Goal: Contribute content: Contribute content

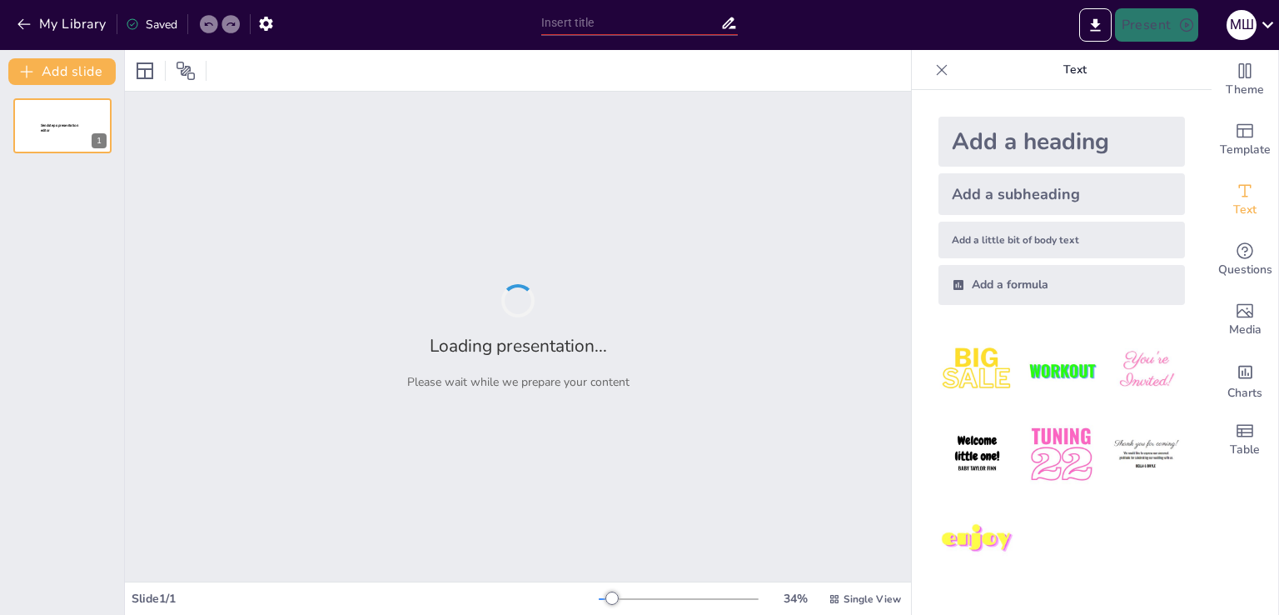
type input "Сучасні технології ШІ у сфері графічного мистецтва"
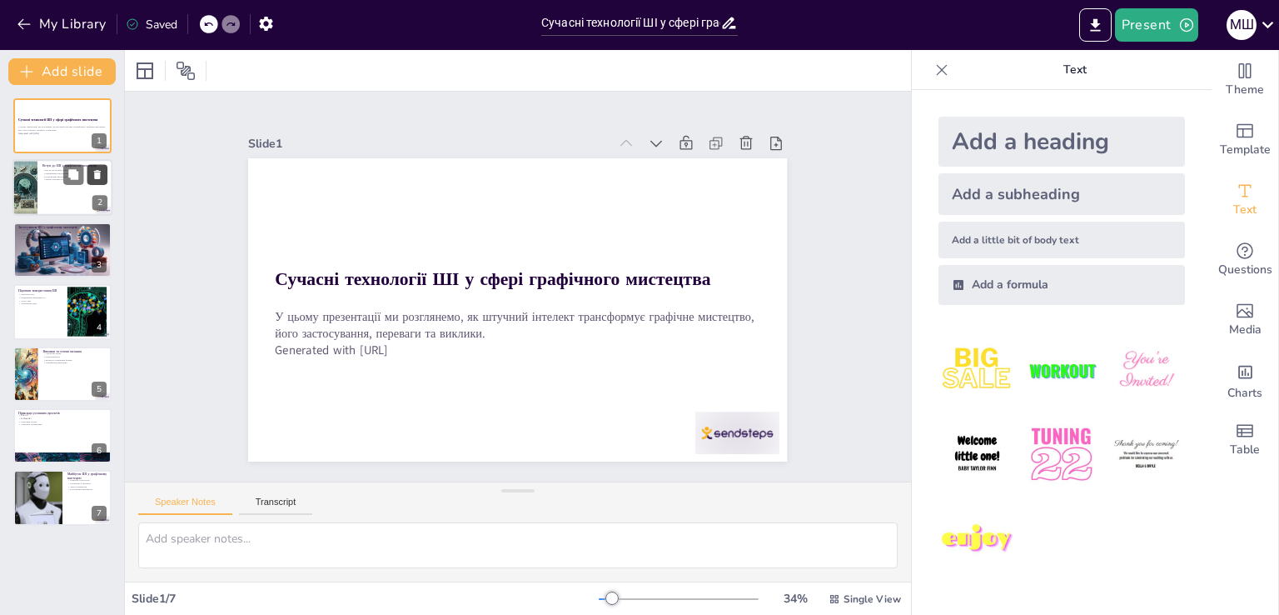
click at [102, 176] on icon at bounding box center [98, 175] width 12 height 12
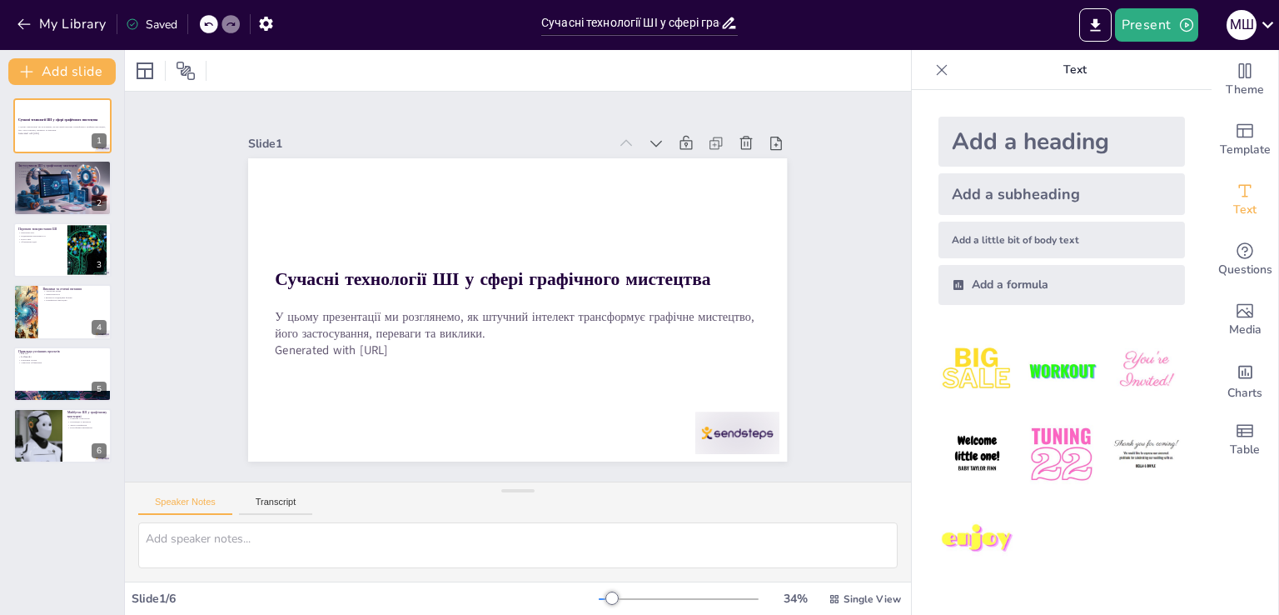
click at [208, 27] on icon at bounding box center [208, 24] width 10 height 10
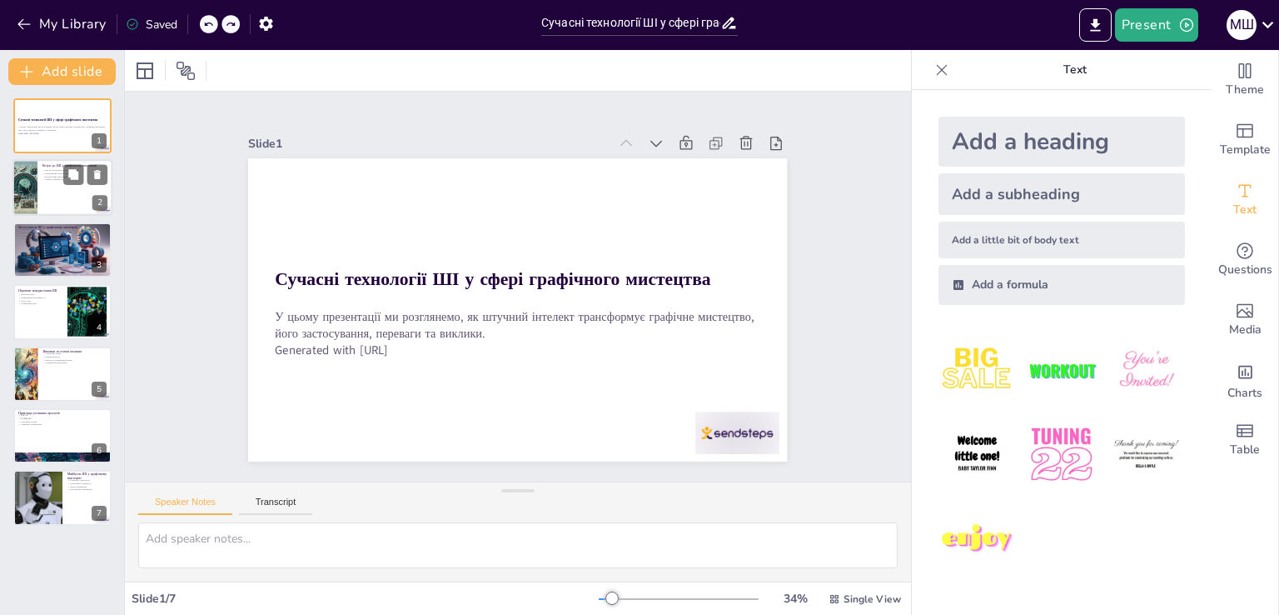
click at [61, 194] on div at bounding box center [62, 188] width 100 height 57
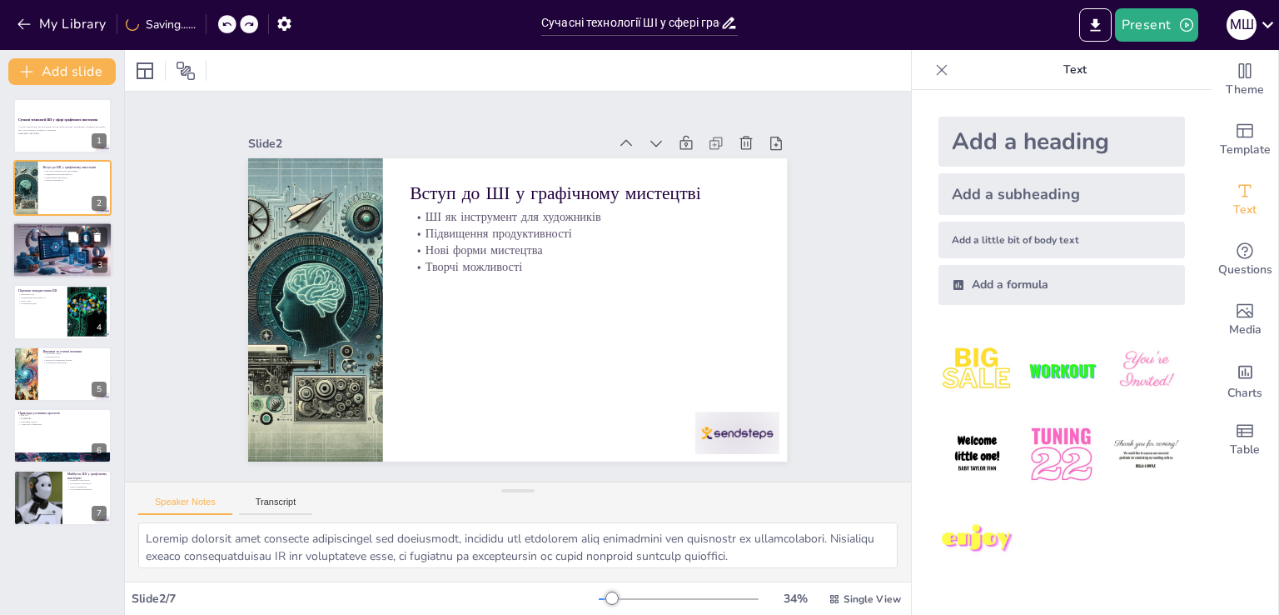
click at [52, 256] on div at bounding box center [62, 250] width 100 height 57
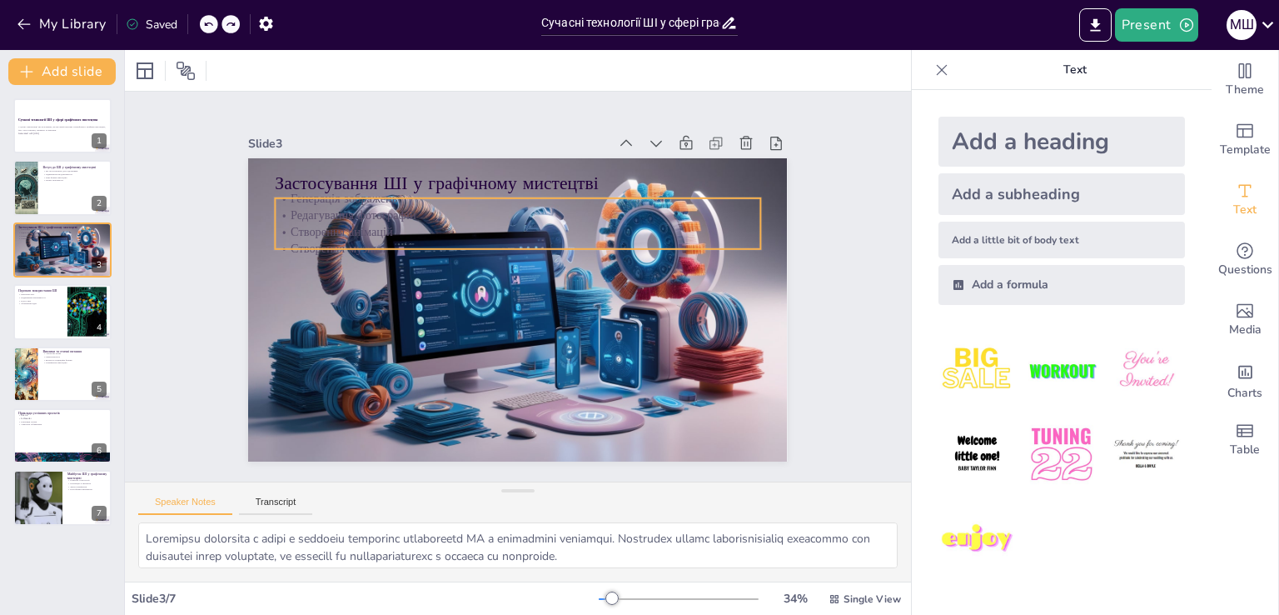
click at [349, 221] on p "Створення анімацій" at bounding box center [550, 241] width 402 height 299
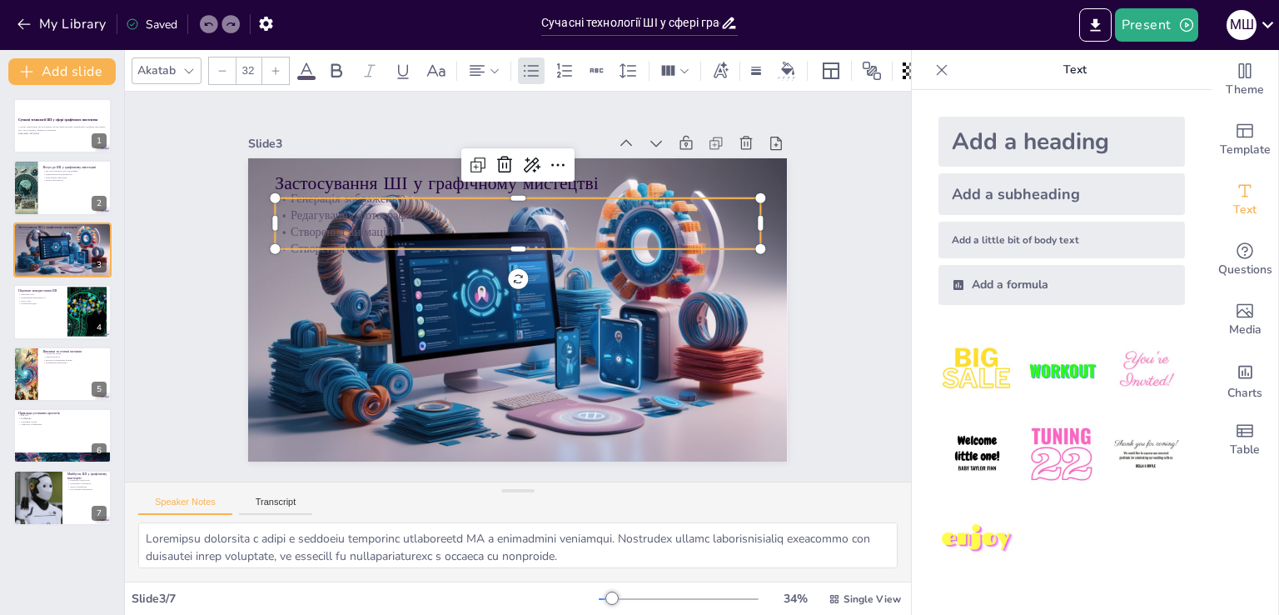
click at [312, 67] on icon at bounding box center [306, 71] width 20 height 20
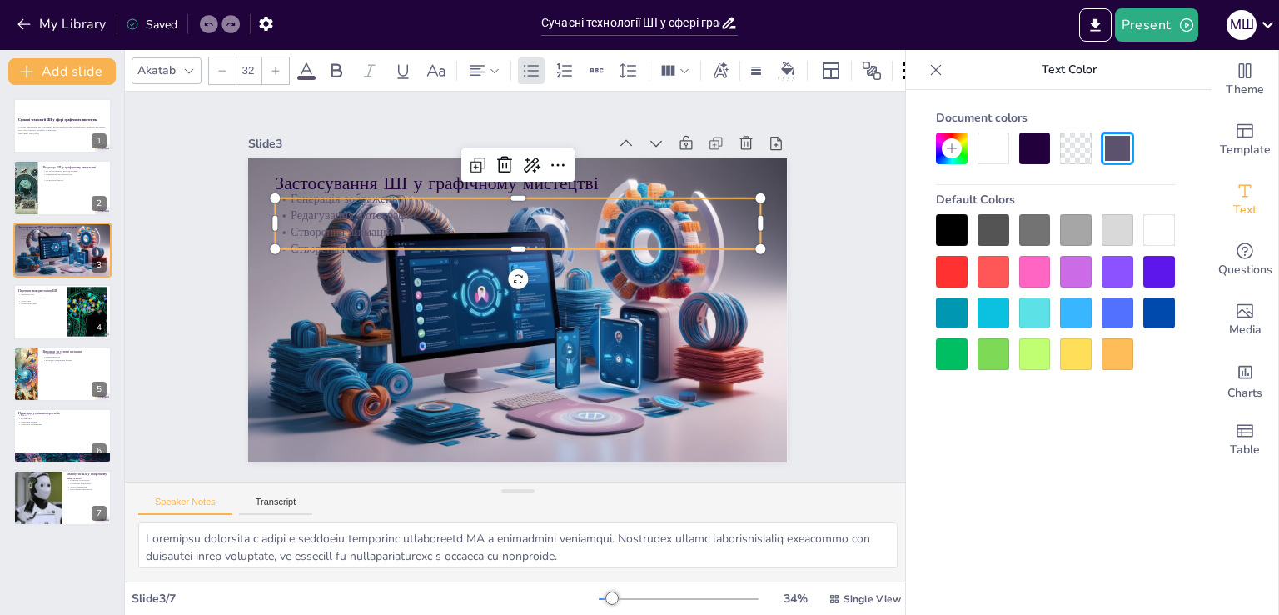
click at [949, 227] on div at bounding box center [952, 230] width 32 height 32
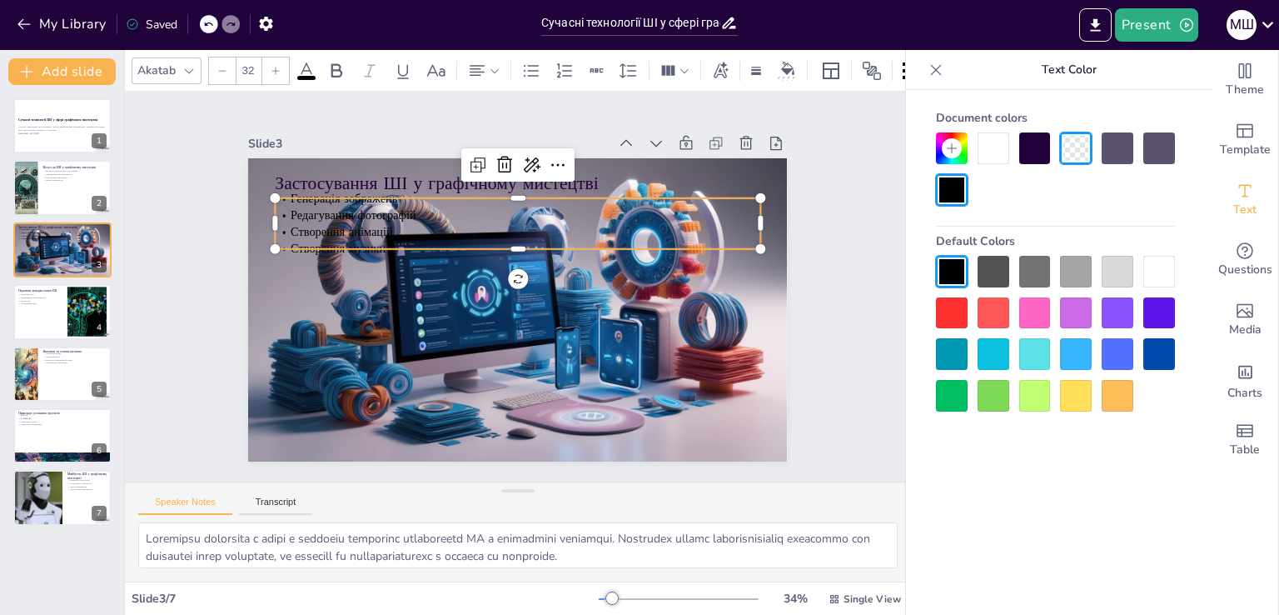
click at [1164, 269] on div at bounding box center [1159, 272] width 32 height 32
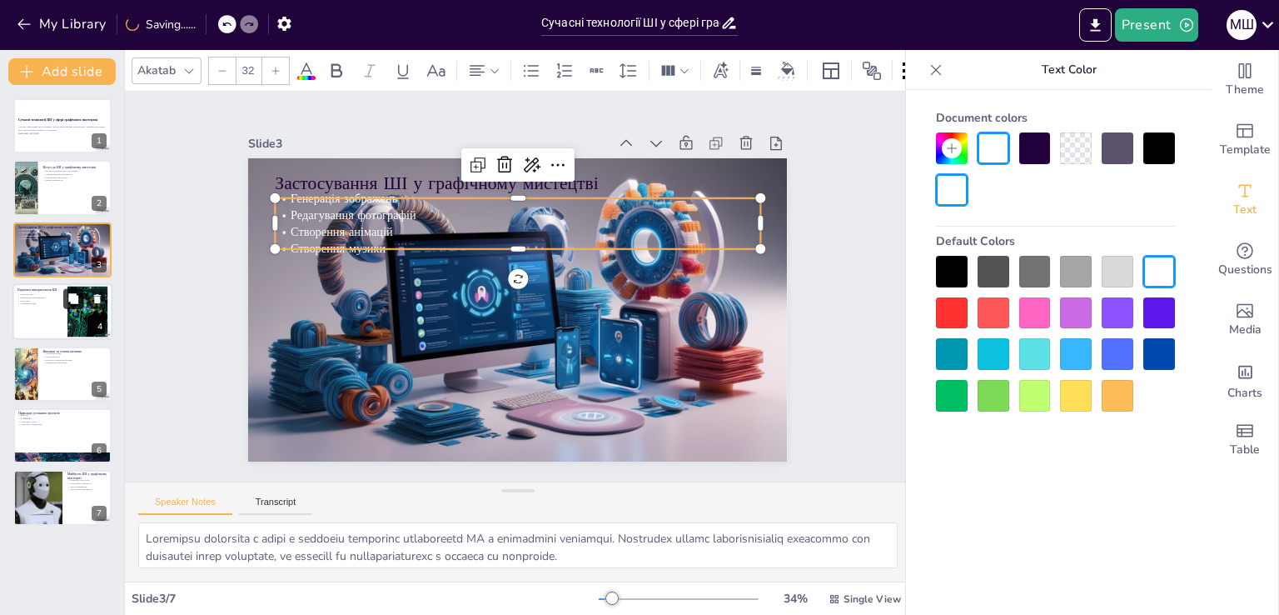
click at [74, 289] on button at bounding box center [73, 299] width 20 height 20
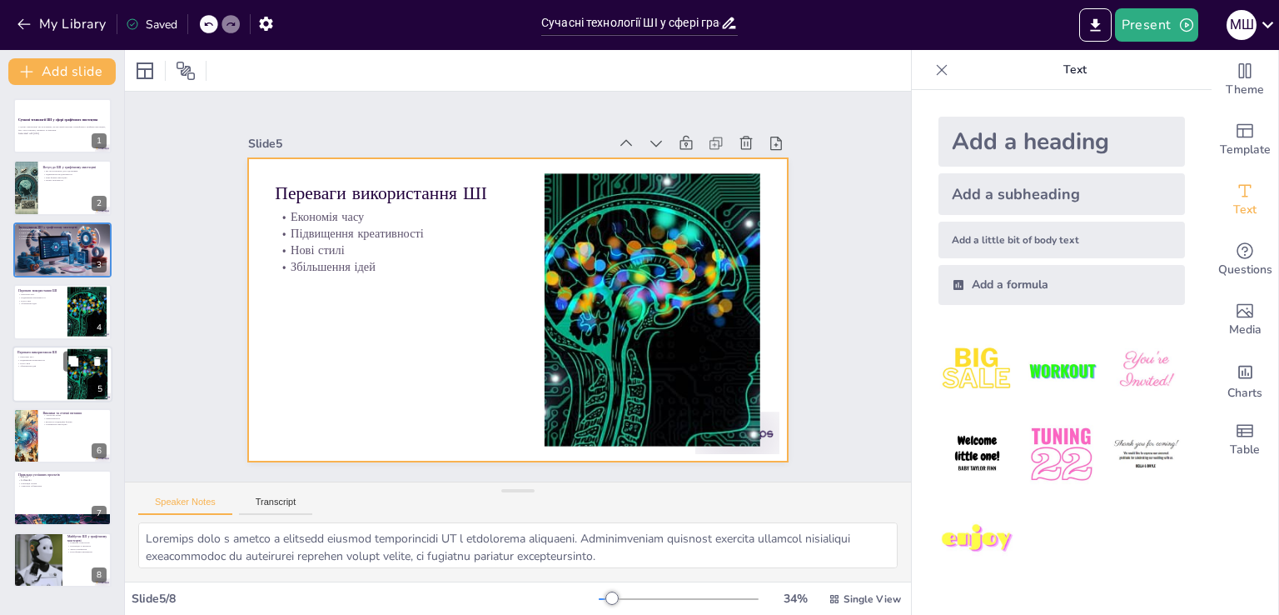
click at [37, 371] on div at bounding box center [62, 374] width 100 height 57
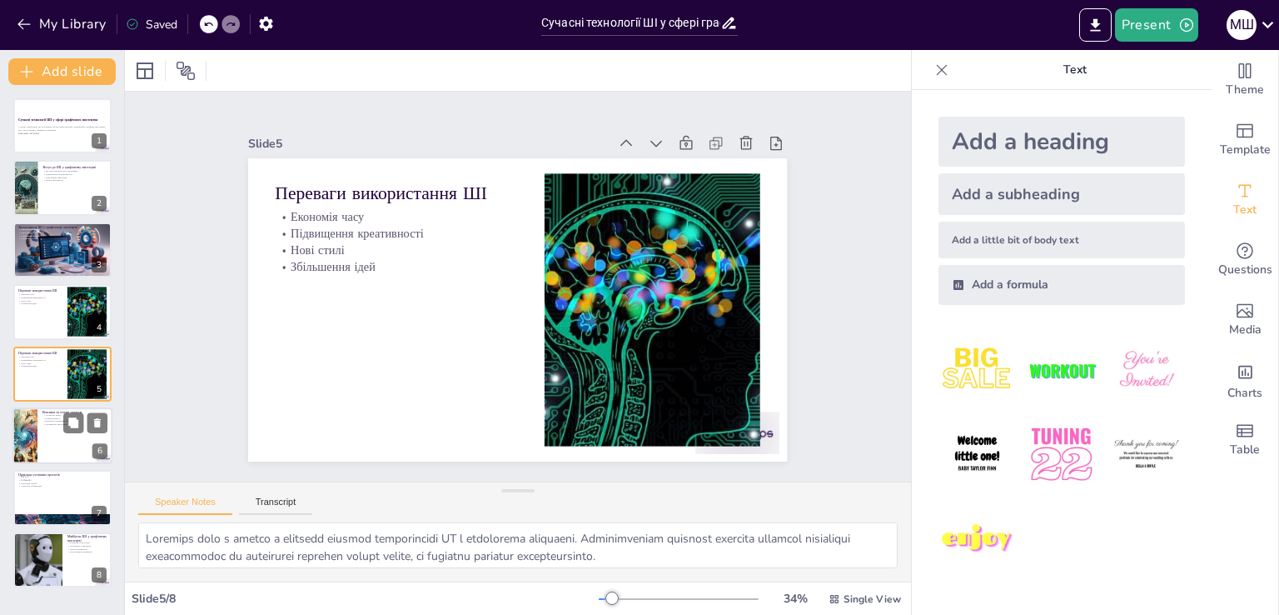
click at [47, 430] on div at bounding box center [62, 435] width 100 height 57
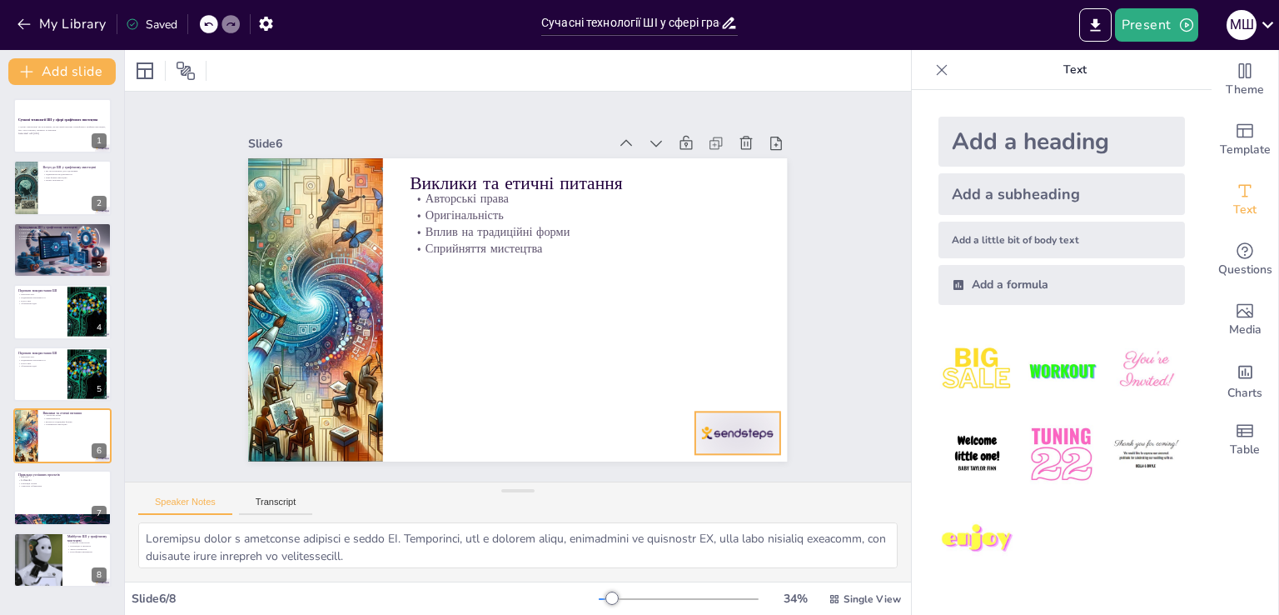
click at [305, 278] on div at bounding box center [258, 242] width 94 height 72
click at [371, 467] on icon at bounding box center [358, 479] width 25 height 25
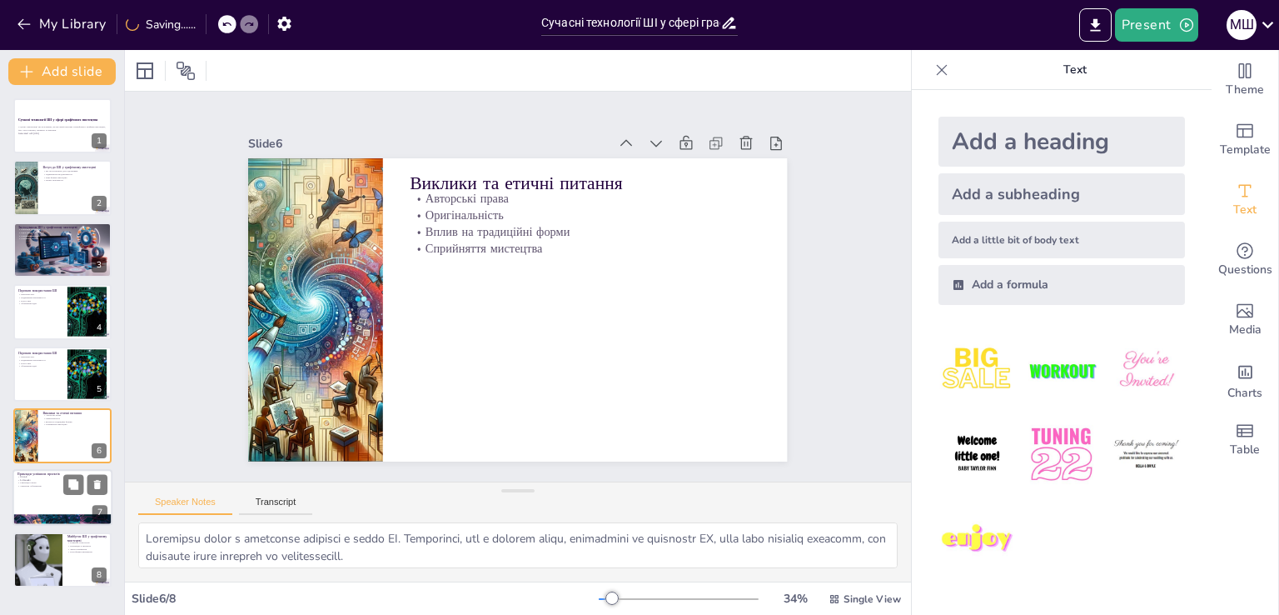
click at [42, 504] on div at bounding box center [62, 498] width 100 height 57
type textarea "LORE-I d sitam co adipiscingel seddoeiu, te incididuntutla ET dol magnaaliq eni…"
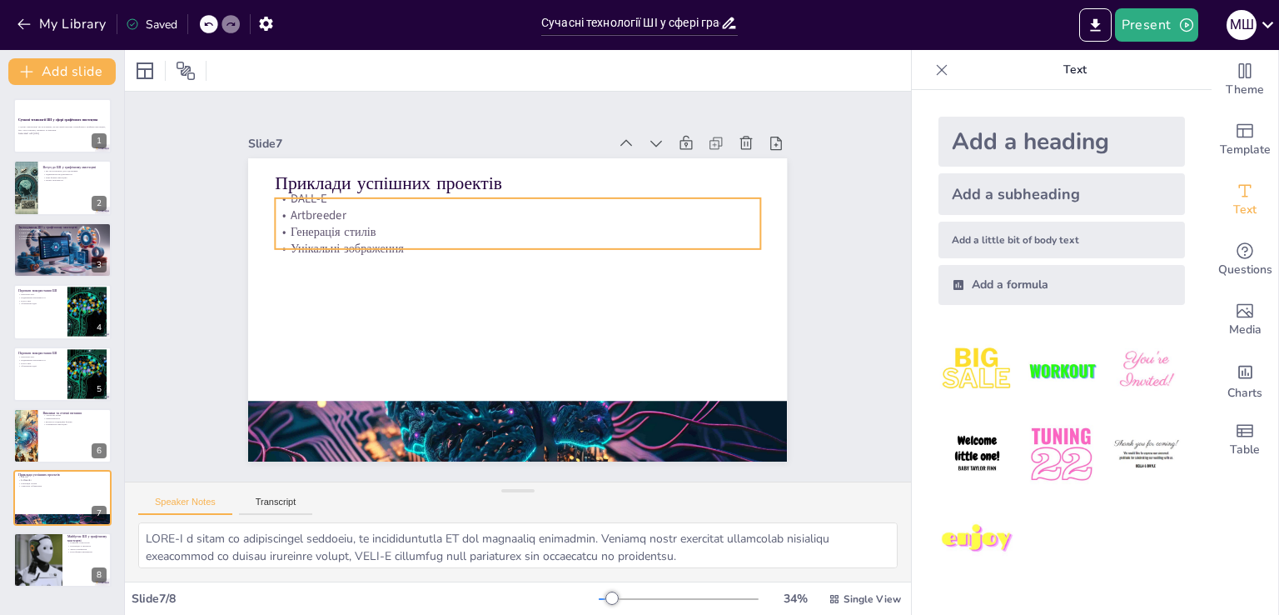
click at [316, 219] on p "Генерація стилів" at bounding box center [541, 236] width 450 height 212
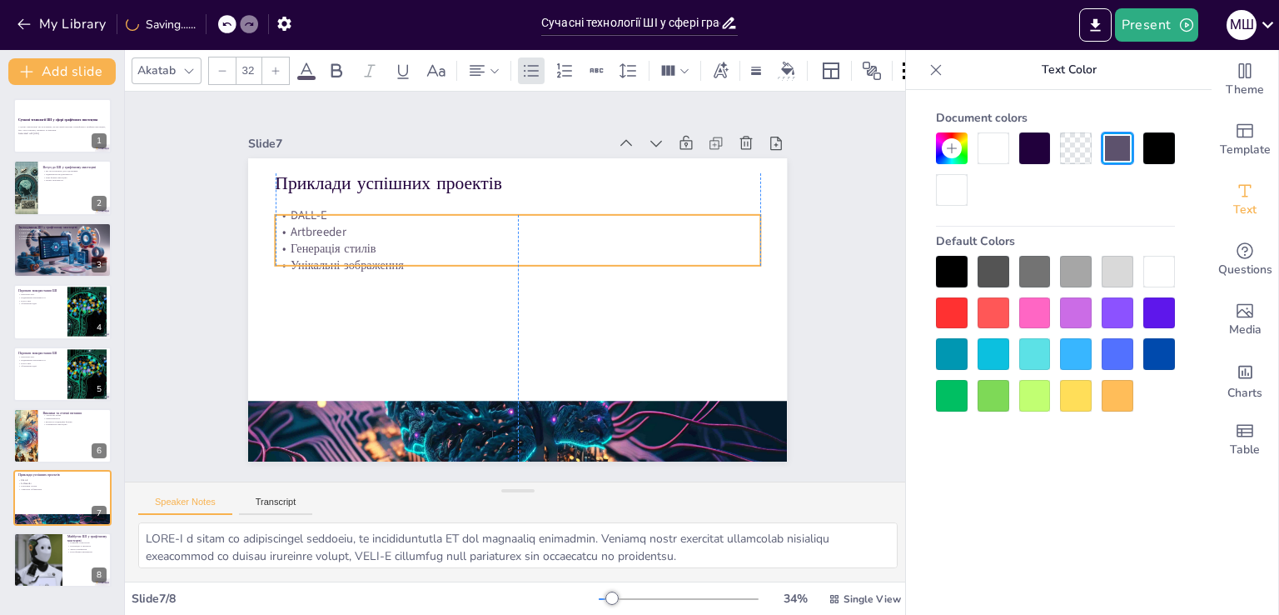
drag, startPoint x: 313, startPoint y: 219, endPoint x: 310, endPoint y: 236, distance: 17.0
click at [310, 240] on p "Генерація стилів" at bounding box center [518, 248] width 485 height 17
click at [306, 62] on icon at bounding box center [306, 71] width 20 height 20
click at [306, 67] on icon at bounding box center [306, 71] width 20 height 20
click at [270, 70] on div at bounding box center [275, 70] width 27 height 27
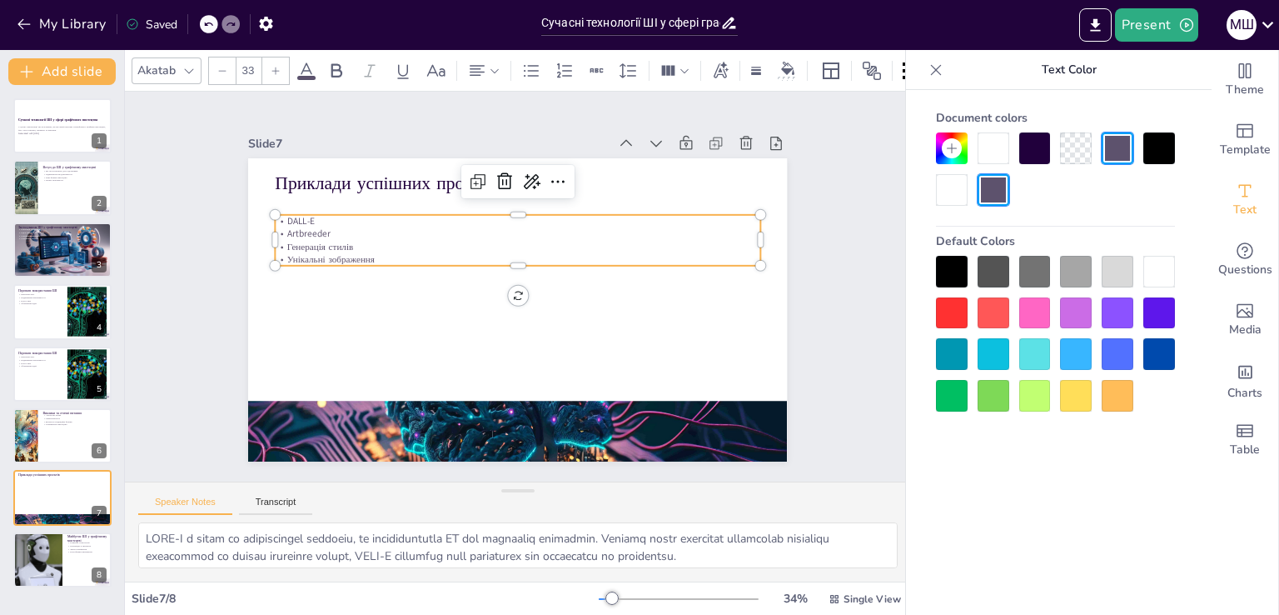
click at [274, 66] on icon at bounding box center [276, 71] width 10 height 10
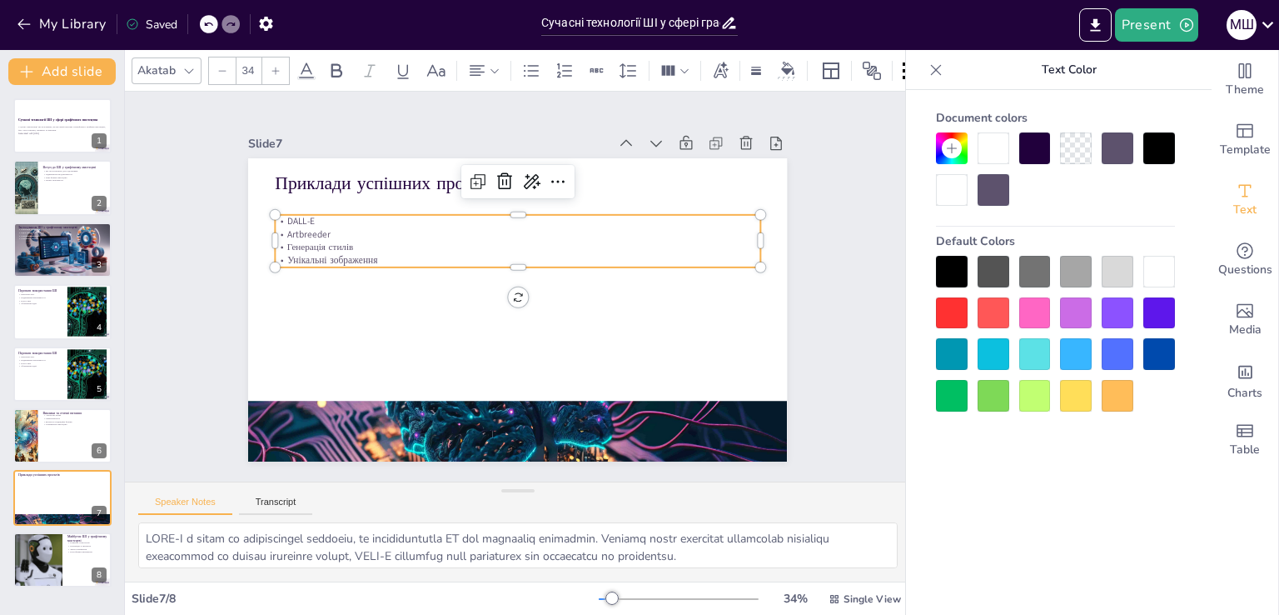
click at [274, 66] on icon at bounding box center [276, 71] width 10 height 10
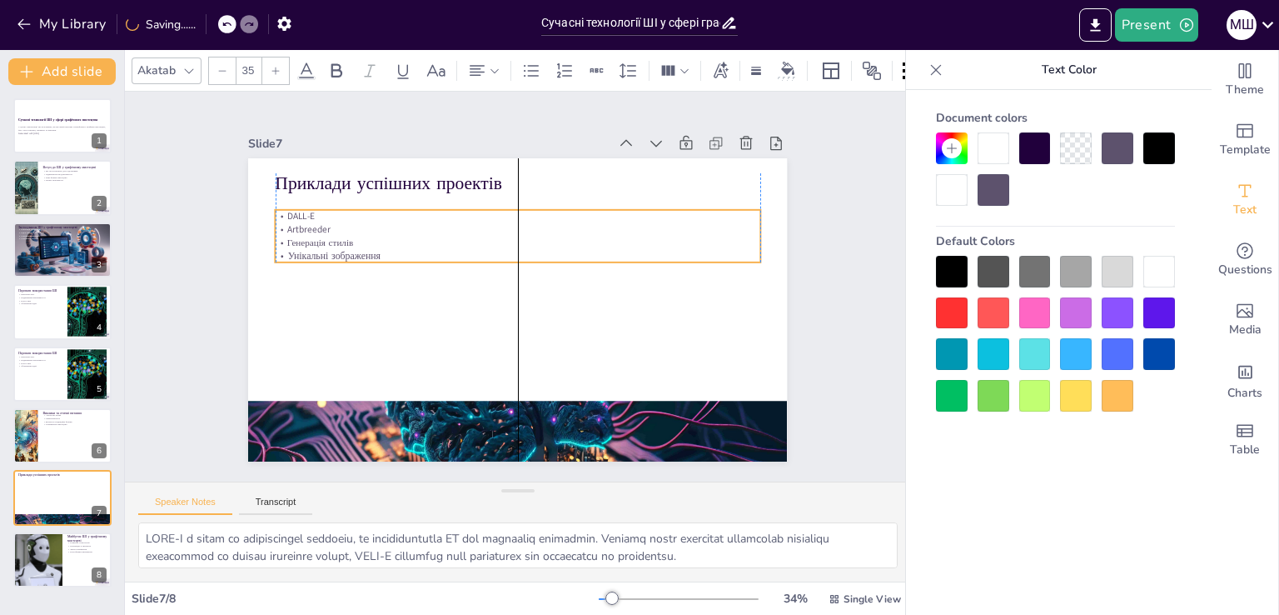
click at [516, 255] on p "Унікальні зображення" at bounding box center [548, 289] width 64 height 484
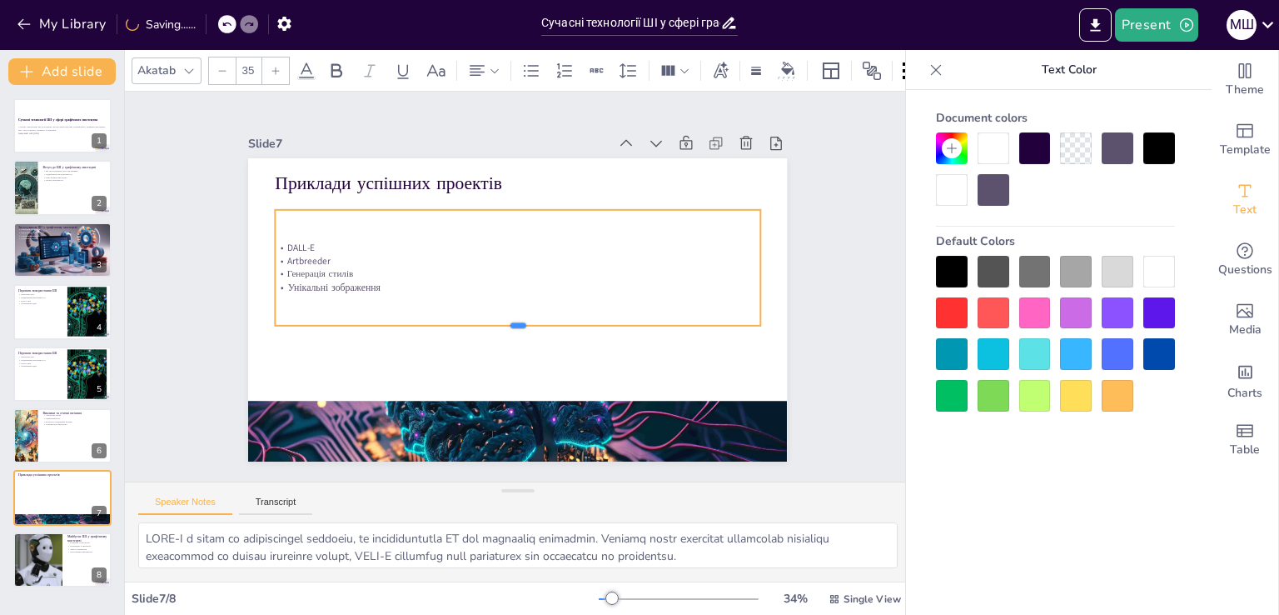
drag, startPoint x: 506, startPoint y: 257, endPoint x: 510, endPoint y: 321, distance: 63.4
click at [510, 321] on div at bounding box center [541, 326] width 426 height 254
click at [285, 68] on div at bounding box center [275, 70] width 27 height 27
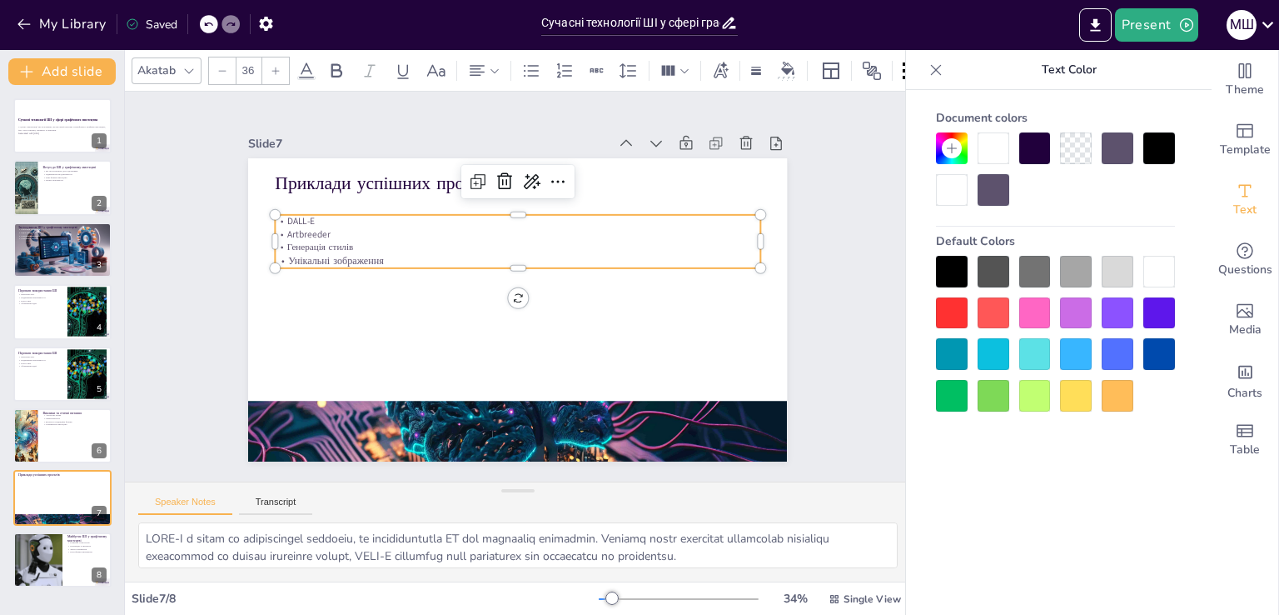
click at [283, 66] on div at bounding box center [275, 70] width 27 height 27
click at [282, 65] on div at bounding box center [275, 70] width 27 height 27
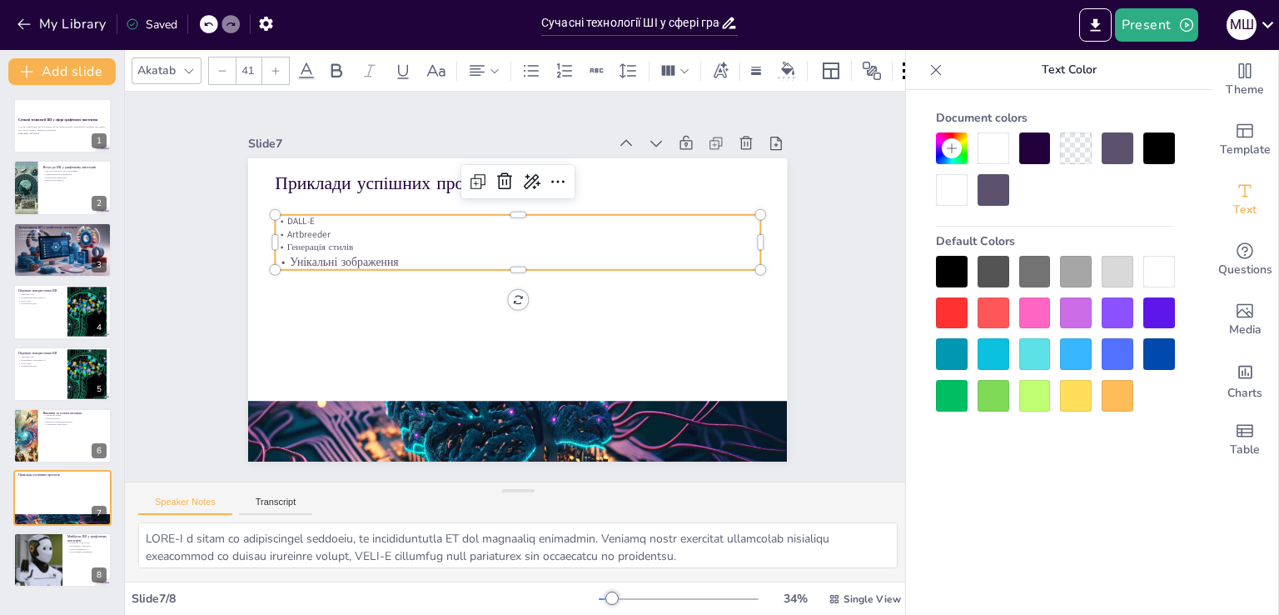
click at [282, 65] on div at bounding box center [275, 70] width 27 height 27
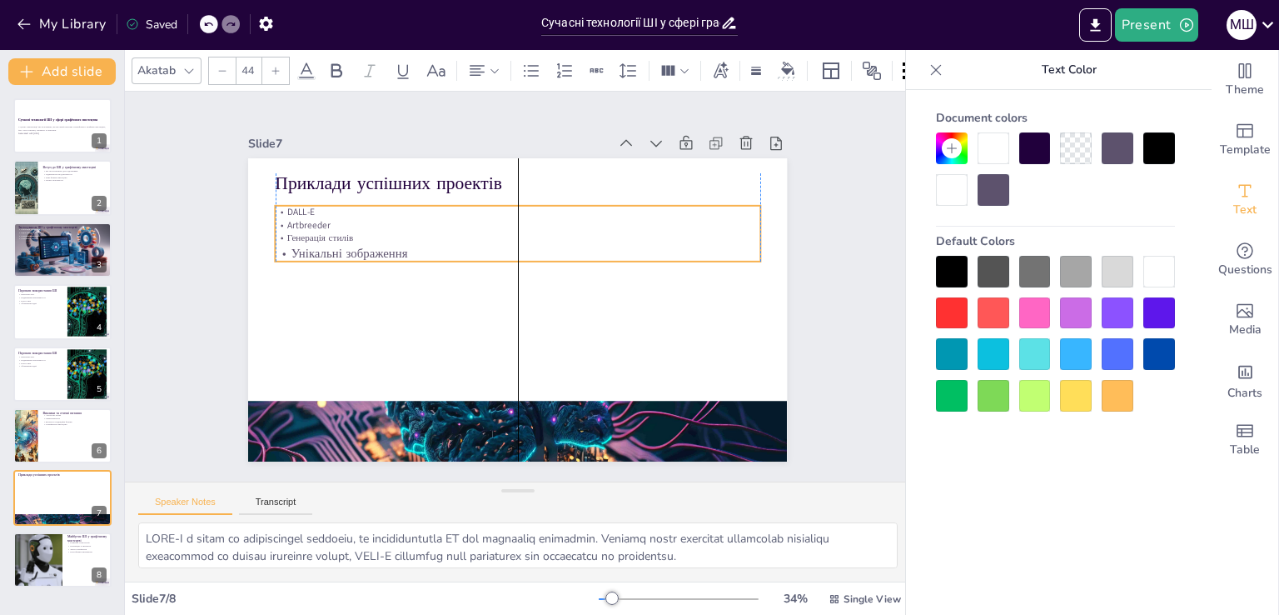
drag, startPoint x: 409, startPoint y: 251, endPoint x: 412, endPoint y: 242, distance: 9.7
click at [412, 242] on p "Унікальні зображення" at bounding box center [537, 259] width 402 height 299
click at [400, 247] on p "Унікальні зображення" at bounding box center [532, 254] width 450 height 213
click at [399, 248] on p "Унікальні зображення" at bounding box center [531, 255] width 450 height 213
click at [393, 247] on p "Унікальні зображення" at bounding box center [541, 260] width 372 height 337
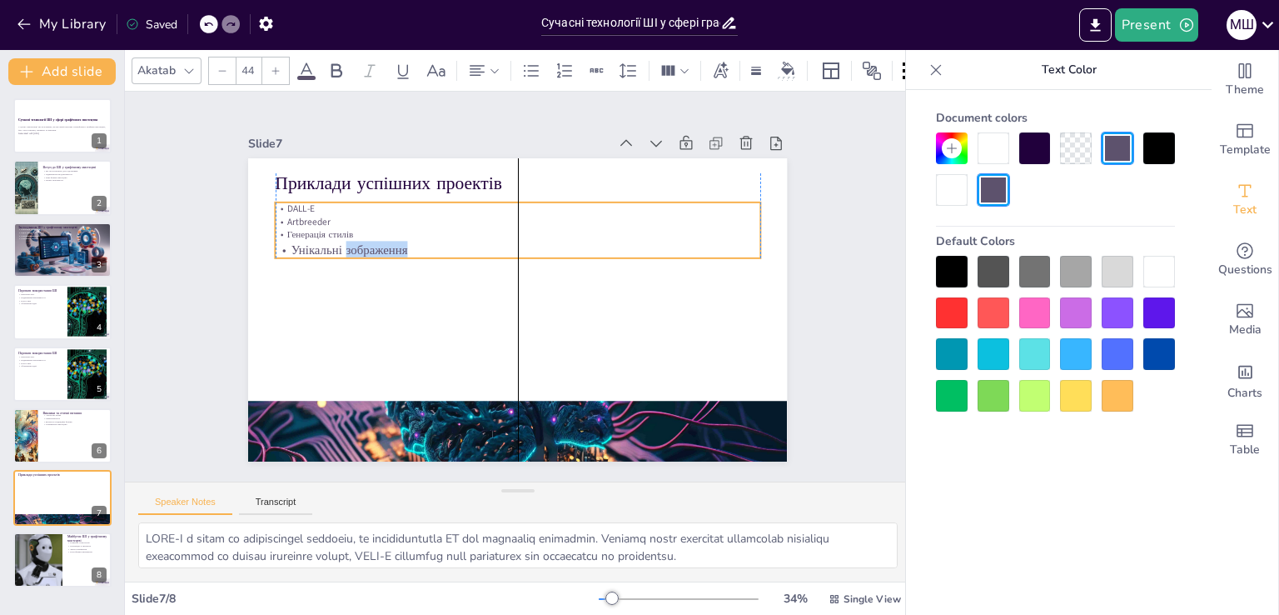
click at [397, 245] on p "Унікальні зображення" at bounding box center [503, 319] width 451 height 213
click at [470, 245] on p "Унікальні зображення" at bounding box center [553, 275] width 167 height 466
click at [421, 245] on p "Унікальні зображення" at bounding box center [549, 268] width 257 height 429
click at [383, 245] on p "Унікальні зображення" at bounding box center [529, 251] width 466 height 167
click at [383, 245] on p "Унікальні зображення" at bounding box center [542, 259] width 372 height 337
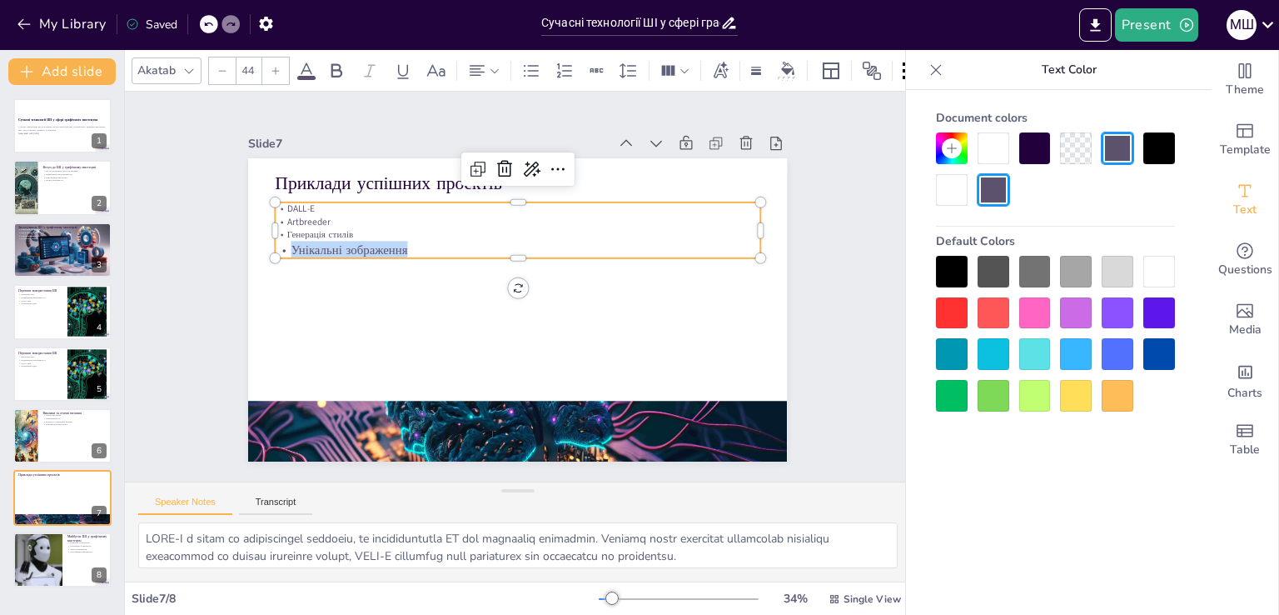
click at [470, 244] on p "Унікальні зображення" at bounding box center [553, 275] width 167 height 466
click at [495, 244] on p "Унікальні зображення" at bounding box center [554, 279] width 118 height 478
click at [546, 244] on p "Унікальні зображення" at bounding box center [554, 286] width 17 height 485
click at [521, 244] on p "Унікальні зображення" at bounding box center [555, 283] width 68 height 484
click at [383, 244] on p "Унікальні зображення" at bounding box center [536, 318] width 429 height 257
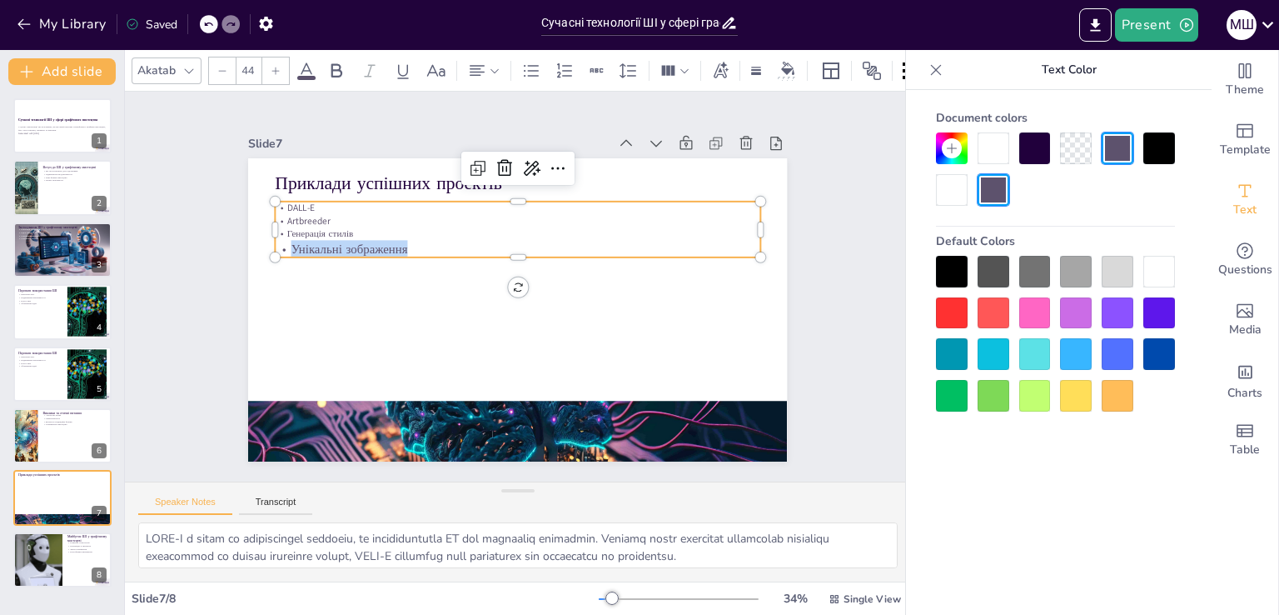
click at [409, 236] on p "Унікальні зображення" at bounding box center [540, 256] width 402 height 299
click at [420, 241] on p "Унікальні зображення" at bounding box center [540, 255] width 402 height 299
click at [495, 240] on p "Унікальні зображення" at bounding box center [553, 279] width 117 height 478
click at [429, 251] on div at bounding box center [531, 269] width 401 height 296
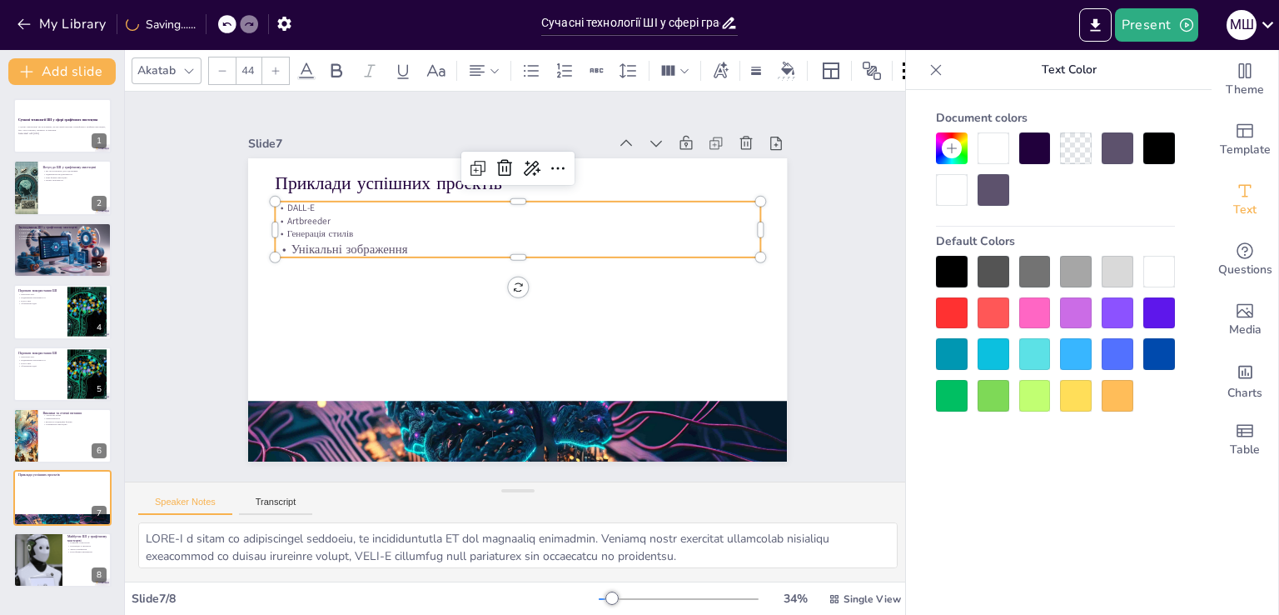
click at [430, 246] on p "Унікальні зображення" at bounding box center [533, 252] width 451 height 213
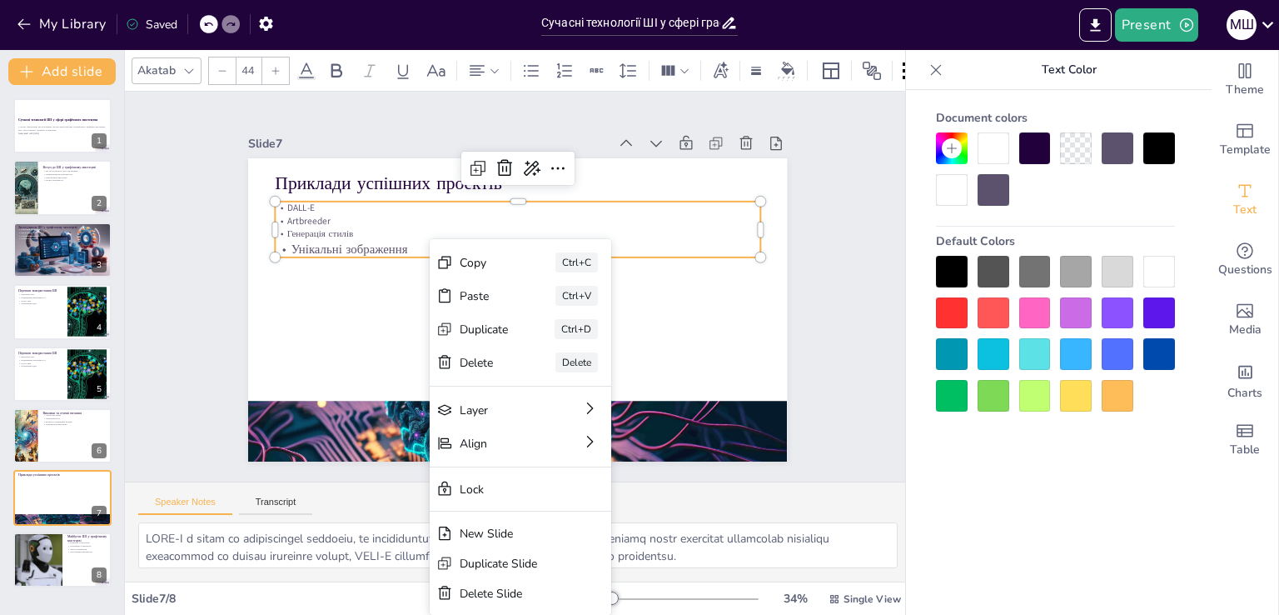
click at [495, 250] on p "Унікальні зображення" at bounding box center [553, 294] width 117 height 478
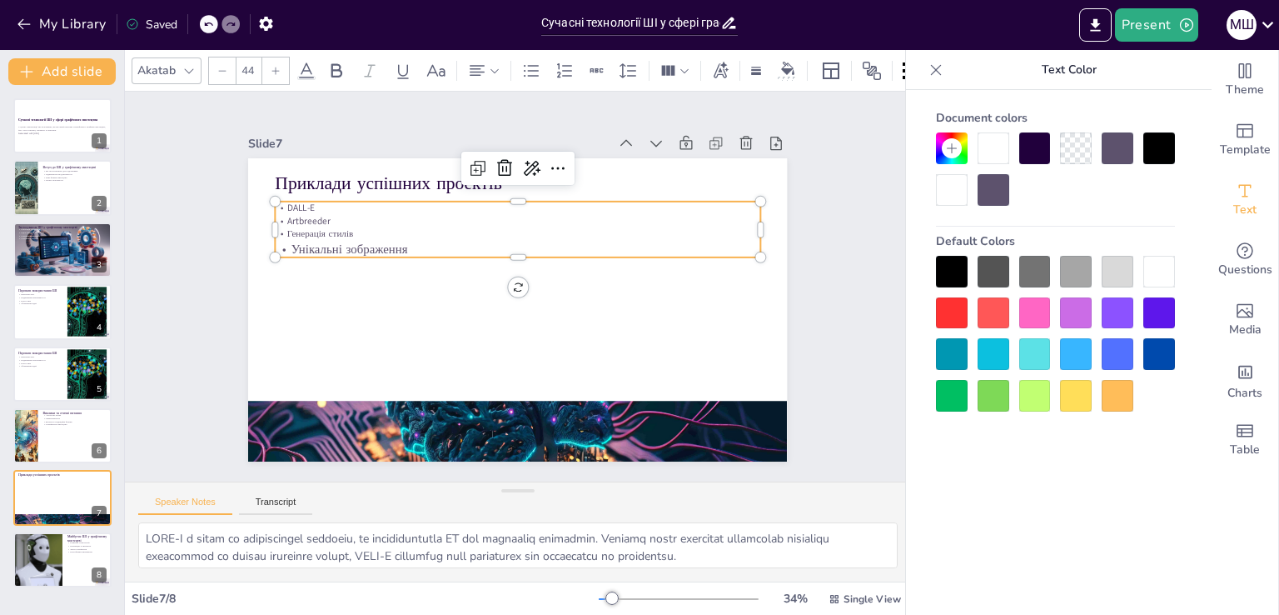
click at [416, 231] on div "DALL-E Artbreeder Генерація стилів Унікальні зображення" at bounding box center [564, 320] width 331 height 426
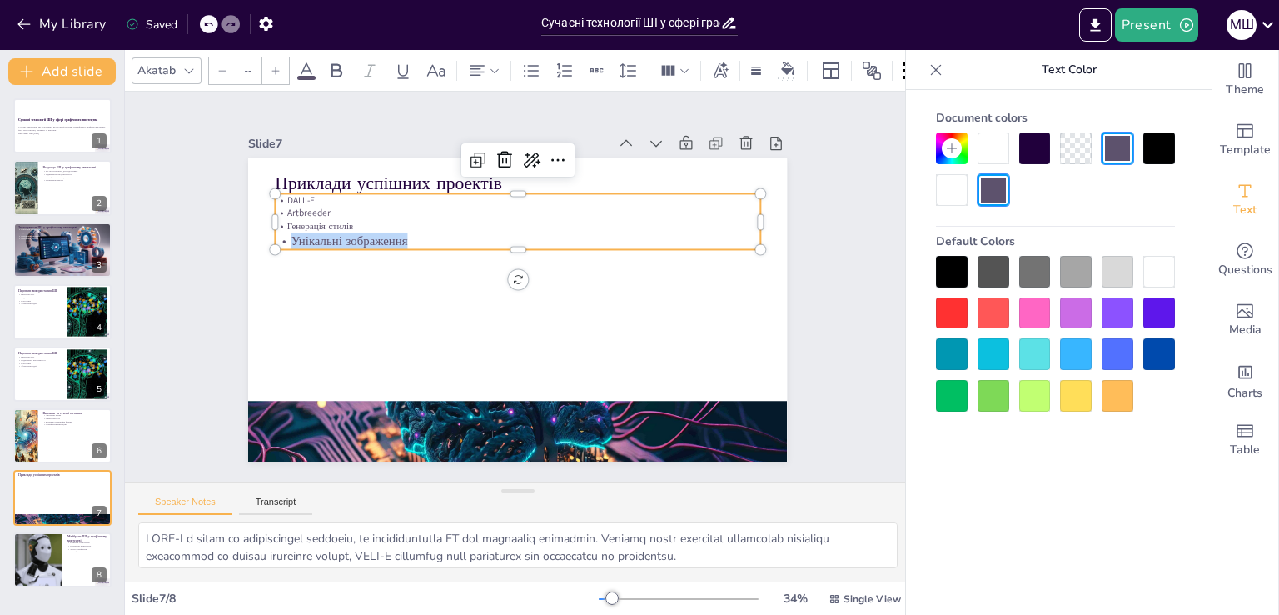
click at [469, 219] on p "Генерація стилів" at bounding box center [573, 261] width 209 height 448
click at [288, 64] on div "33" at bounding box center [249, 71] width 82 height 28
click at [280, 63] on div at bounding box center [275, 70] width 27 height 27
click at [280, 62] on div at bounding box center [275, 70] width 27 height 27
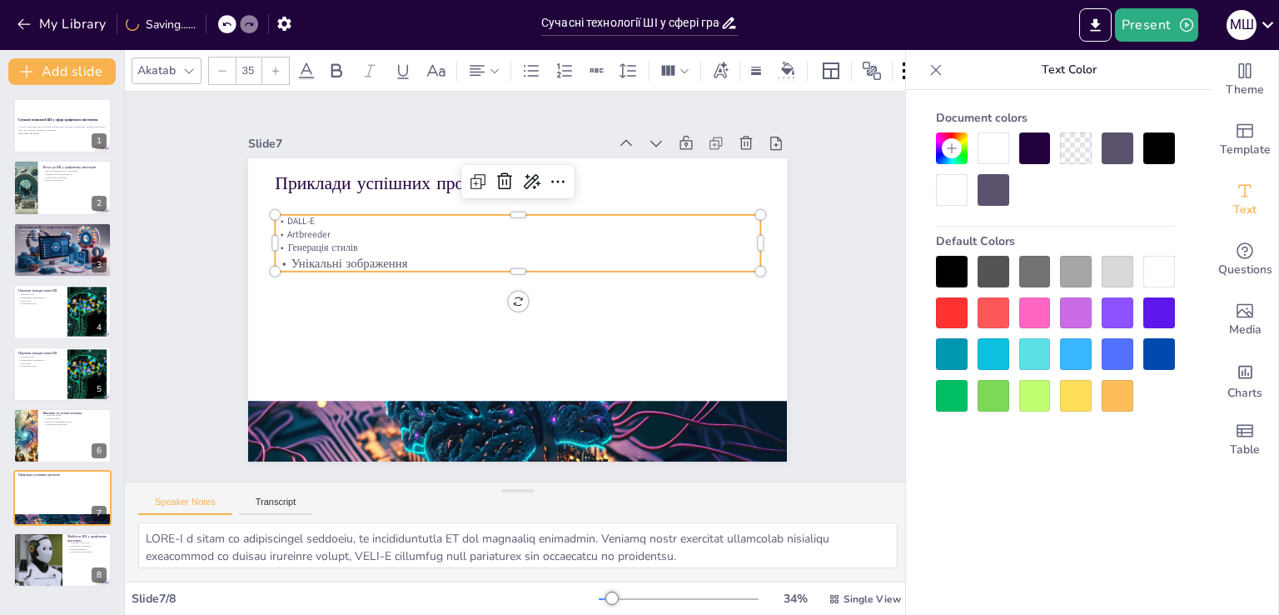
click at [280, 62] on div at bounding box center [275, 70] width 27 height 27
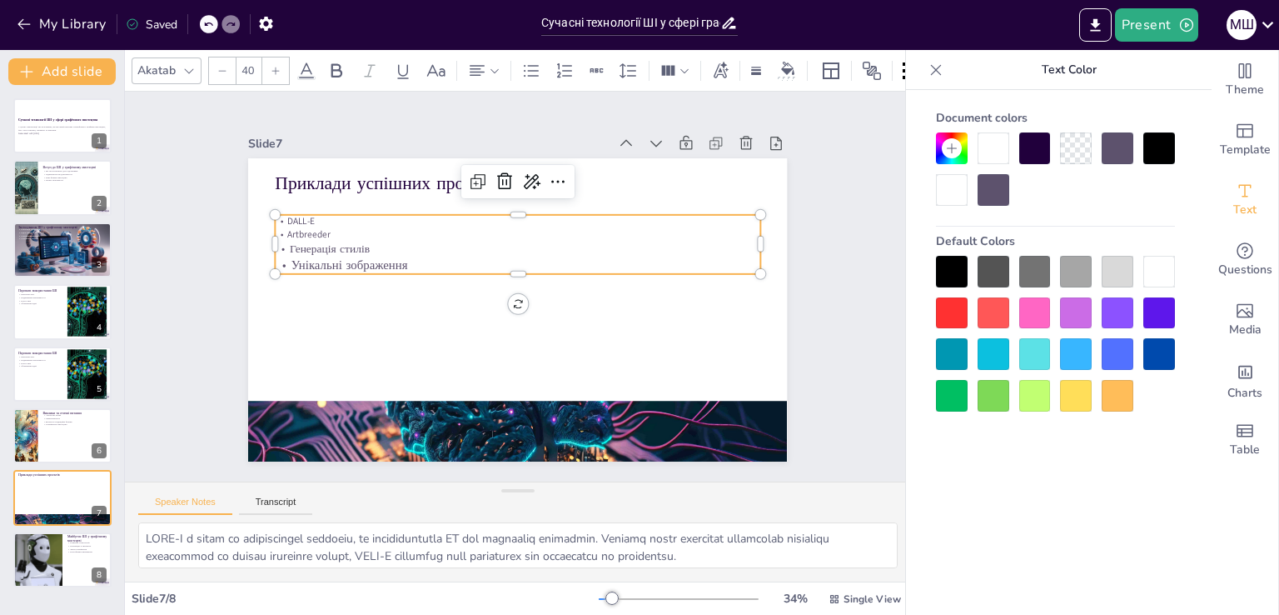
click at [280, 62] on div at bounding box center [275, 70] width 27 height 27
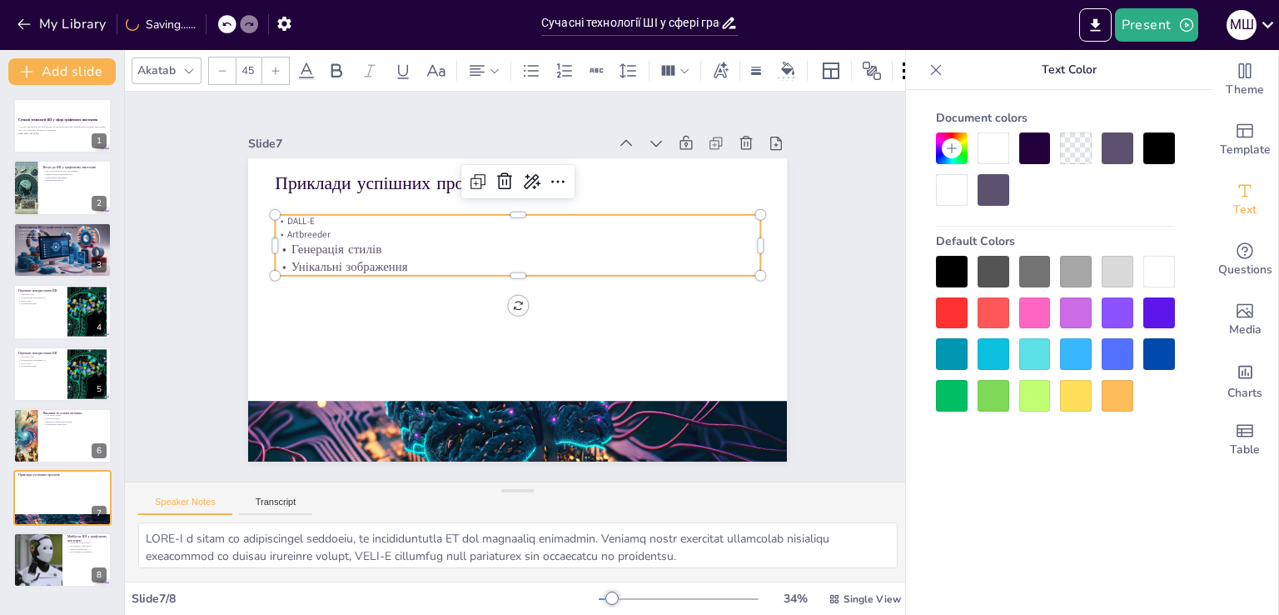
click at [280, 62] on div at bounding box center [275, 70] width 27 height 27
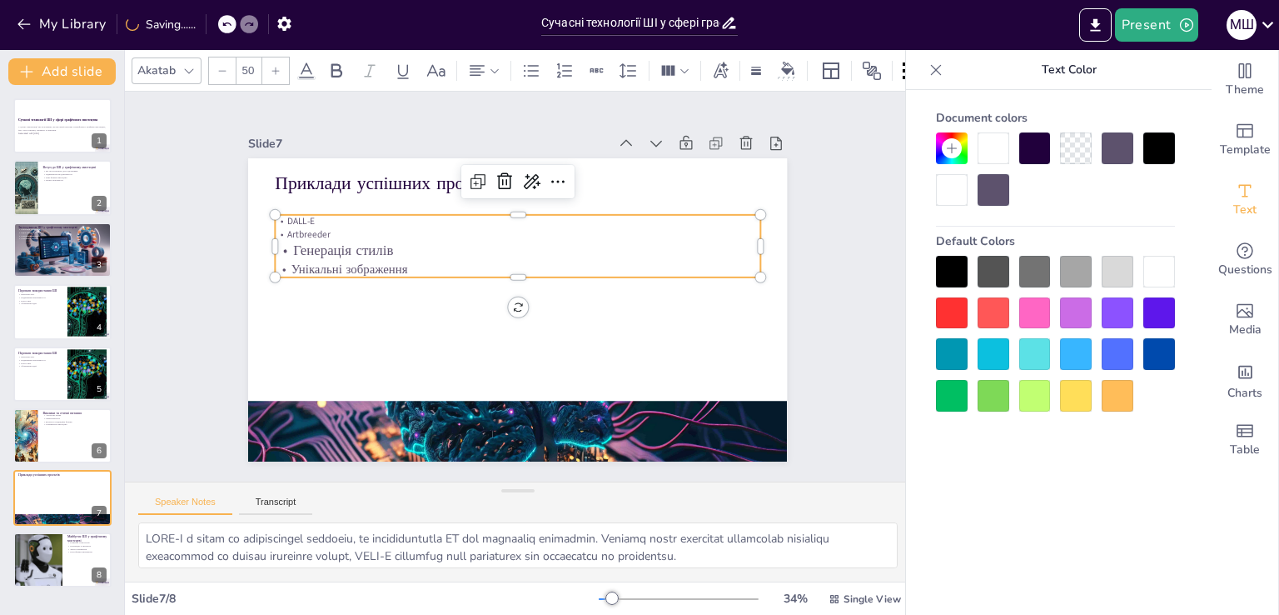
click at [280, 62] on div at bounding box center [275, 70] width 27 height 27
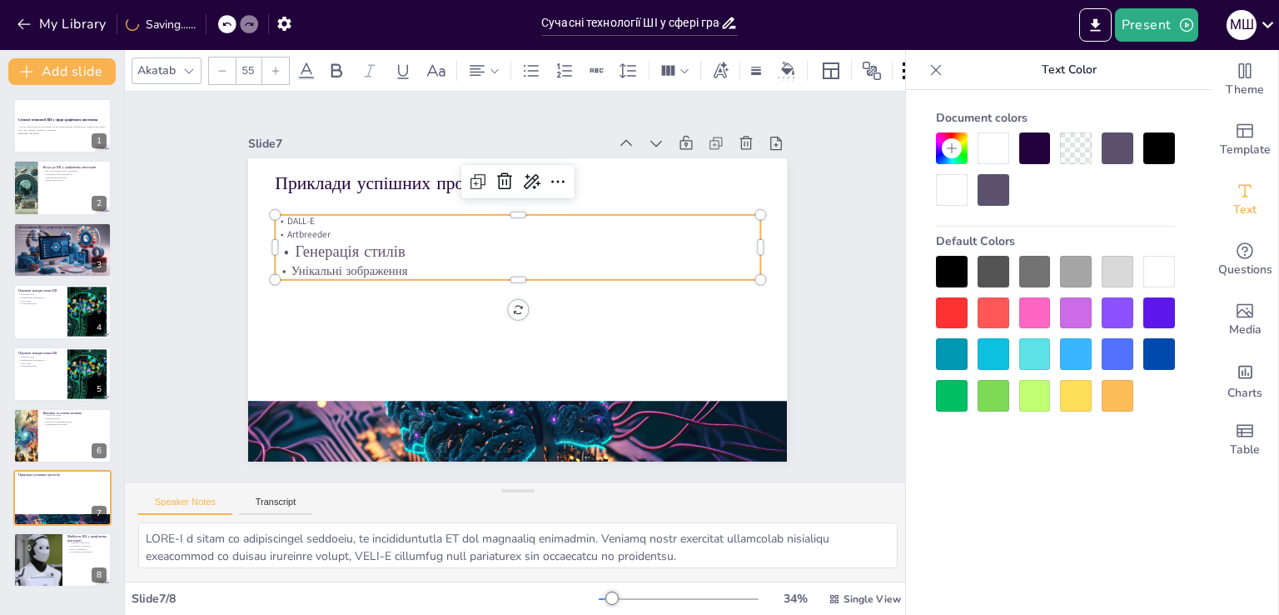
click at [280, 62] on div at bounding box center [275, 70] width 27 height 27
type input "56"
click at [48, 552] on div at bounding box center [38, 559] width 100 height 57
type textarea "Loremips dolorsitam CO a elitseddoe temporinc u laboreetdolor. M aliqua enima m…"
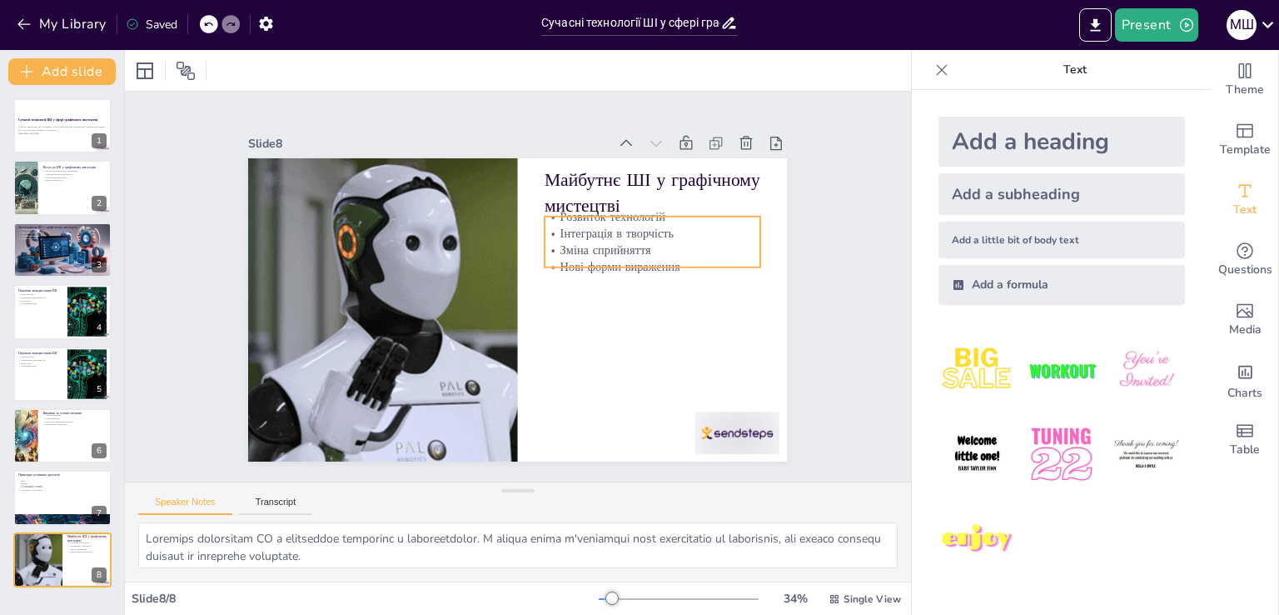
click at [636, 279] on p "Інтеграція в творчість" at bounding box center [631, 376] width 122 height 195
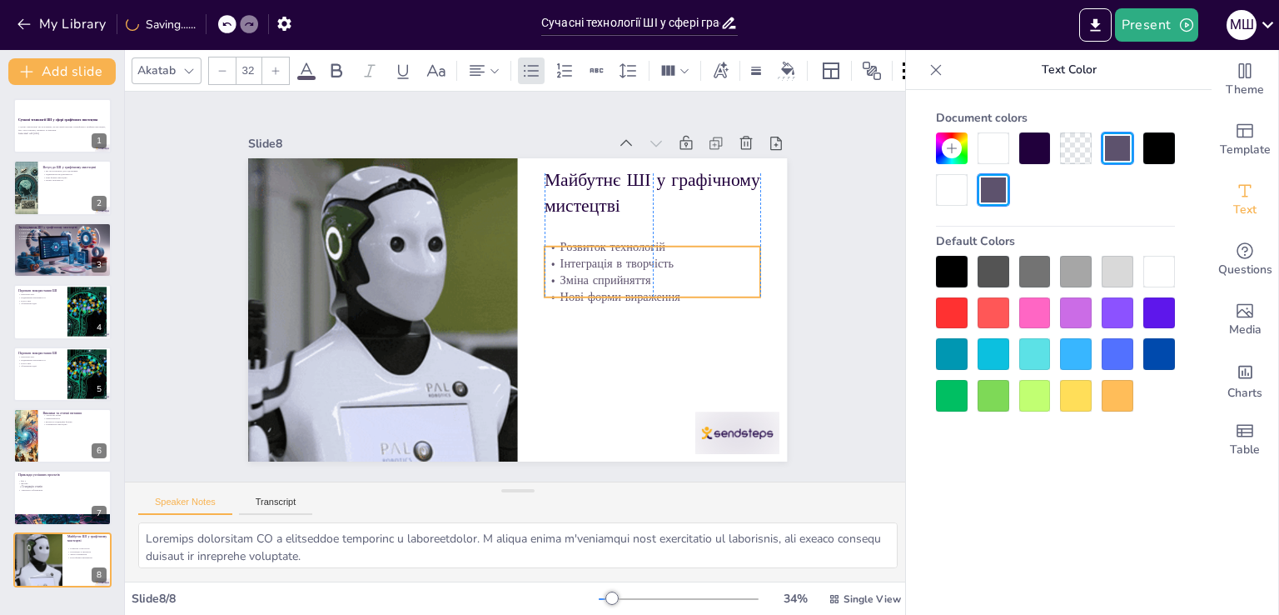
drag, startPoint x: 669, startPoint y: 241, endPoint x: 666, endPoint y: 271, distance: 30.1
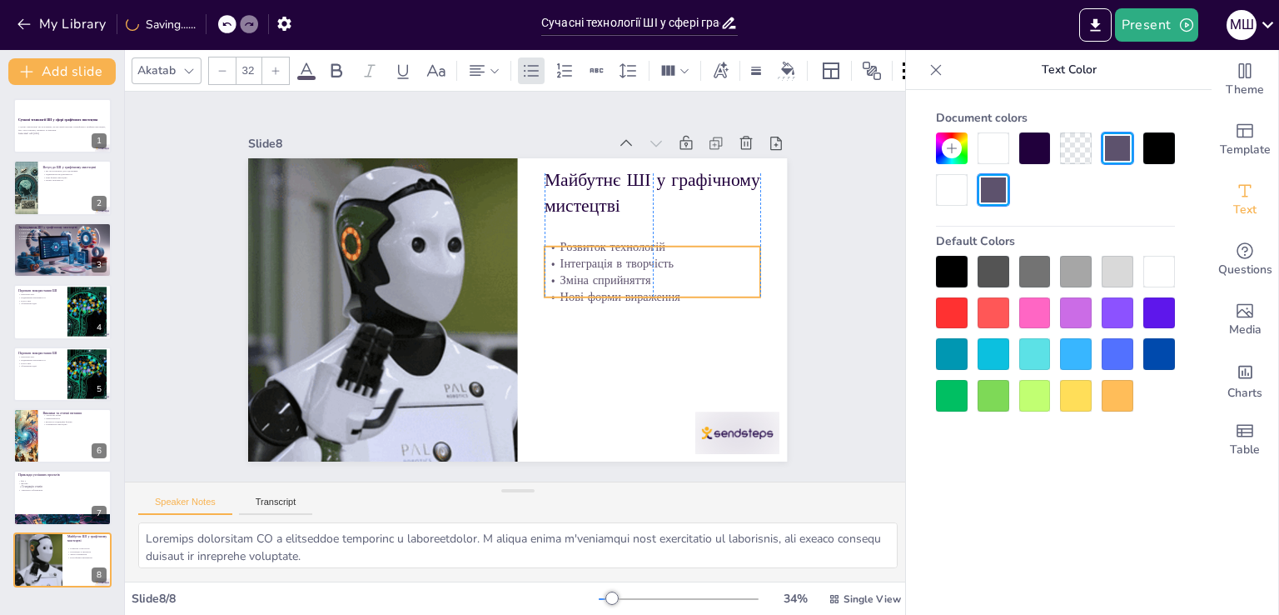
click at [505, 301] on p "Зміна сприйняття" at bounding box center [413, 371] width 184 height 140
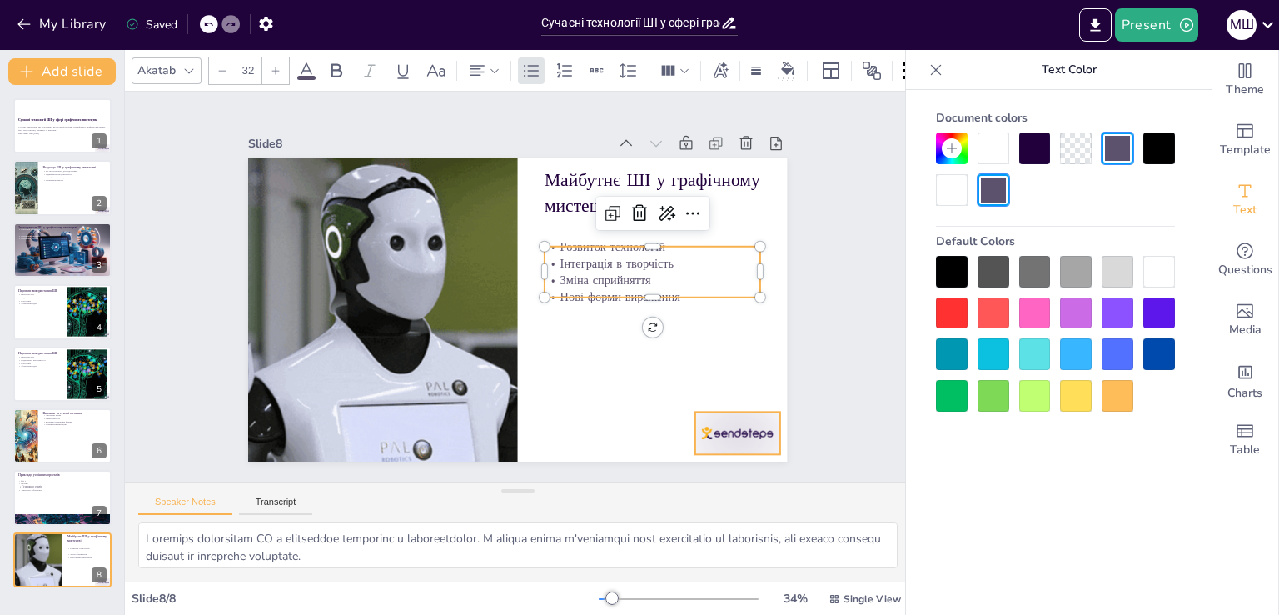
click at [473, 81] on div at bounding box center [426, 39] width 93 height 83
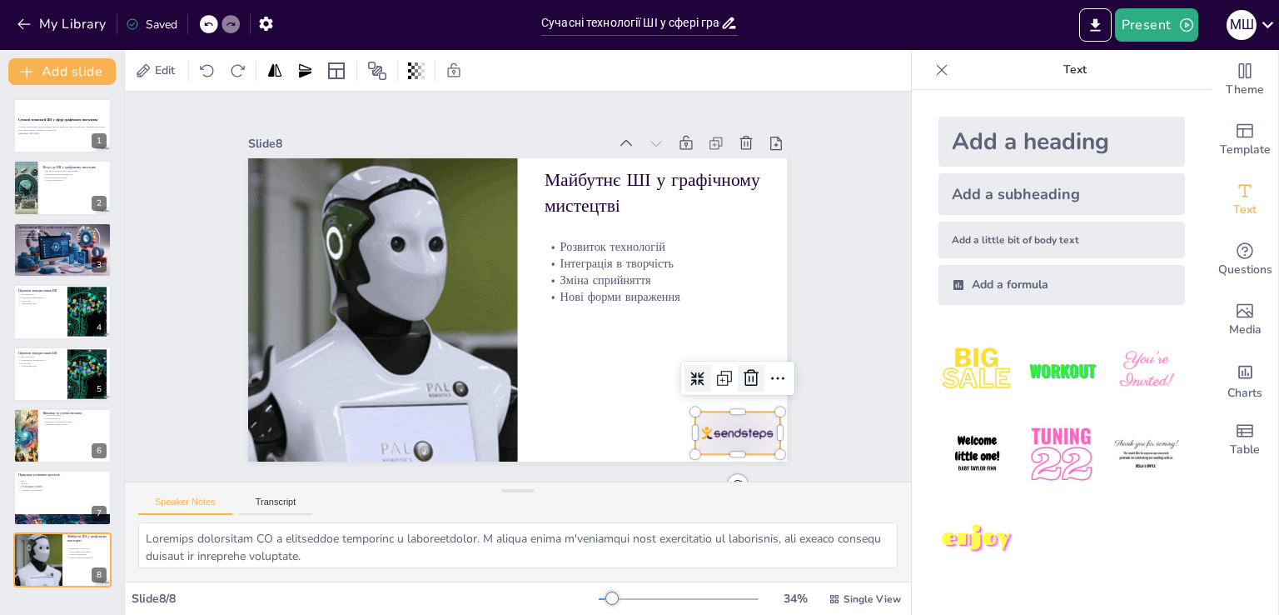
click at [692, 465] on div at bounding box center [673, 483] width 37 height 37
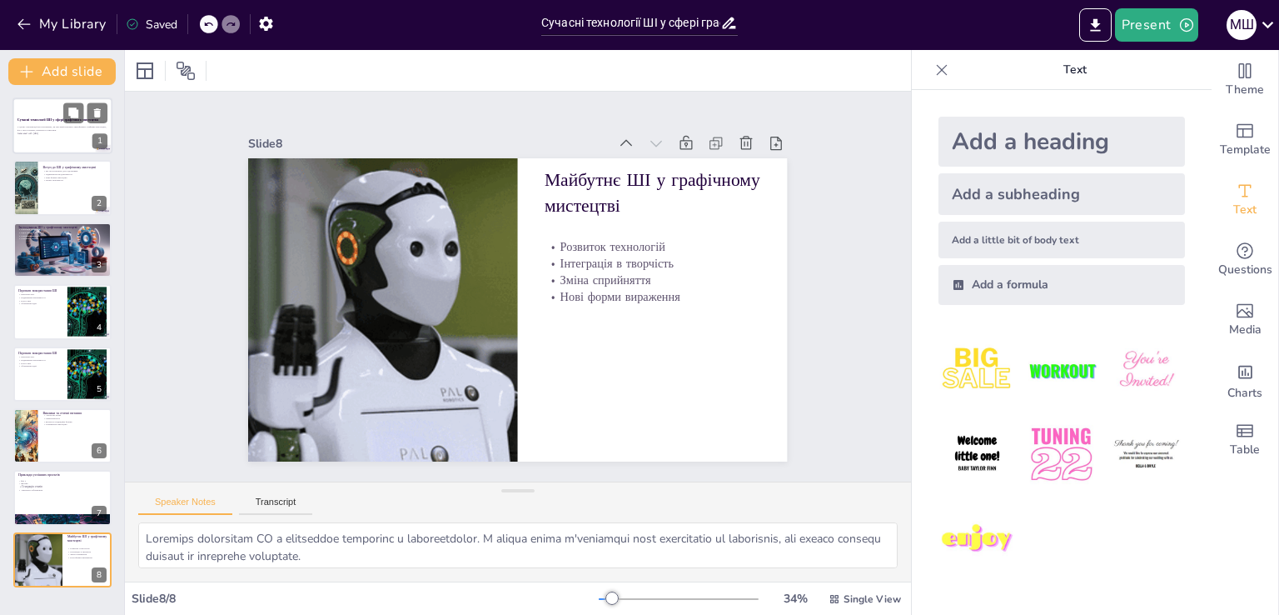
click at [47, 127] on p "У цьому презентації ми розглянемо, як штучний інтелект трансформує графічне мис…" at bounding box center [62, 129] width 90 height 6
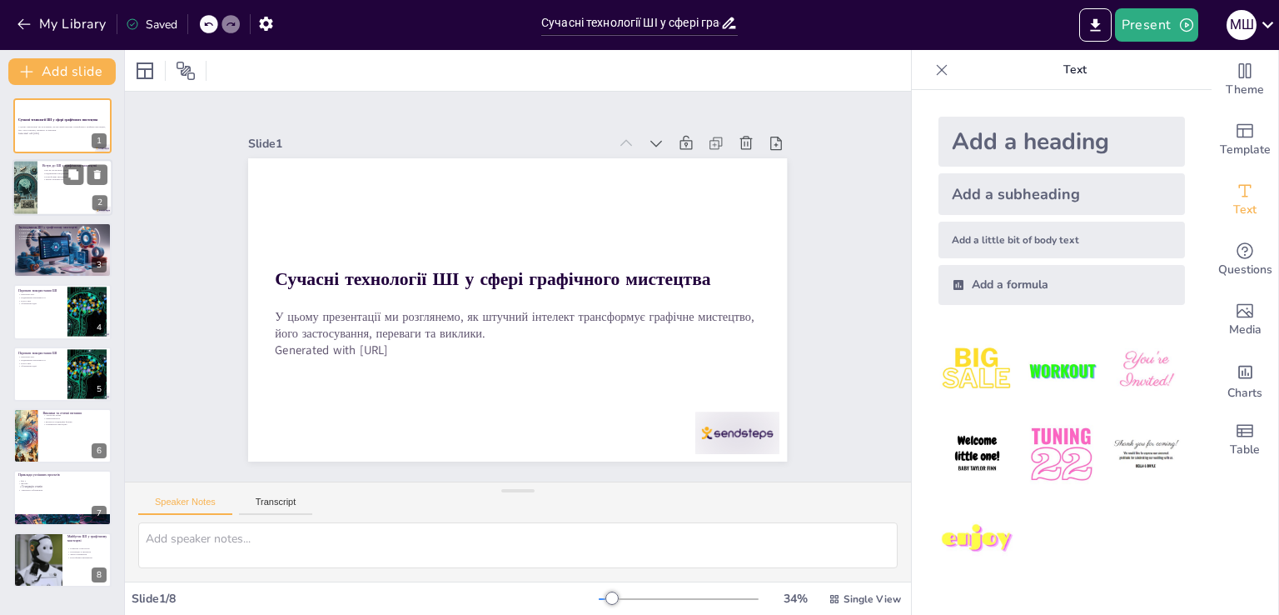
click at [42, 189] on div at bounding box center [62, 188] width 100 height 57
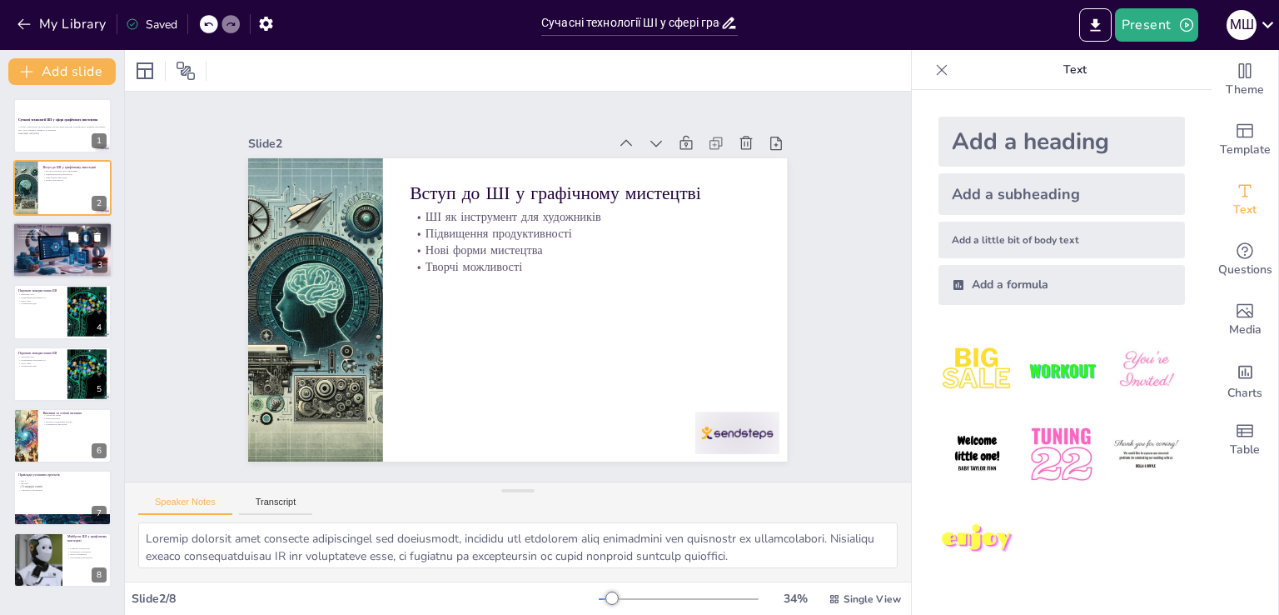
click at [53, 261] on div at bounding box center [62, 250] width 100 height 57
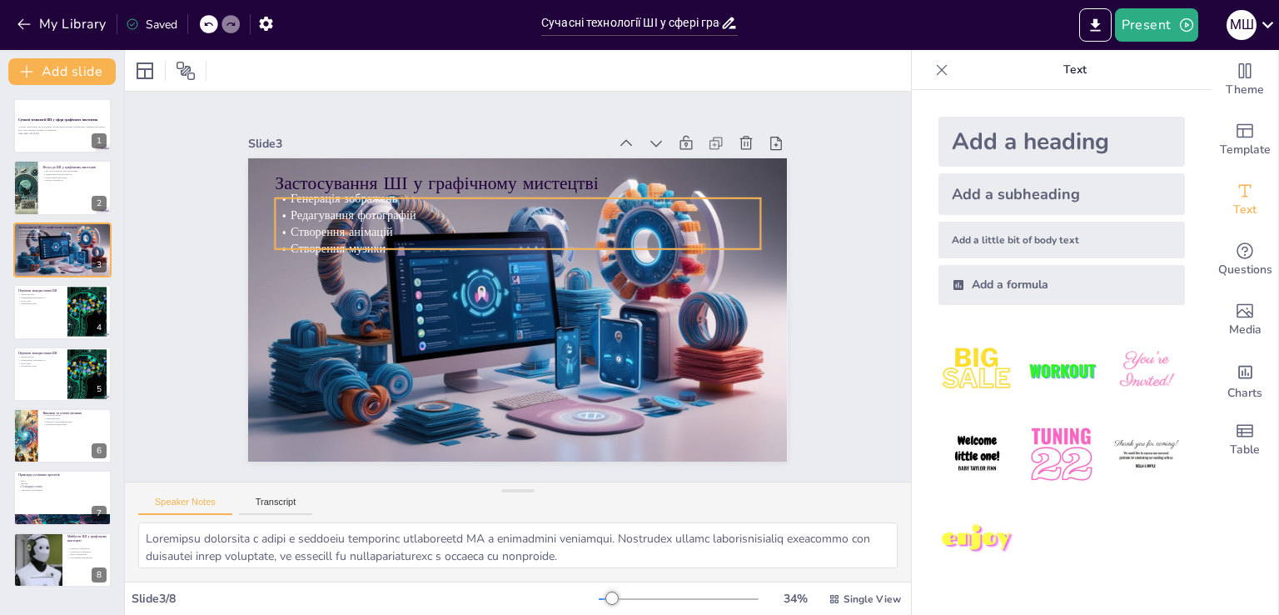
click at [445, 155] on span "Створення анімацій" at bounding box center [478, 106] width 66 height 97
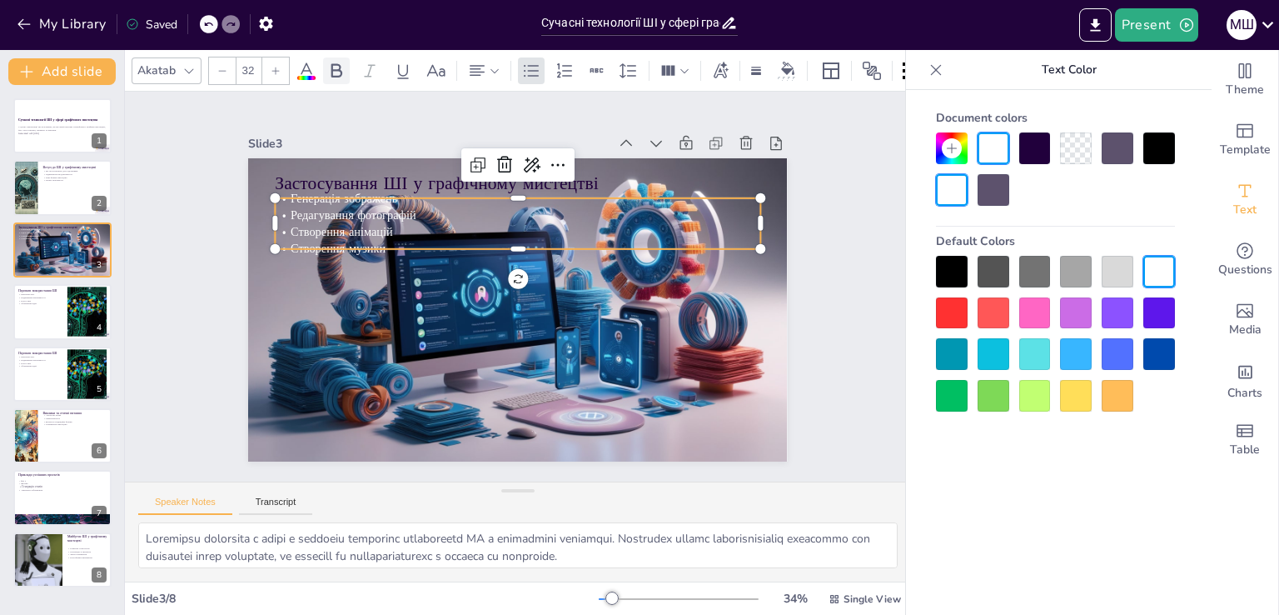
click at [338, 66] on icon at bounding box center [336, 71] width 20 height 20
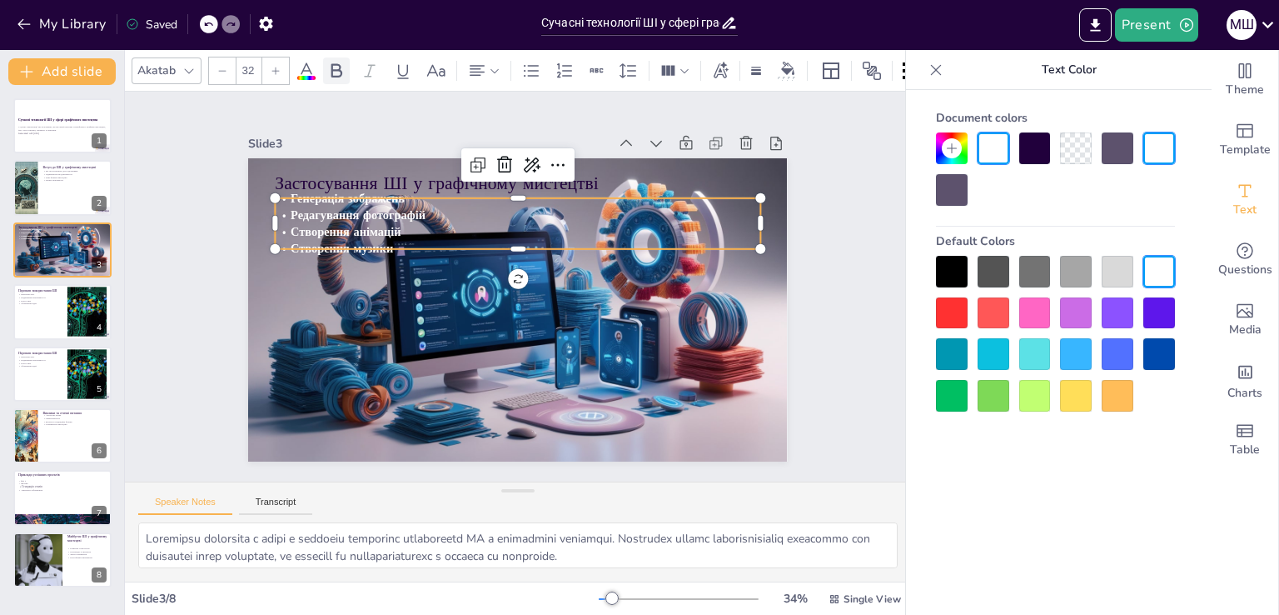
click at [338, 66] on icon at bounding box center [336, 71] width 20 height 20
click at [53, 329] on div at bounding box center [62, 311] width 100 height 57
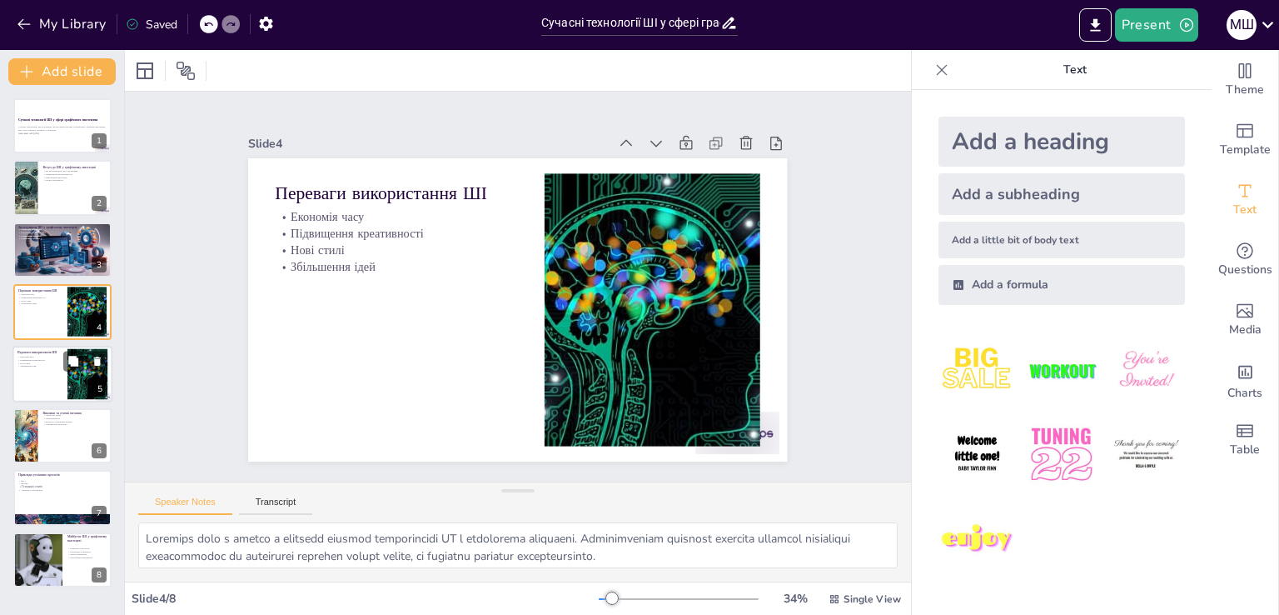
click at [50, 371] on div at bounding box center [62, 374] width 100 height 57
click at [54, 377] on div at bounding box center [62, 374] width 100 height 57
click at [77, 437] on div at bounding box center [62, 435] width 100 height 57
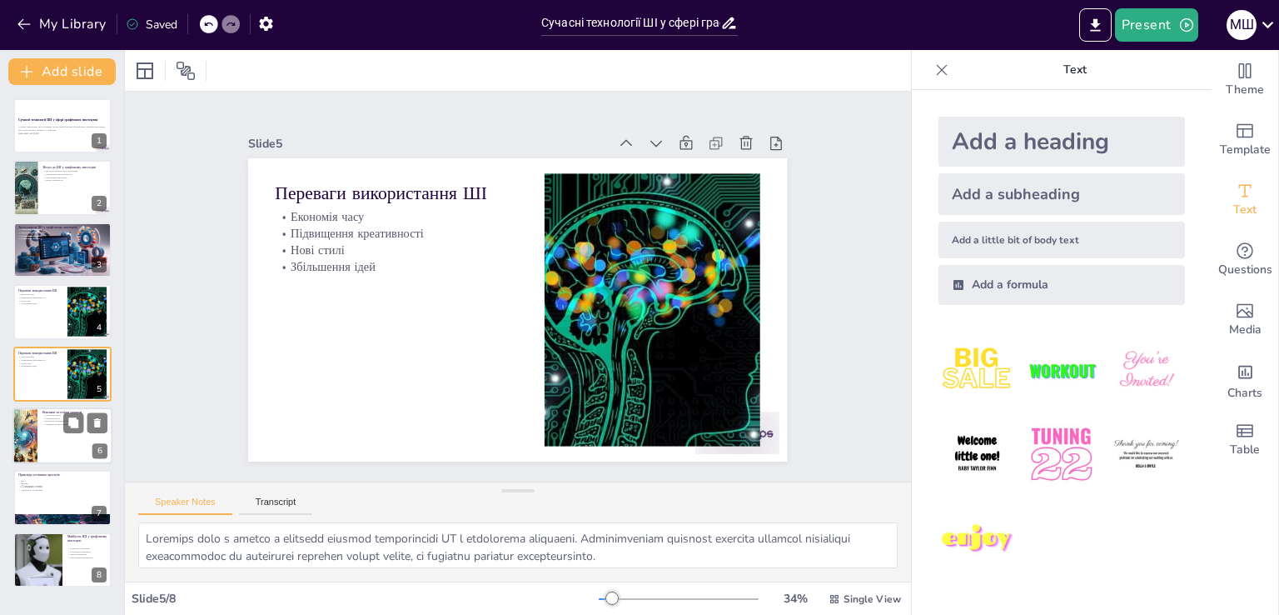
type textarea "Loremipsu dolor s ametconse adipisci e seddo EI. Temporinci, utl e dolorem aliq…"
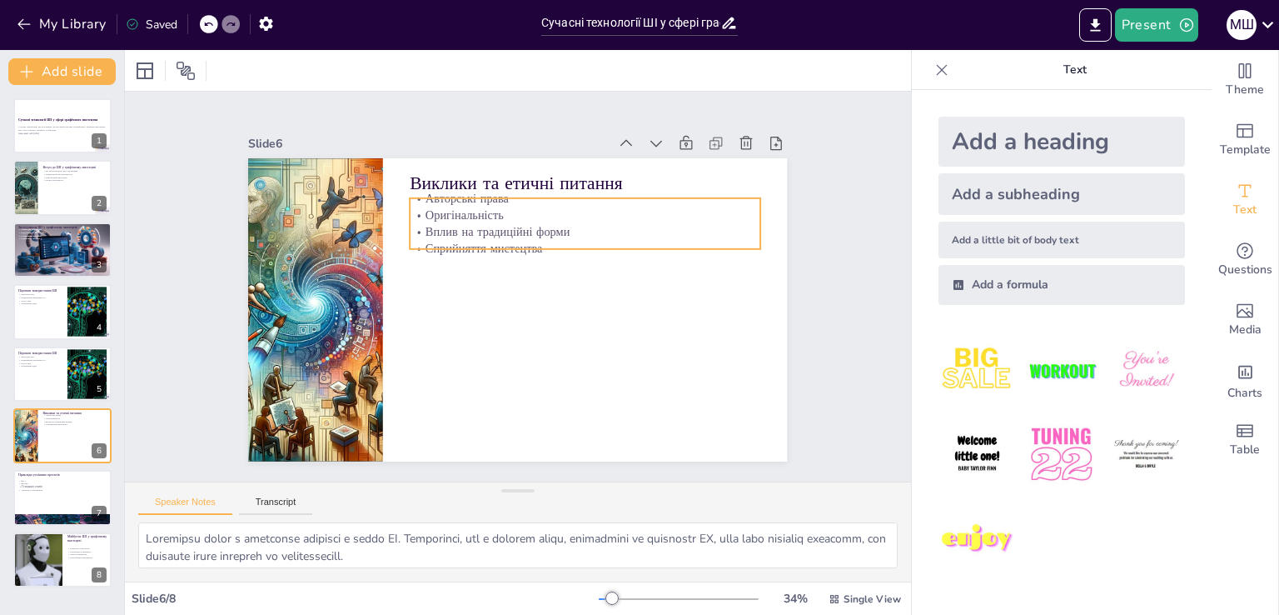
click at [482, 232] on p "Вплив на традиційні форми" at bounding box center [604, 281] width 293 height 219
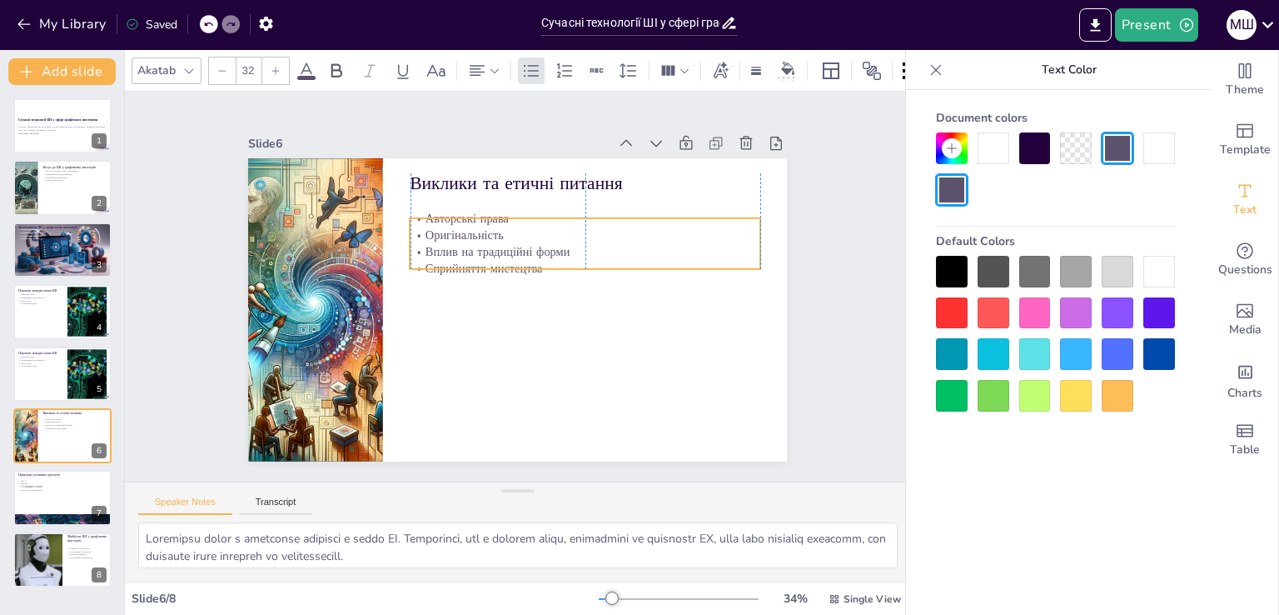
drag, startPoint x: 526, startPoint y: 207, endPoint x: 526, endPoint y: 227, distance: 20.0
click at [526, 227] on p "Оригінальність" at bounding box center [602, 285] width 293 height 220
drag, startPoint x: 536, startPoint y: 211, endPoint x: 537, endPoint y: 202, distance: 9.2
click at [537, 202] on div at bounding box center [624, 302] width 187 height 310
click at [284, 66] on div at bounding box center [275, 70] width 27 height 27
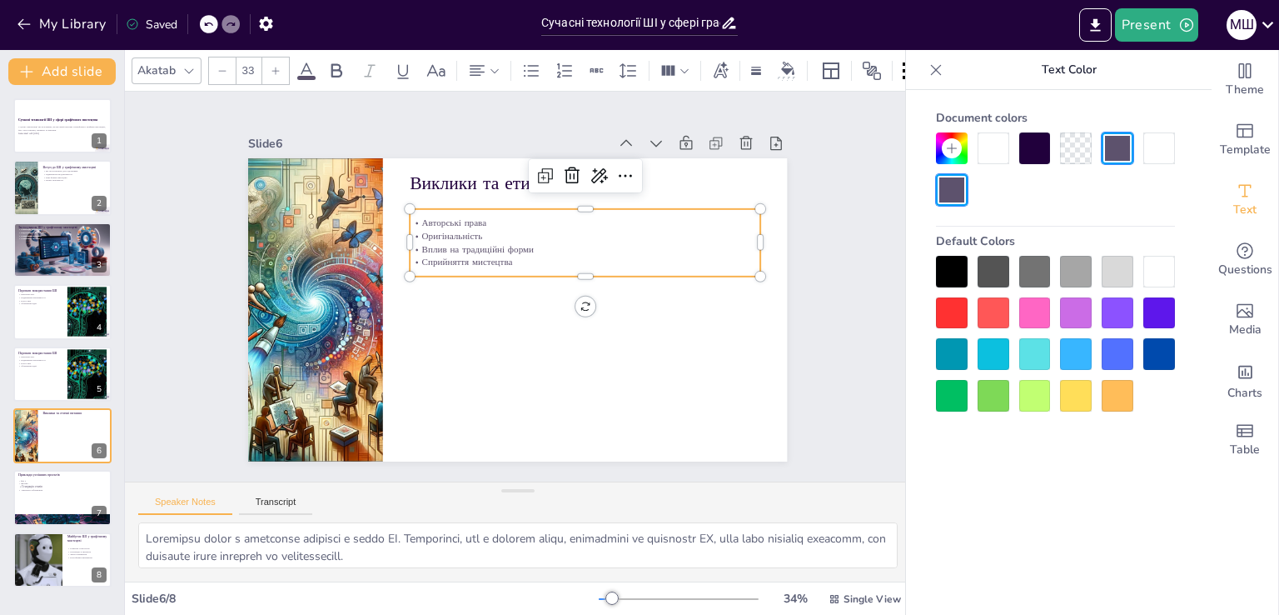
click at [282, 67] on div at bounding box center [275, 70] width 27 height 27
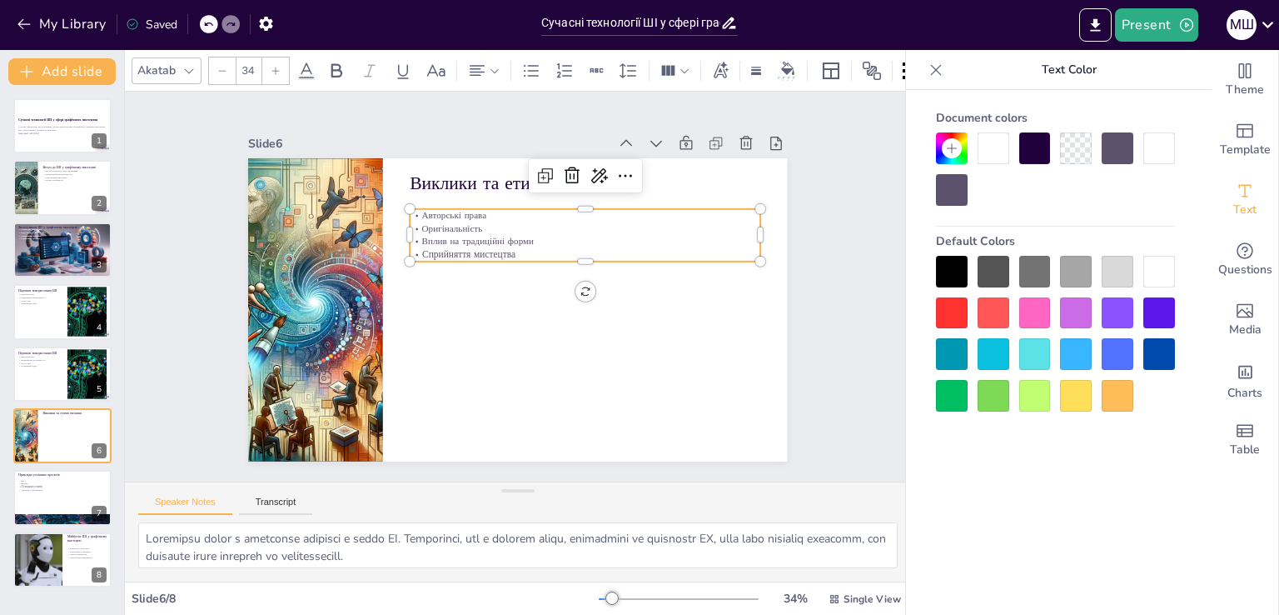
click at [282, 67] on div at bounding box center [275, 70] width 27 height 27
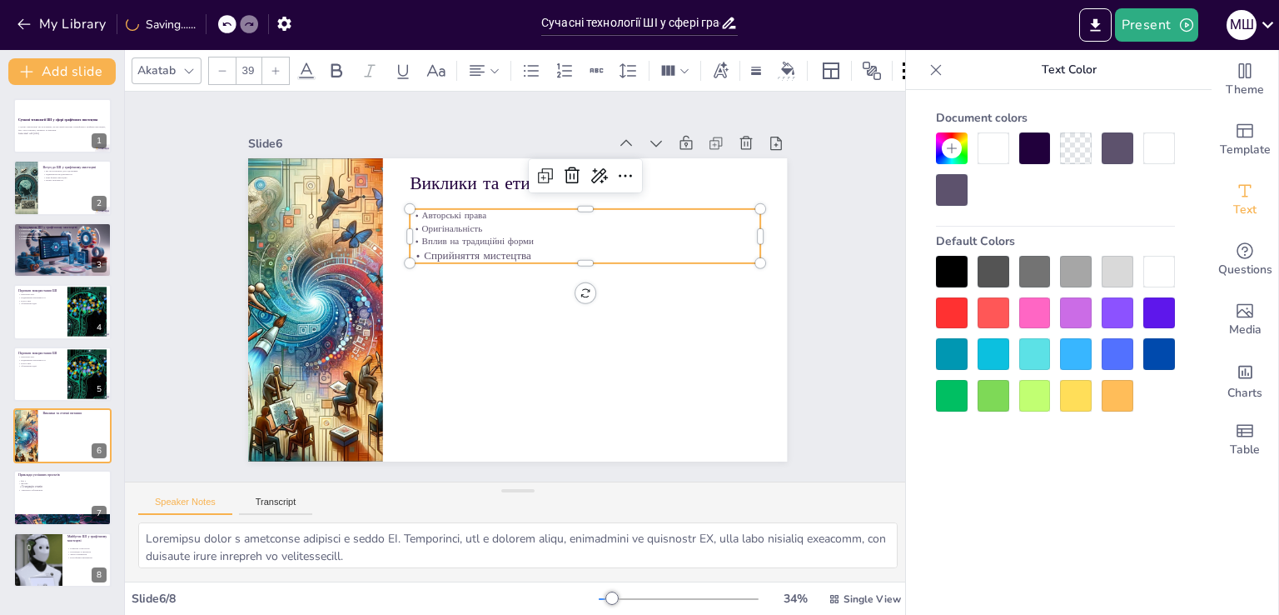
click at [282, 67] on div at bounding box center [275, 70] width 27 height 27
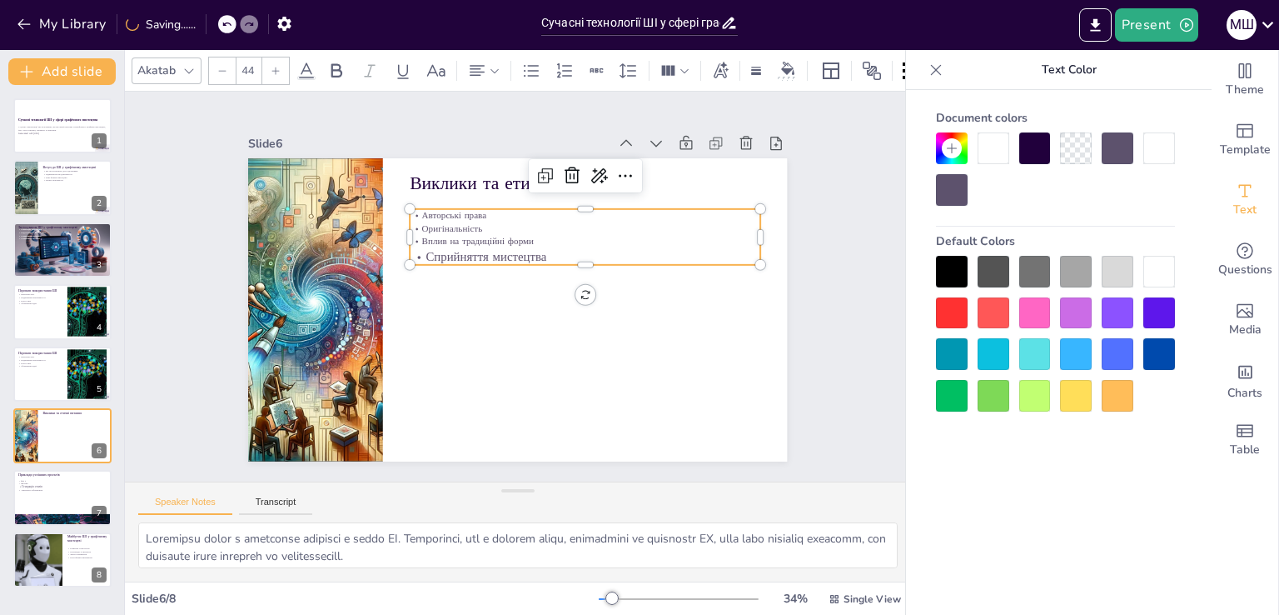
click at [282, 67] on div at bounding box center [275, 70] width 27 height 27
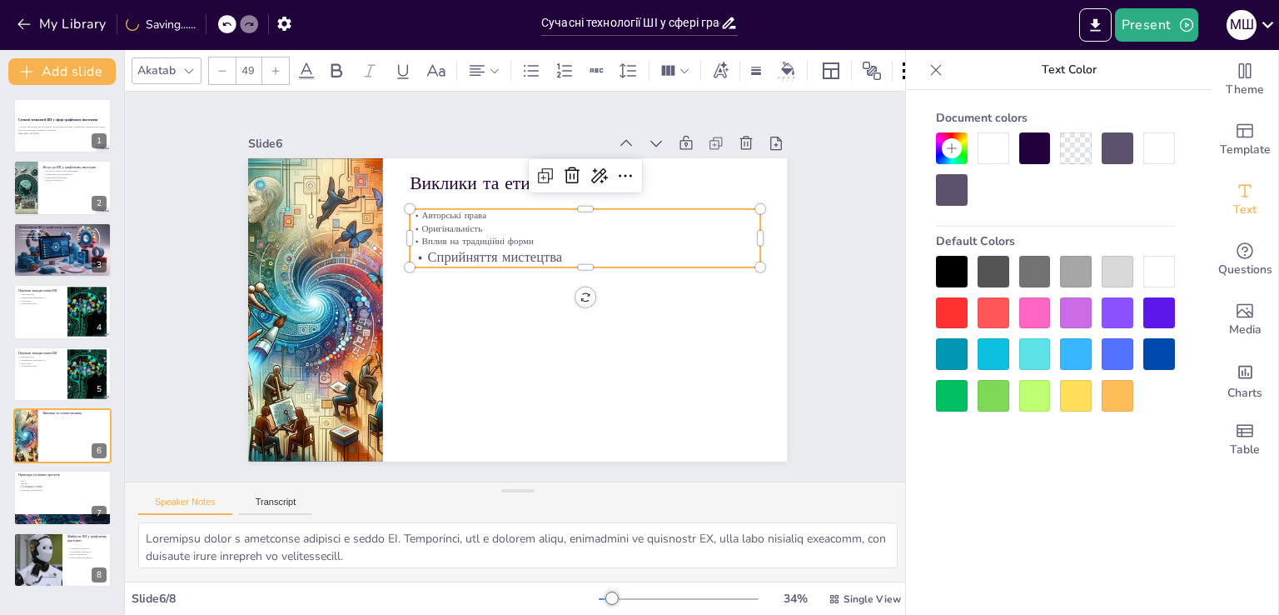
click at [282, 67] on div at bounding box center [275, 70] width 27 height 27
click at [227, 71] on div at bounding box center [222, 70] width 27 height 27
click at [524, 254] on p "Вплив на традиційні форми" at bounding box center [490, 362] width 291 height 217
click at [249, 57] on input "33" at bounding box center [248, 70] width 23 height 27
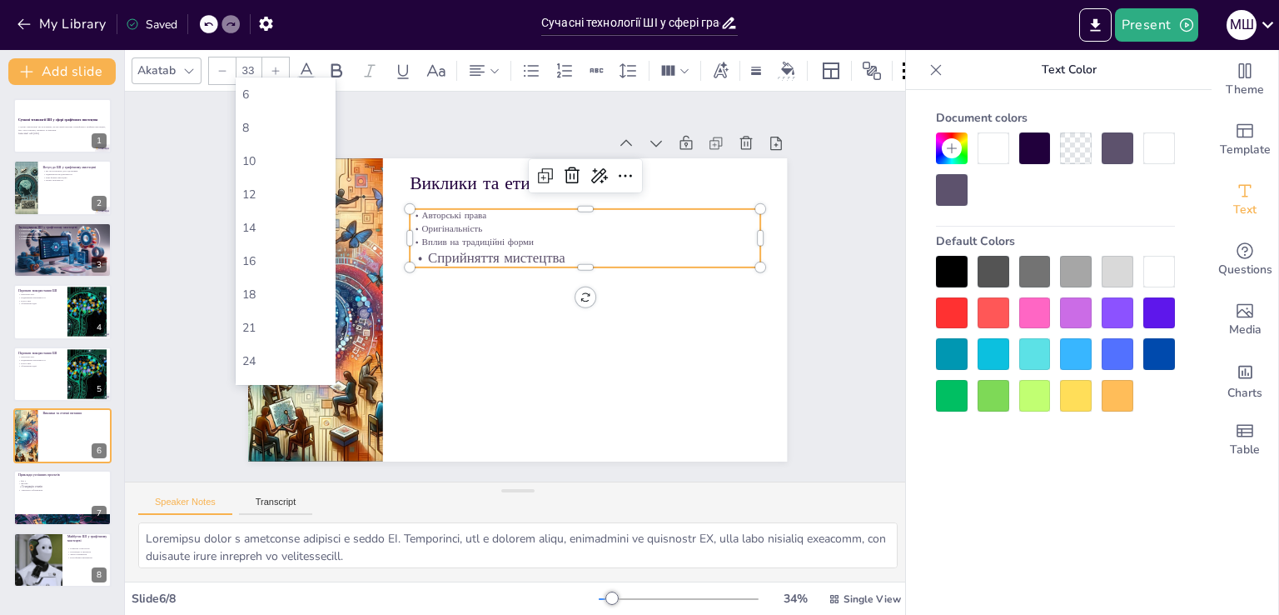
click at [244, 67] on input "33" at bounding box center [248, 70] width 23 height 27
click at [245, 65] on input "33" at bounding box center [248, 70] width 23 height 27
type input "33"
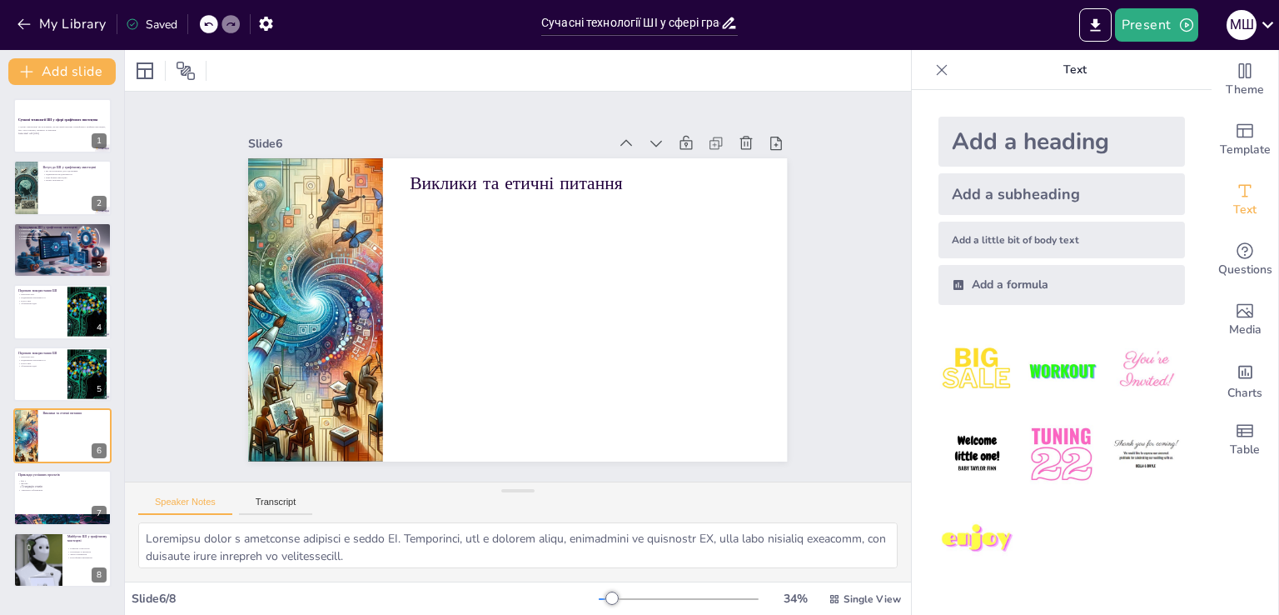
click at [202, 22] on div at bounding box center [209, 24] width 18 height 18
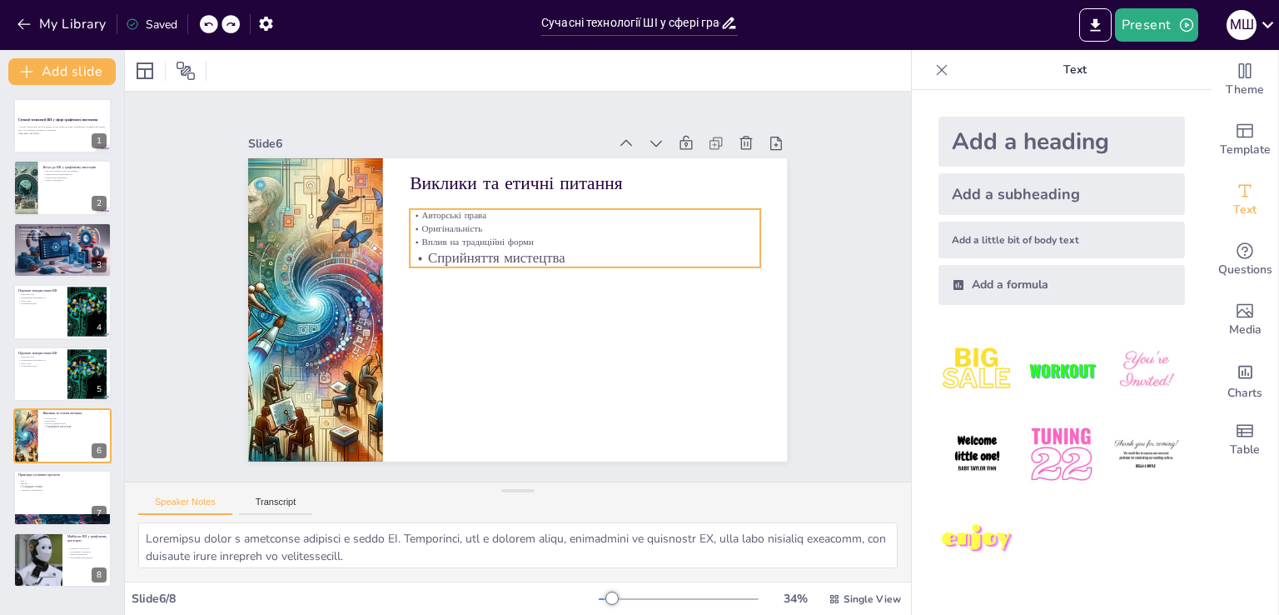
click at [457, 207] on p "Авторські права" at bounding box center [612, 259] width 310 height 187
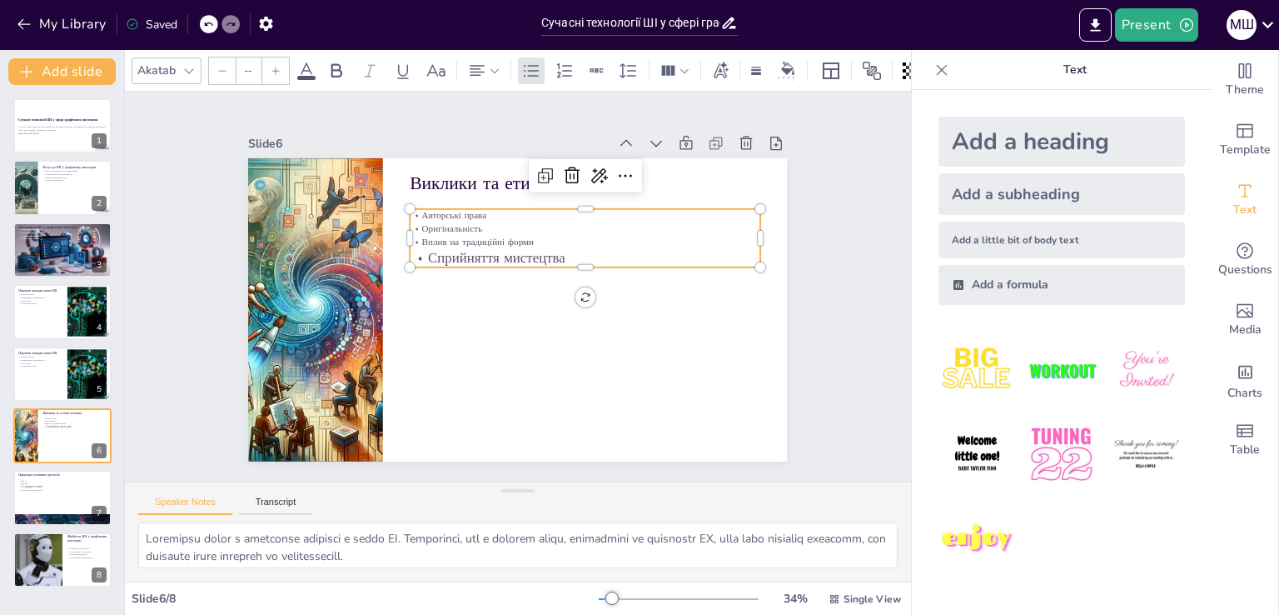
click at [243, 57] on input "--" at bounding box center [248, 70] width 23 height 27
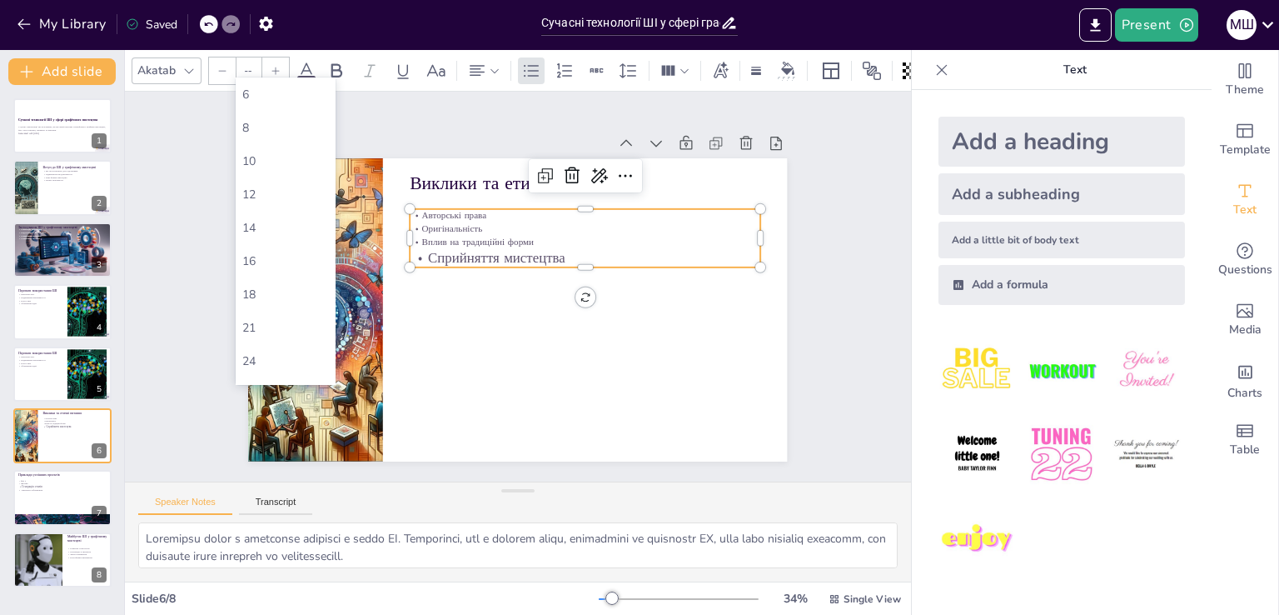
type input "-"
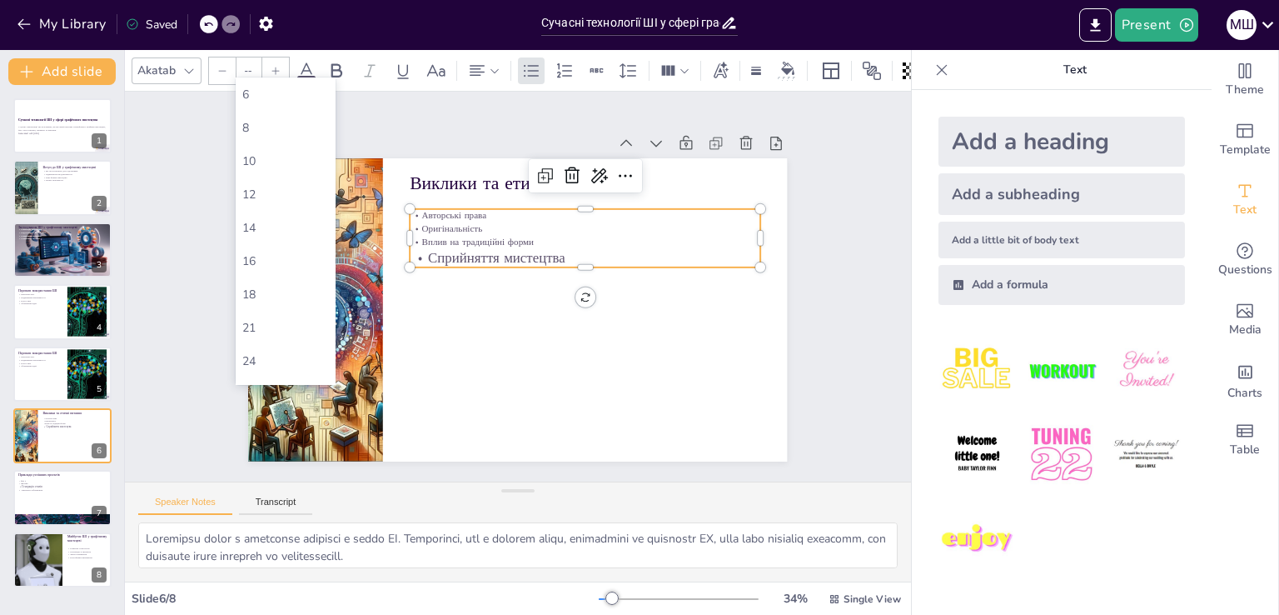
type input "-"
click at [246, 327] on div "21" at bounding box center [285, 328] width 87 height 16
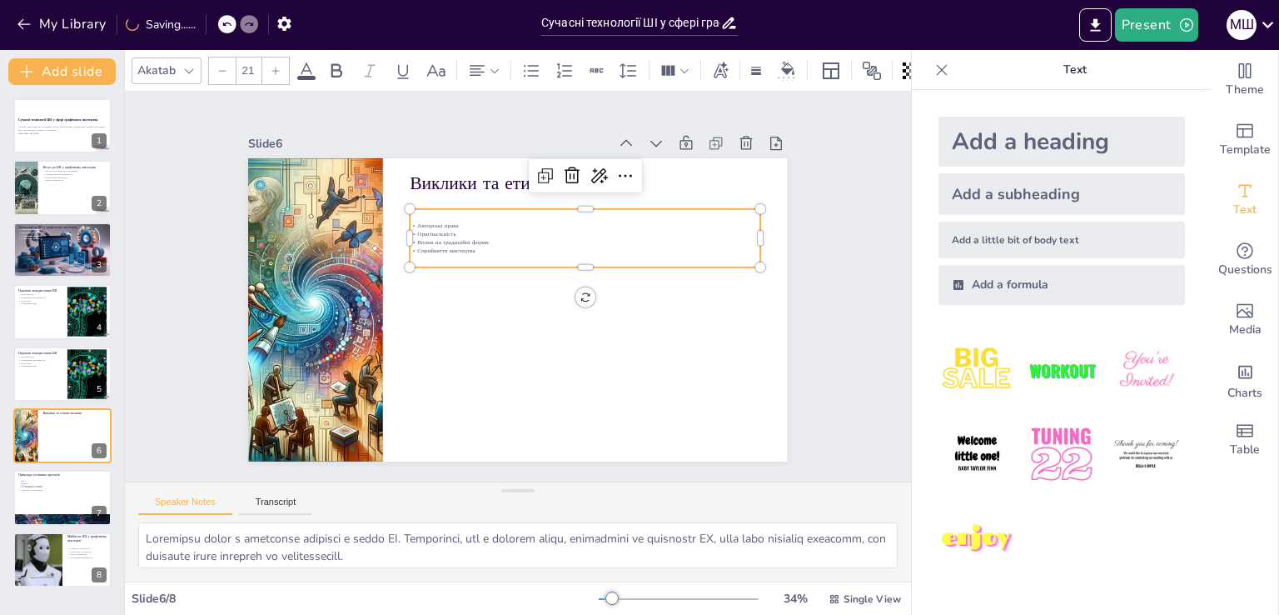
click at [253, 61] on input "21" at bounding box center [248, 70] width 23 height 27
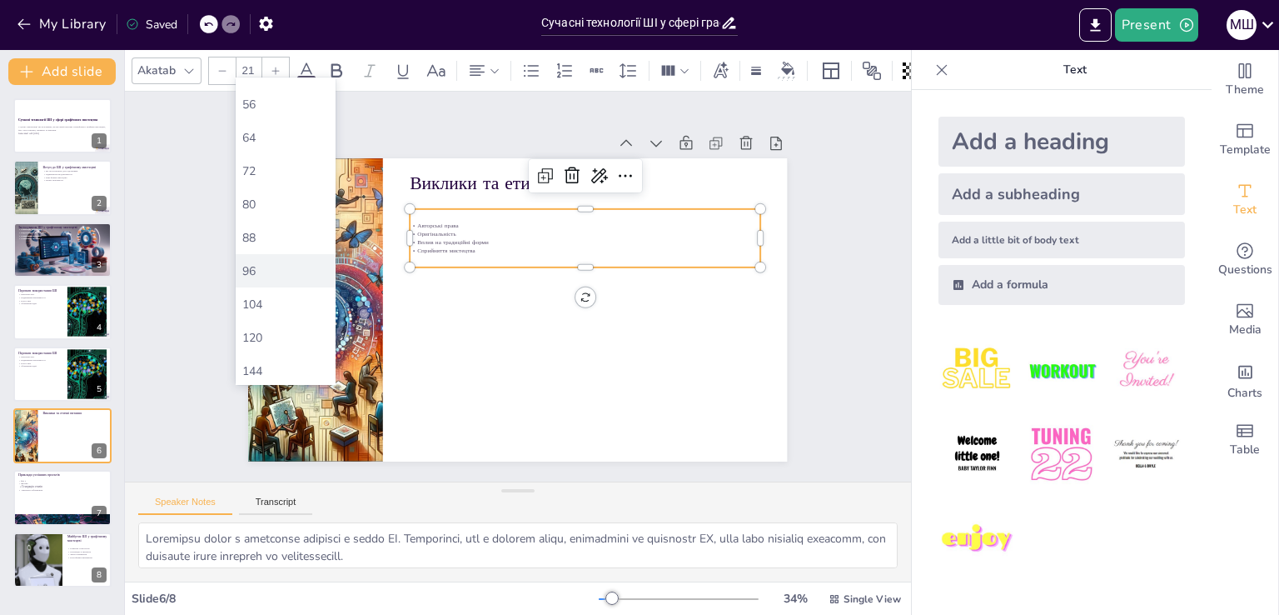
scroll to position [459, 0]
click at [274, 106] on div "56" at bounding box center [285, 102] width 87 height 16
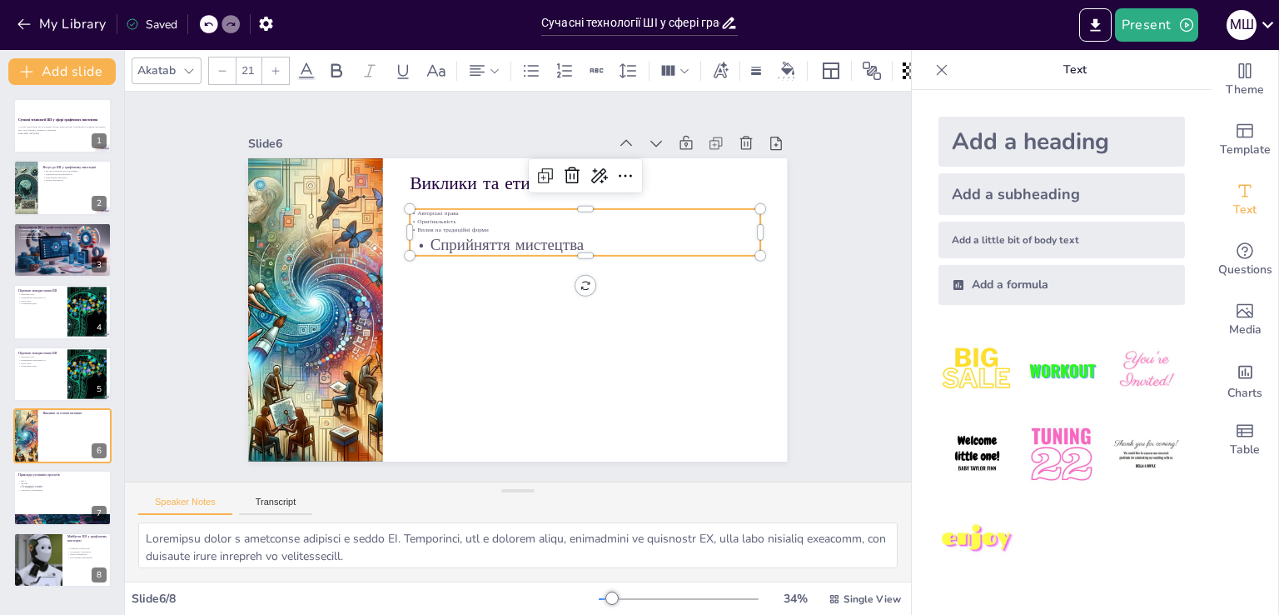
click at [482, 222] on p "Вплив на традиційні форми" at bounding box center [448, 232] width 81 height 344
click at [250, 64] on input "21" at bounding box center [248, 70] width 23 height 27
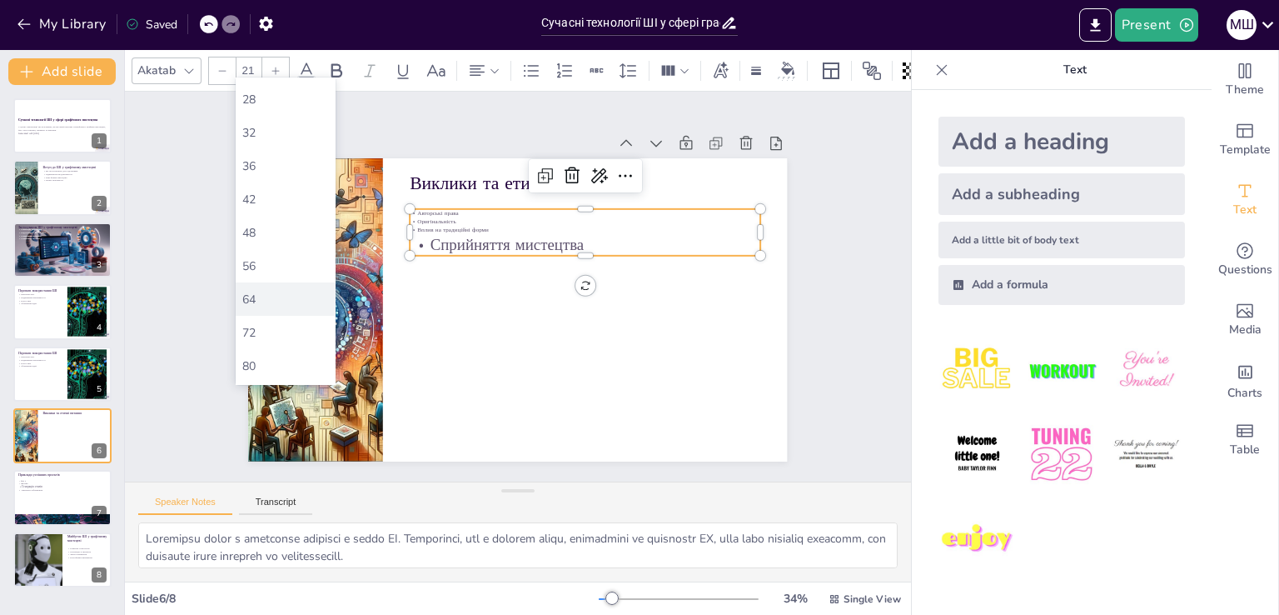
scroll to position [333, 0]
click at [263, 217] on div "56" at bounding box center [286, 227] width 100 height 33
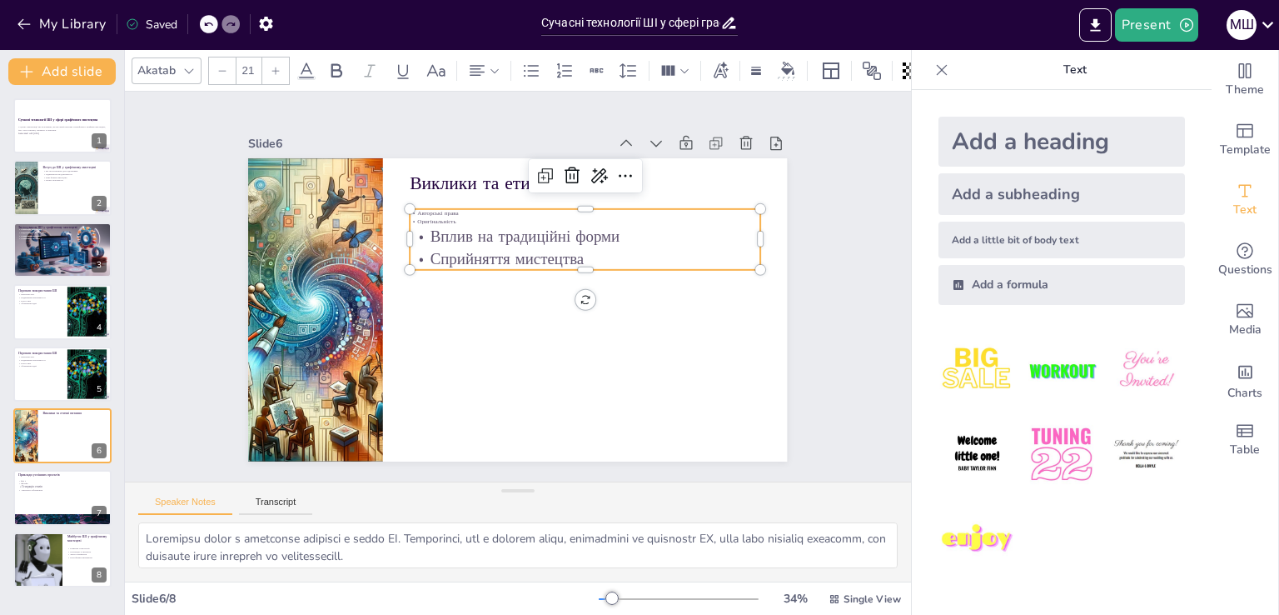
click at [421, 311] on p "Оригінальність" at bounding box center [474, 369] width 336 height 116
click at [247, 67] on input "21" at bounding box center [248, 70] width 23 height 27
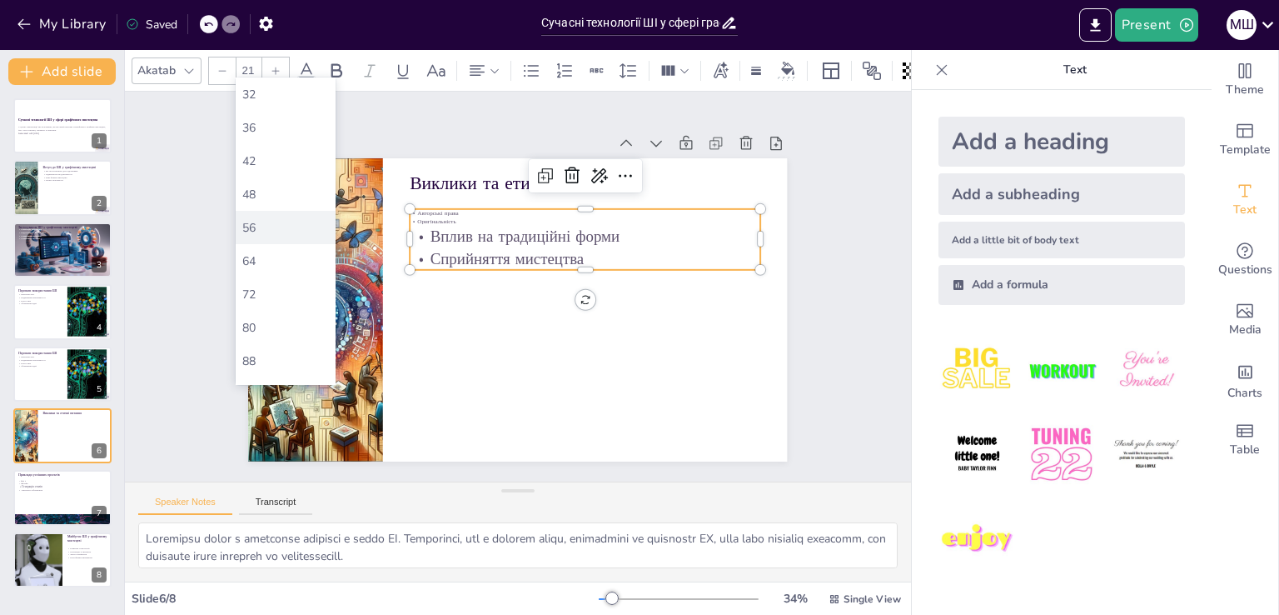
click at [256, 227] on div "56" at bounding box center [285, 228] width 87 height 16
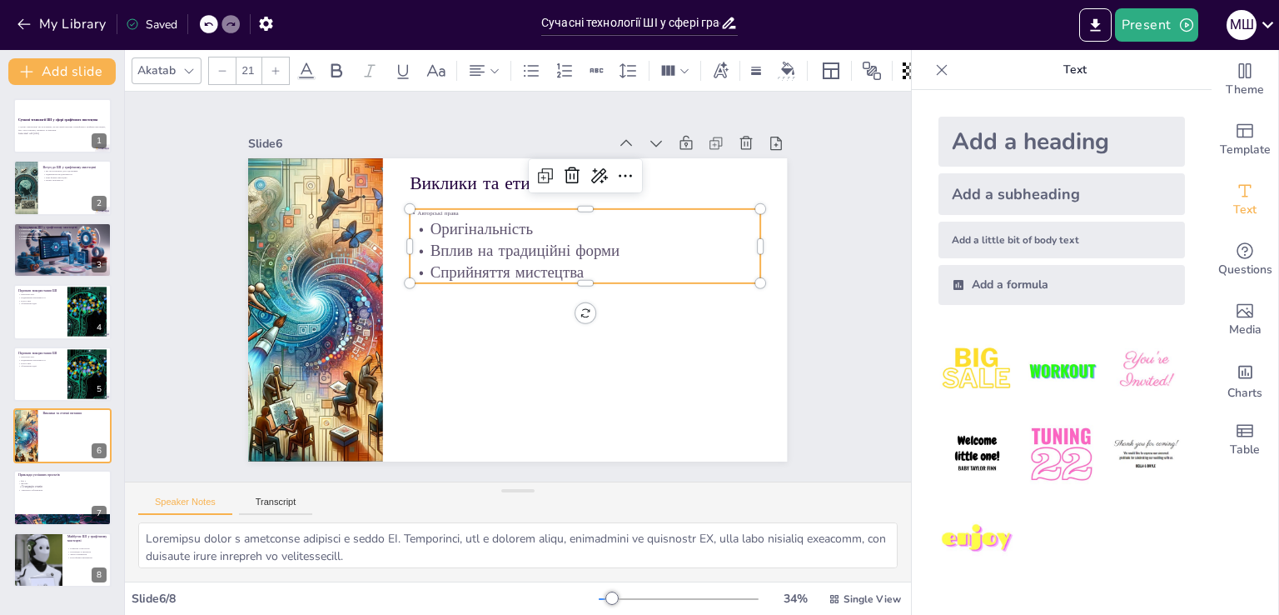
click at [423, 207] on p "Авторські права" at bounding box center [469, 200] width 116 height 336
click at [257, 61] on input "21" at bounding box center [248, 70] width 23 height 27
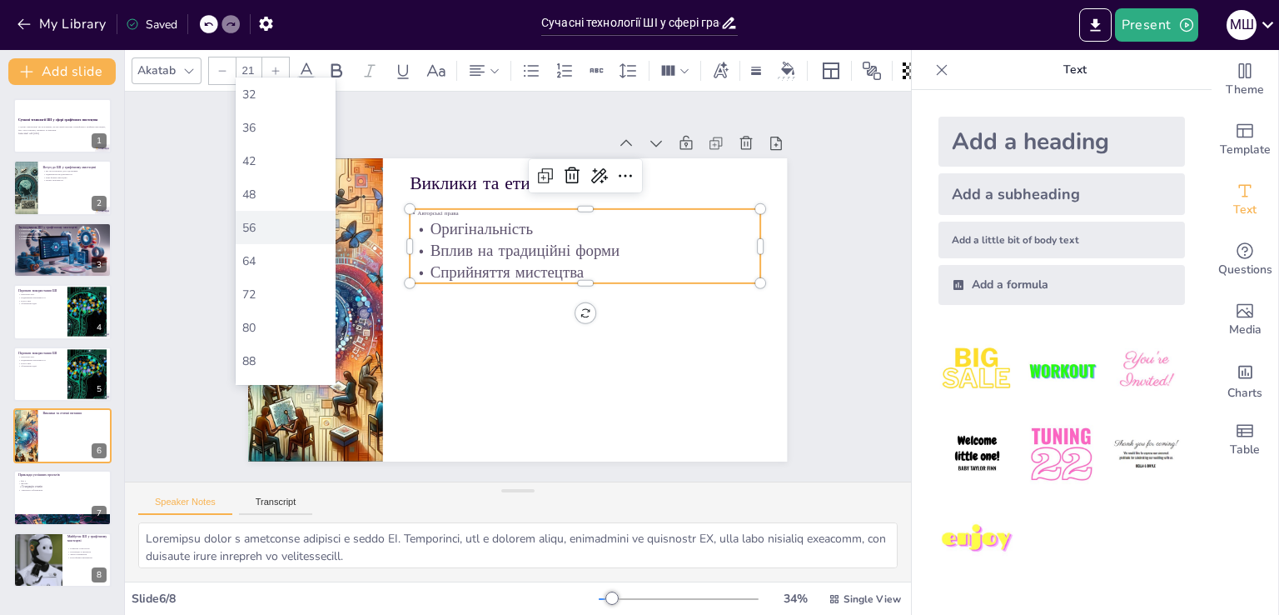
click at [276, 213] on div "56" at bounding box center [286, 227] width 100 height 33
type input "56"
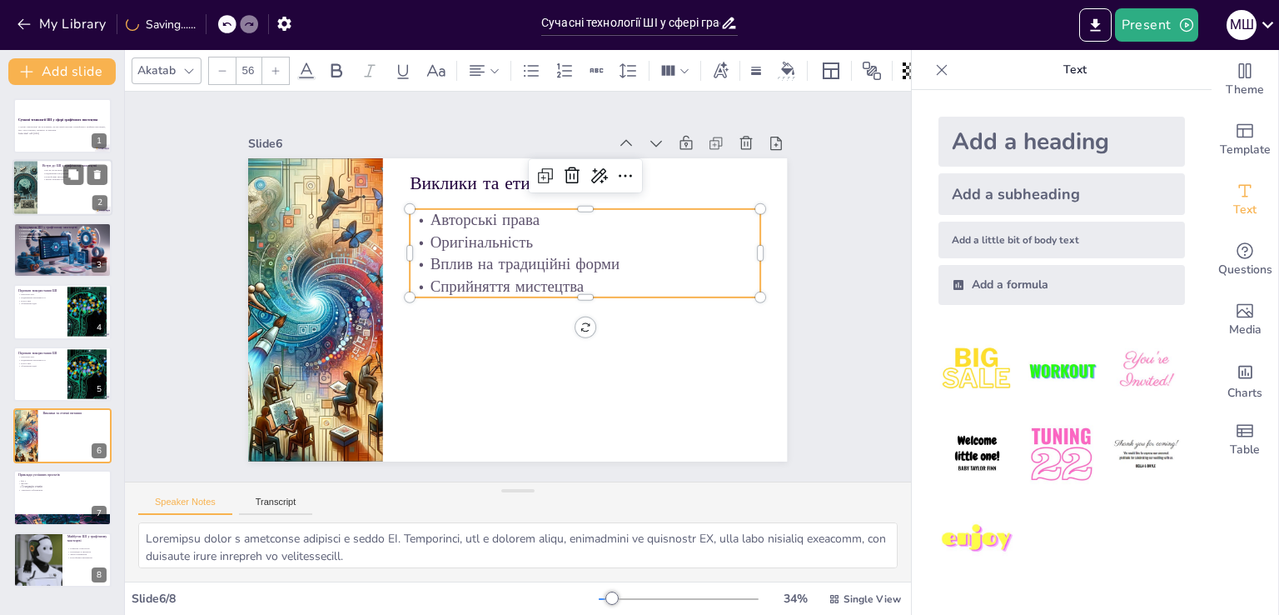
click at [58, 209] on div at bounding box center [62, 188] width 100 height 57
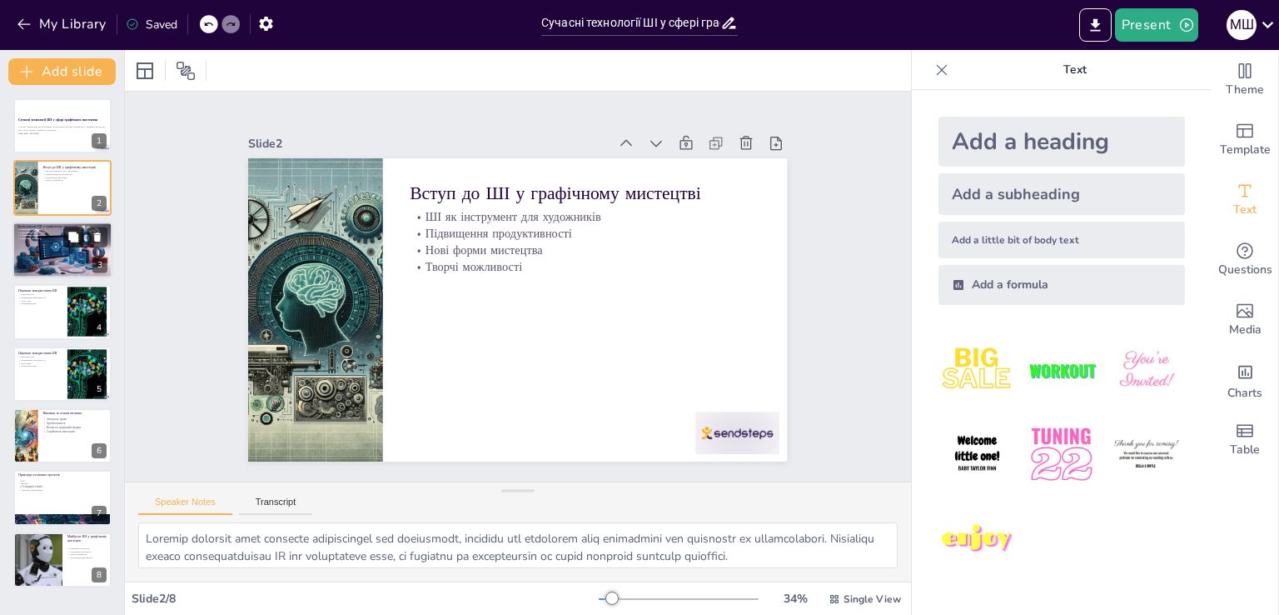
click at [67, 241] on icon at bounding box center [73, 237] width 12 height 12
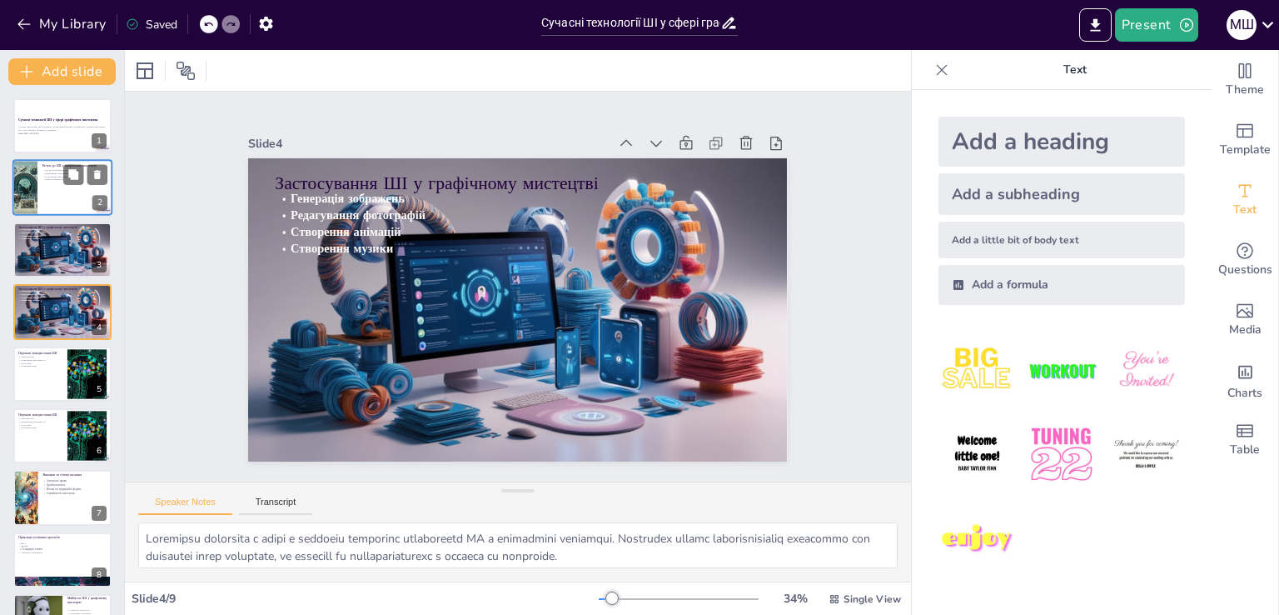
click at [56, 195] on div at bounding box center [62, 188] width 100 height 57
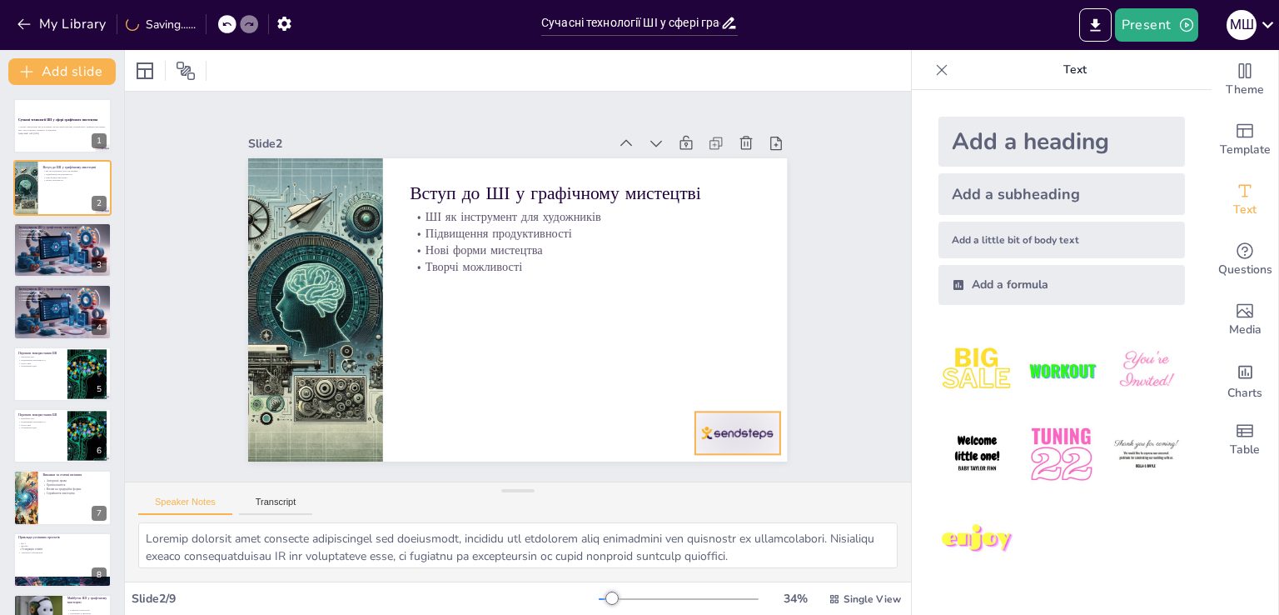
click at [703, 446] on div at bounding box center [702, 475] width 91 height 58
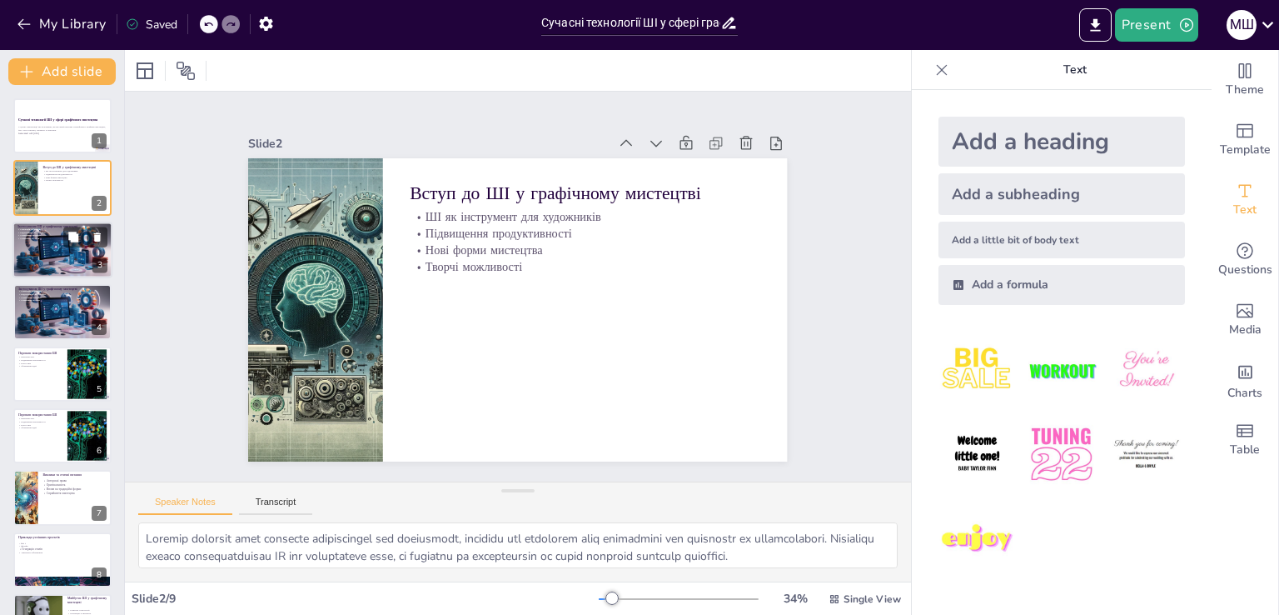
click at [32, 247] on div at bounding box center [62, 250] width 100 height 57
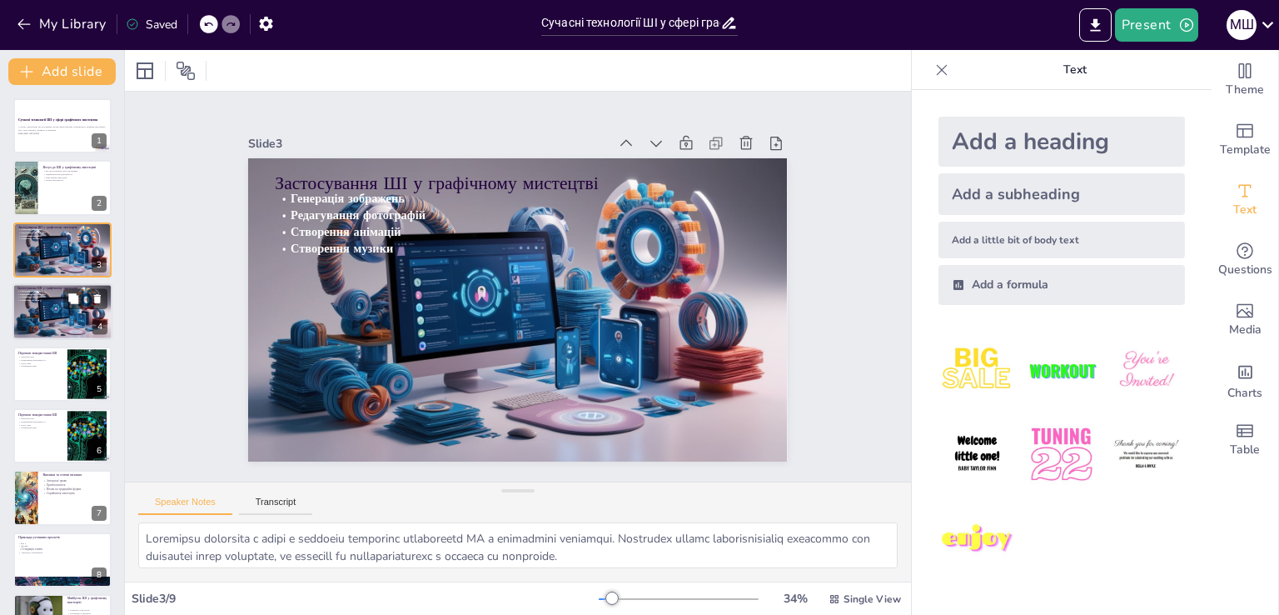
click at [52, 286] on p "Застосування ШІ у графічному мистецтві" at bounding box center [62, 288] width 90 height 5
click at [64, 249] on div at bounding box center [62, 250] width 100 height 57
click at [100, 238] on icon at bounding box center [98, 237] width 12 height 12
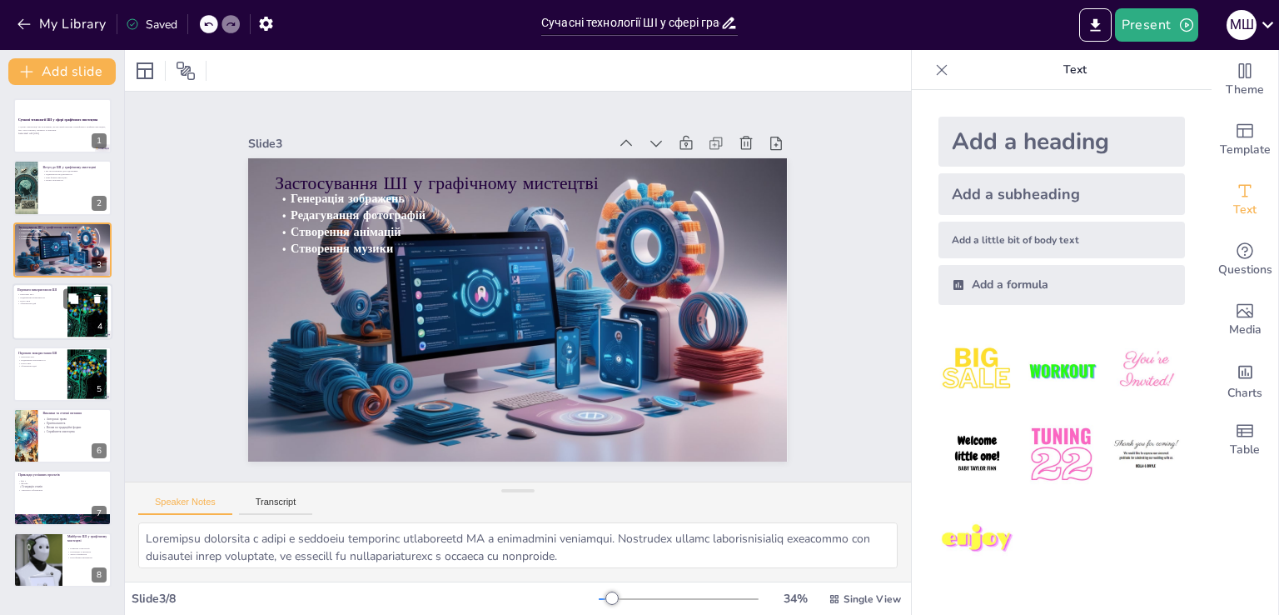
click at [87, 307] on div at bounding box center [85, 299] width 44 height 20
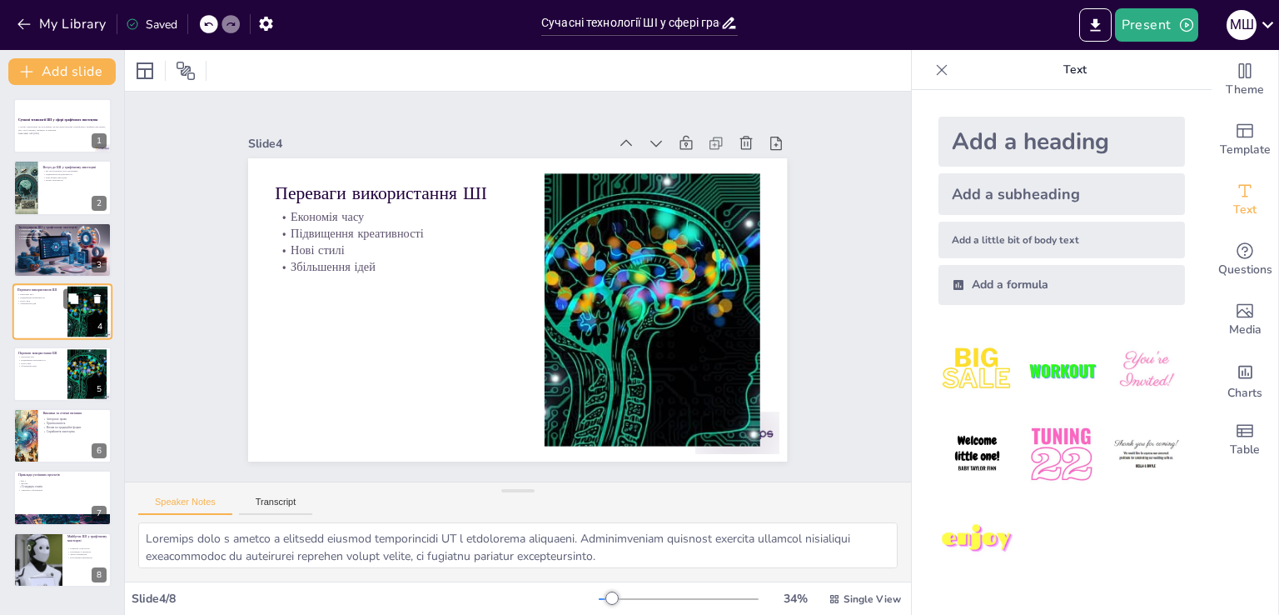
click at [93, 300] on icon at bounding box center [98, 299] width 12 height 12
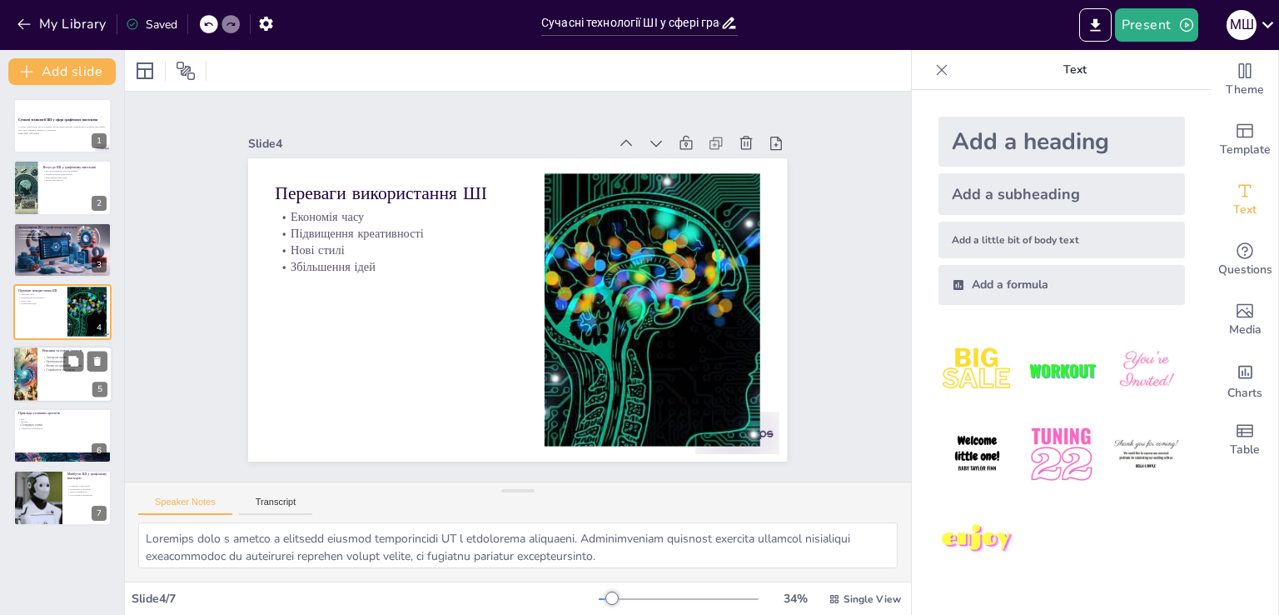
click at [42, 381] on div at bounding box center [62, 374] width 100 height 57
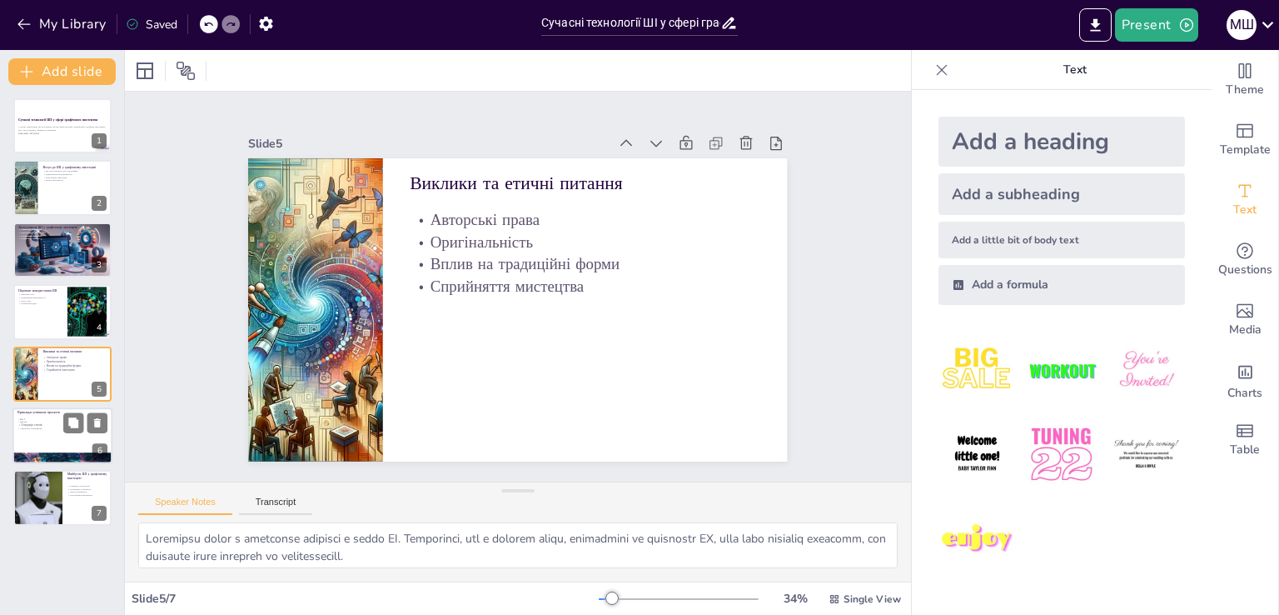
click at [57, 429] on p "Унікальні зображення" at bounding box center [62, 428] width 90 height 3
type textarea "LORE-I d sitam co adipiscingel seddoeiu, te incididuntutla ET dol magnaaliq eni…"
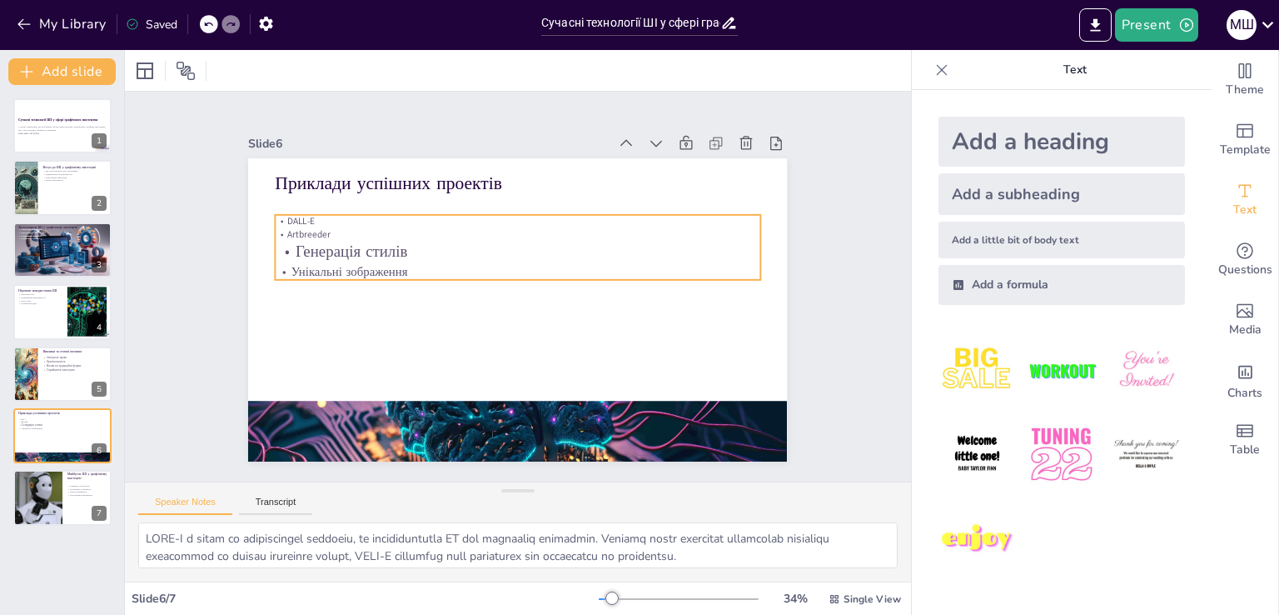
click at [371, 242] on p "DALL-E" at bounding box center [545, 346] width 448 height 209
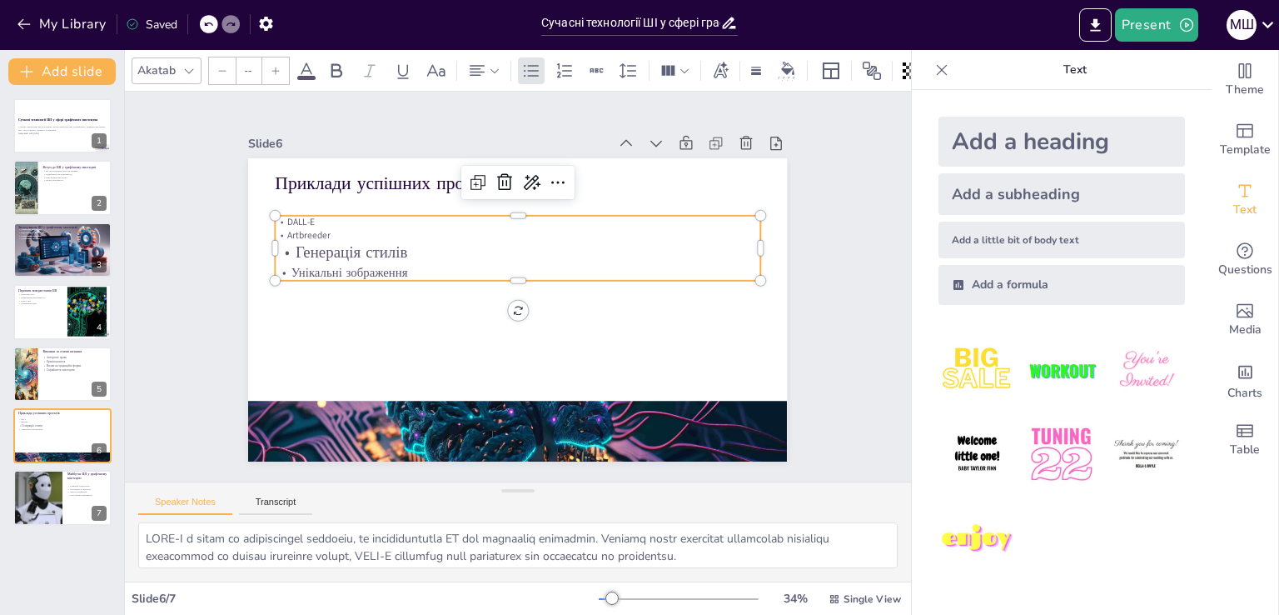
click at [411, 224] on p "Artbreeder" at bounding box center [468, 296] width 114 height 477
click at [411, 227] on p "Artbreeder" at bounding box center [559, 257] width 296 height 400
click at [254, 71] on input "--" at bounding box center [248, 70] width 23 height 27
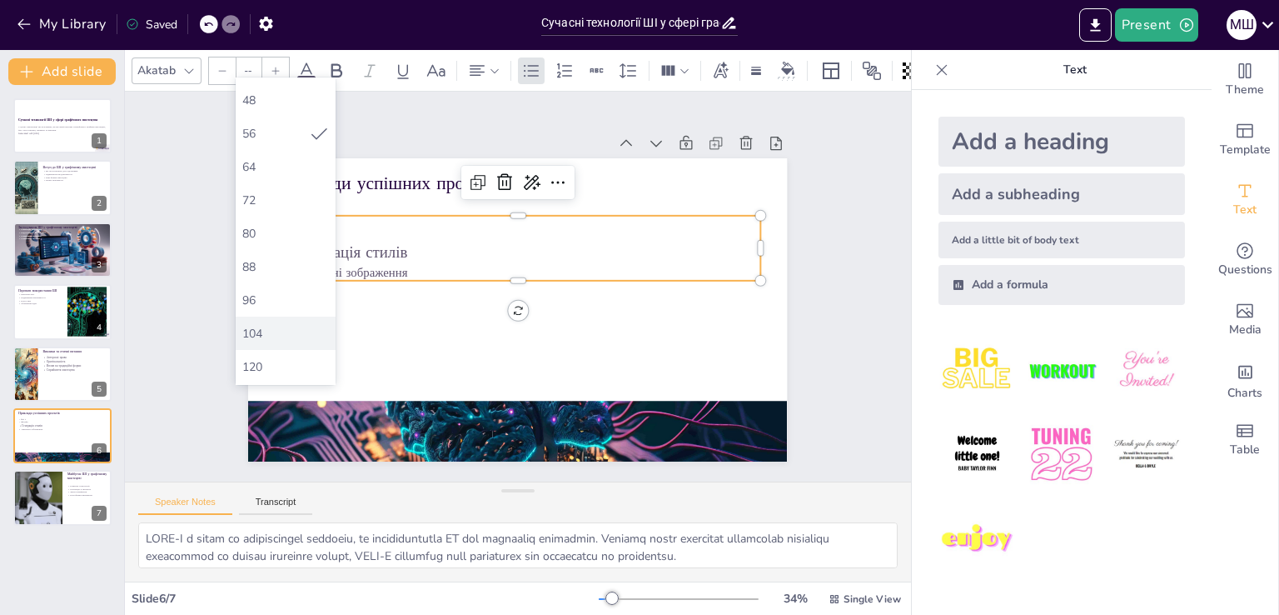
scroll to position [459, 0]
click at [280, 107] on div "56" at bounding box center [275, 102] width 67 height 16
type input "56"
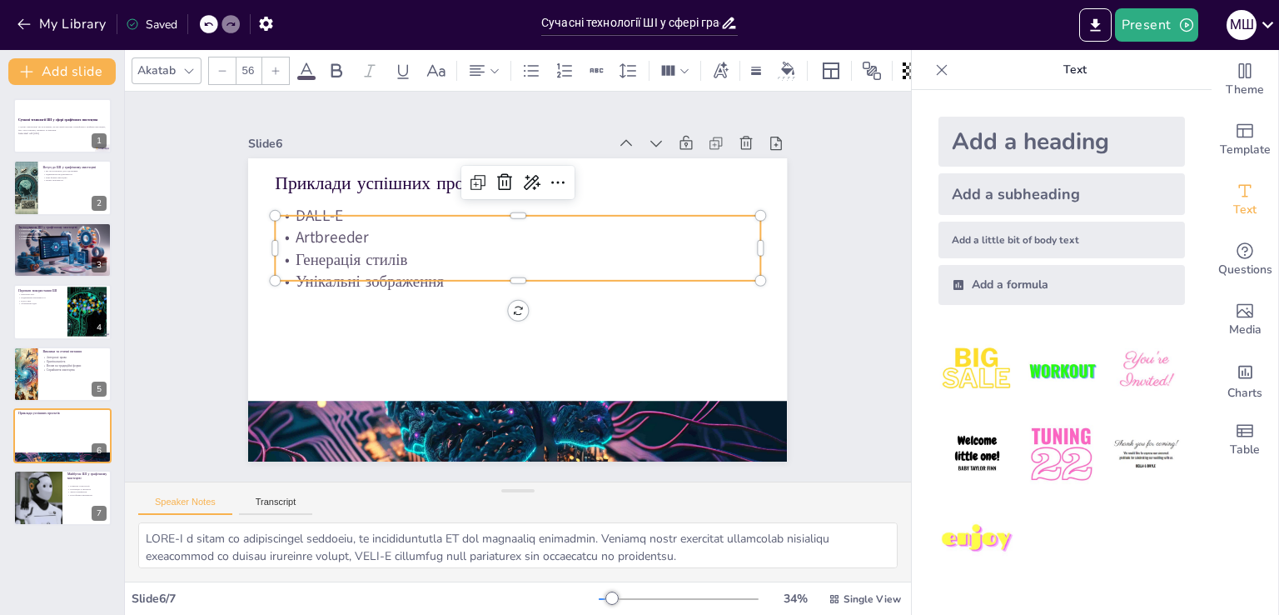
click at [390, 252] on p "Генерація стилів" at bounding box center [512, 313] width 479 height 122
click at [50, 356] on p "Авторські права" at bounding box center [74, 357] width 65 height 4
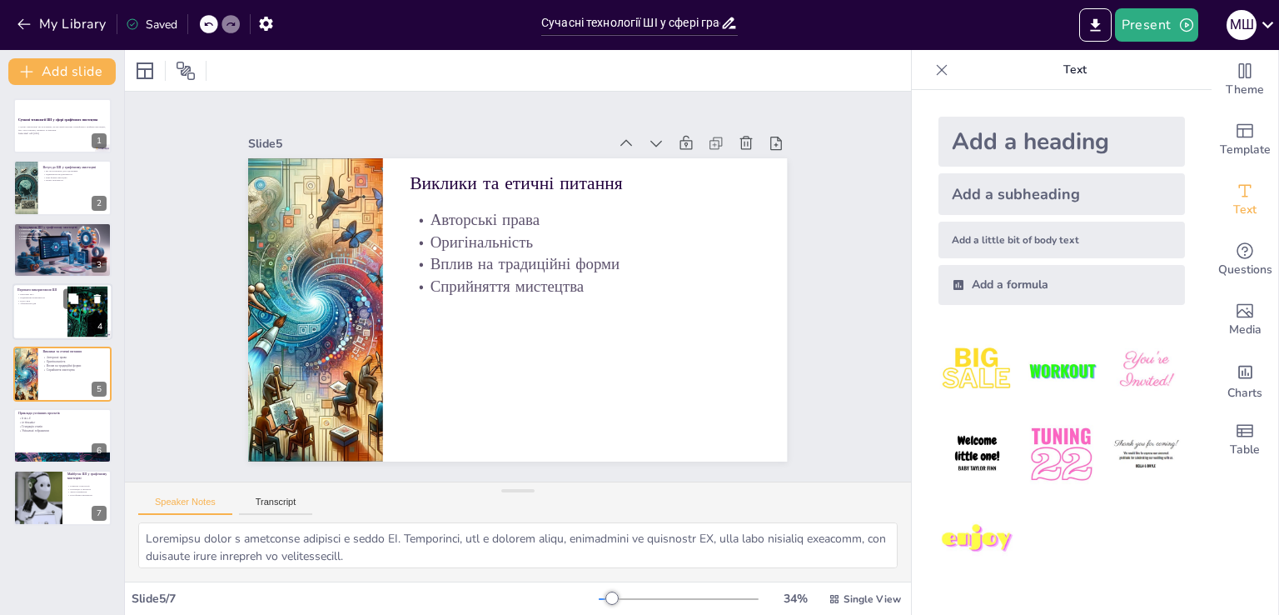
click at [39, 287] on p "Переваги використання ШІ" at bounding box center [39, 289] width 45 height 5
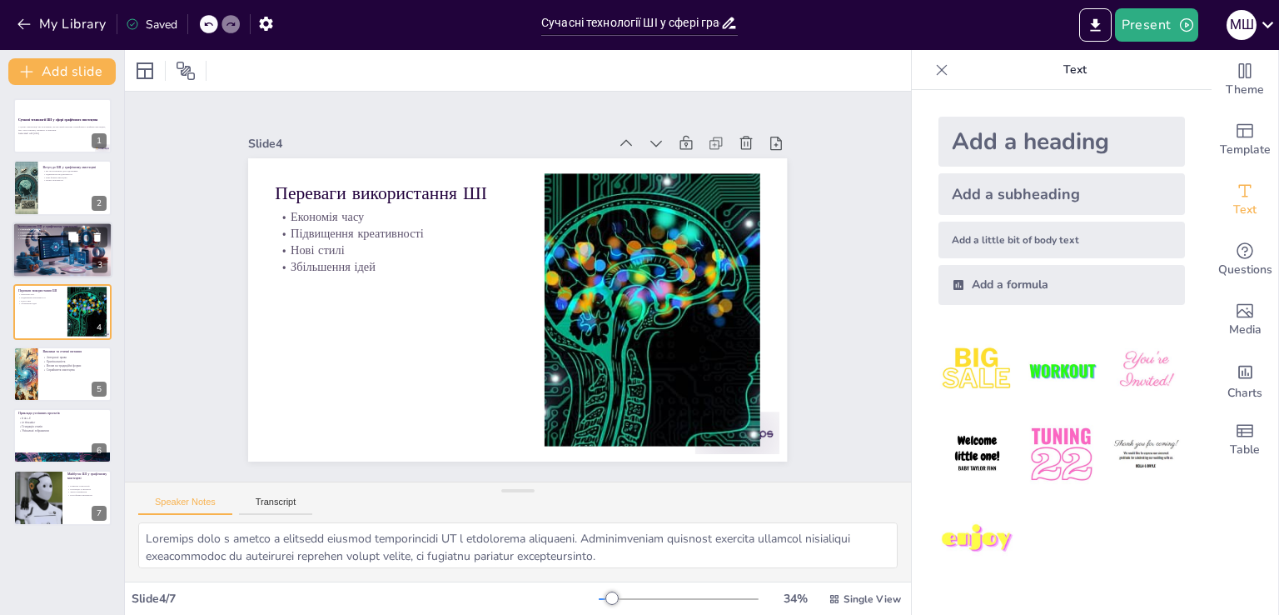
click at [49, 267] on div at bounding box center [62, 250] width 100 height 57
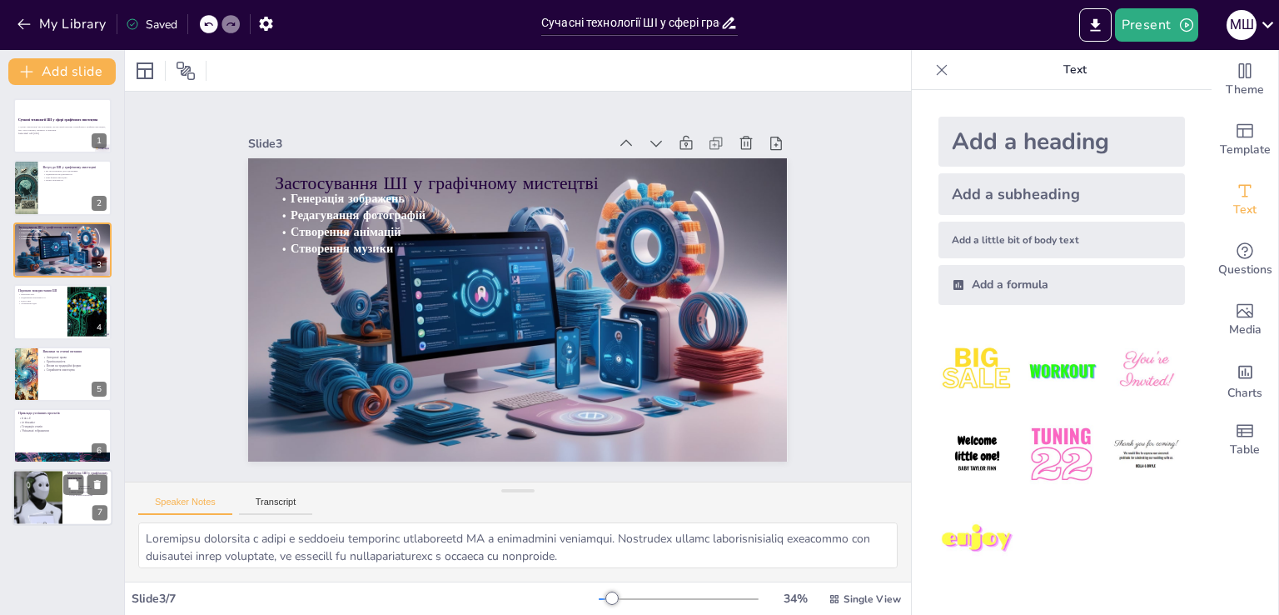
click at [27, 506] on div at bounding box center [38, 498] width 100 height 57
type textarea "Loremips dolorsitam CO a elitseddoe temporinc u laboreetdolor. M aliqua enima m…"
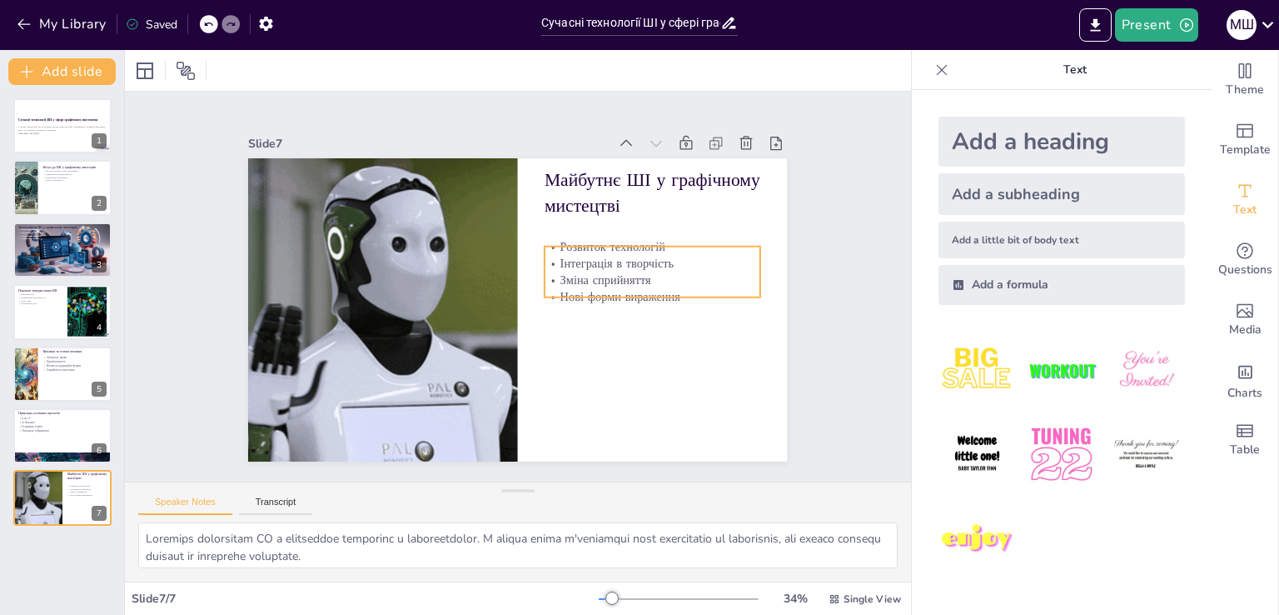
click at [487, 257] on p "Інтеграція в творчість" at bounding box center [389, 239] width 195 height 122
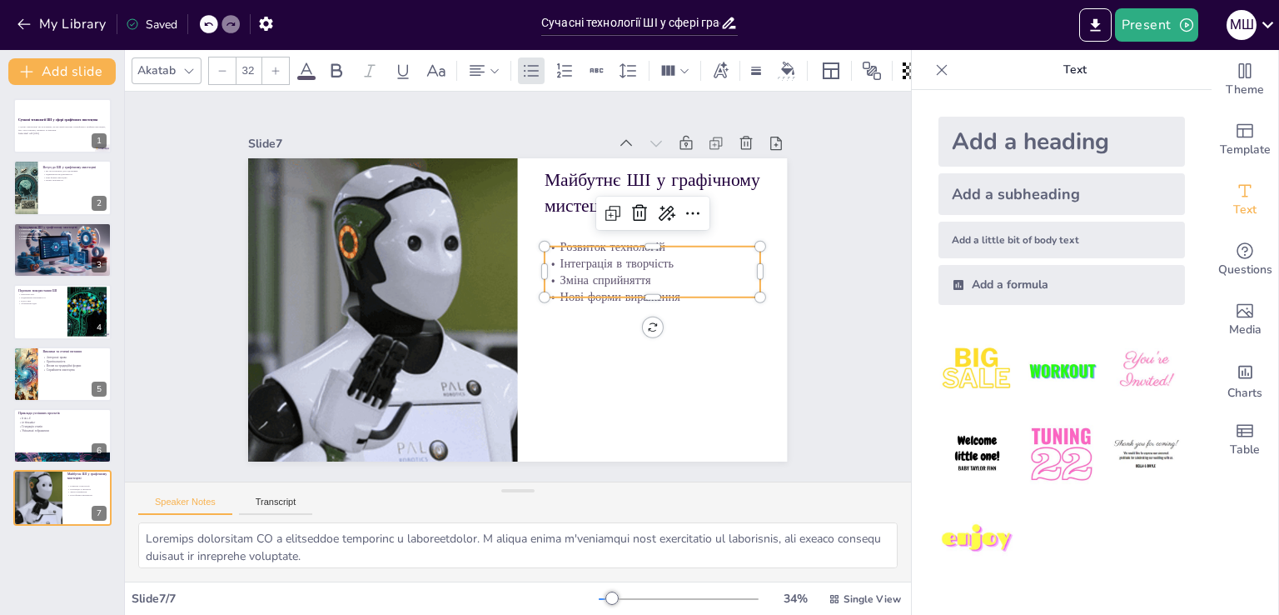
click at [246, 63] on input "32" at bounding box center [248, 70] width 23 height 27
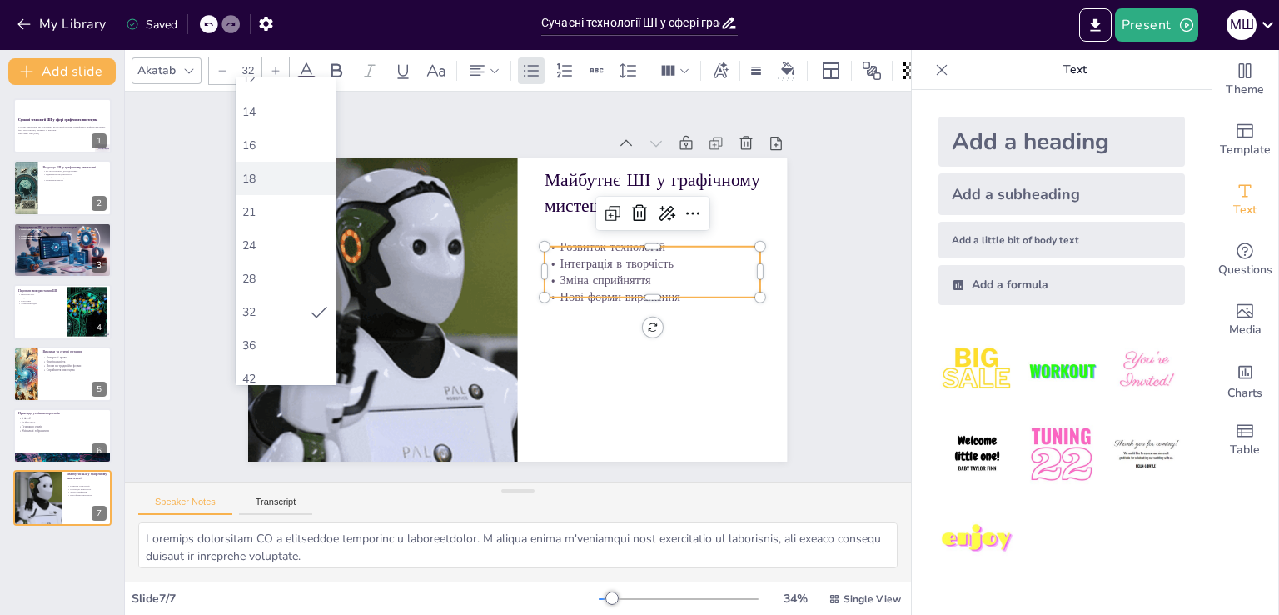
scroll to position [250, 0]
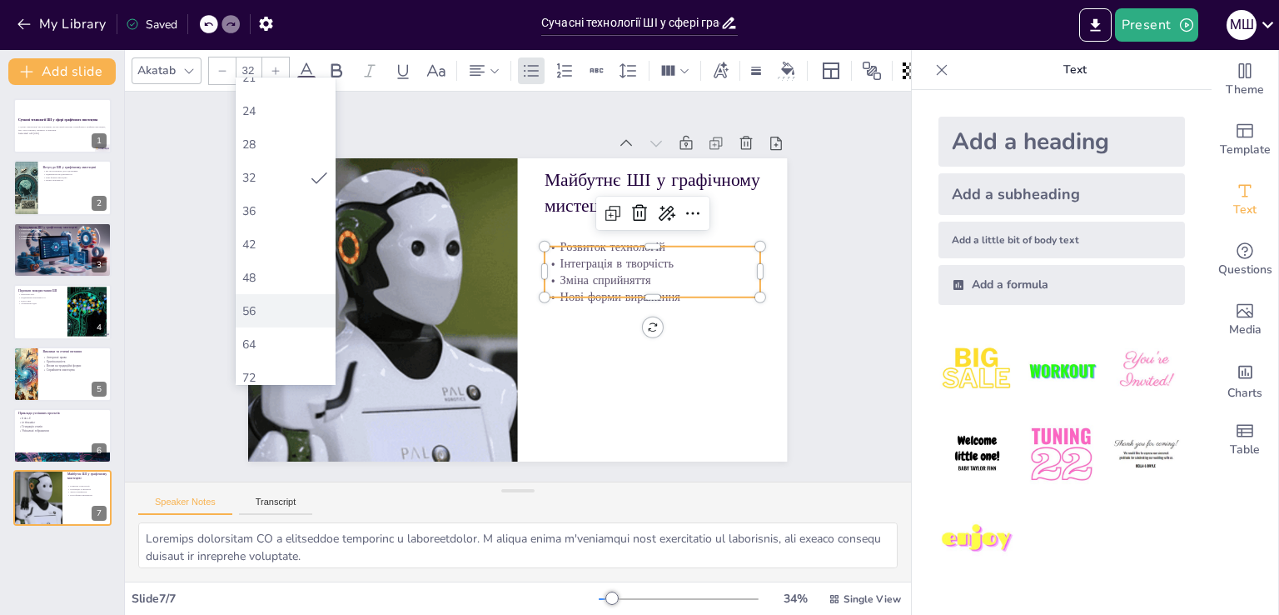
click at [265, 309] on div "56" at bounding box center [285, 311] width 87 height 16
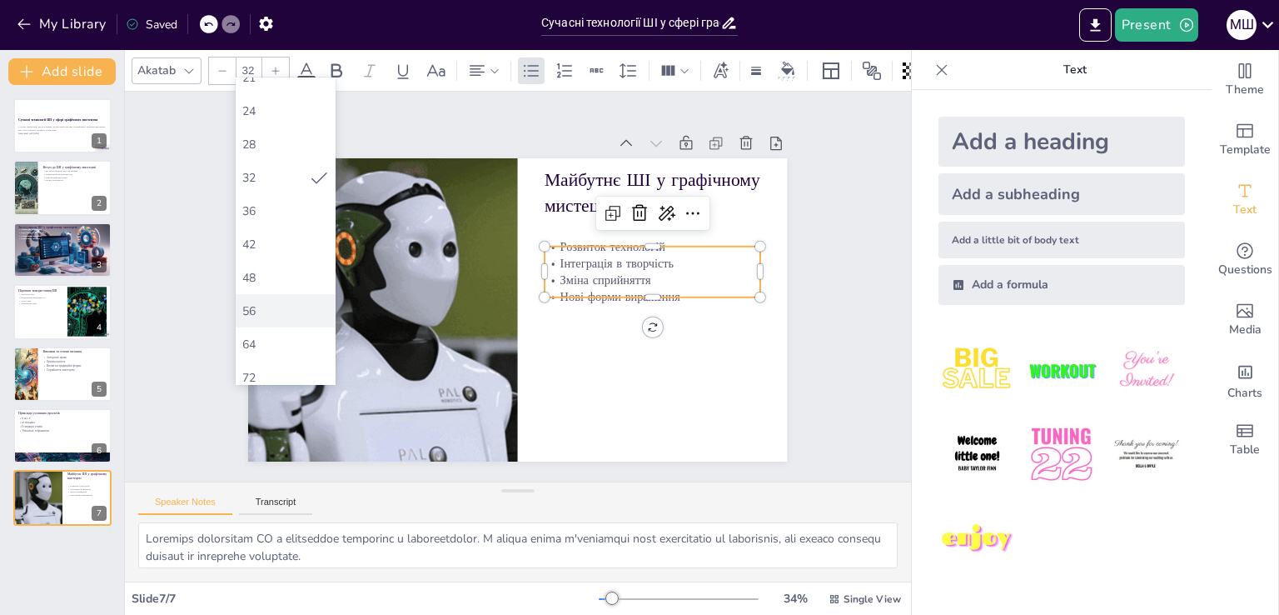
type input "56"
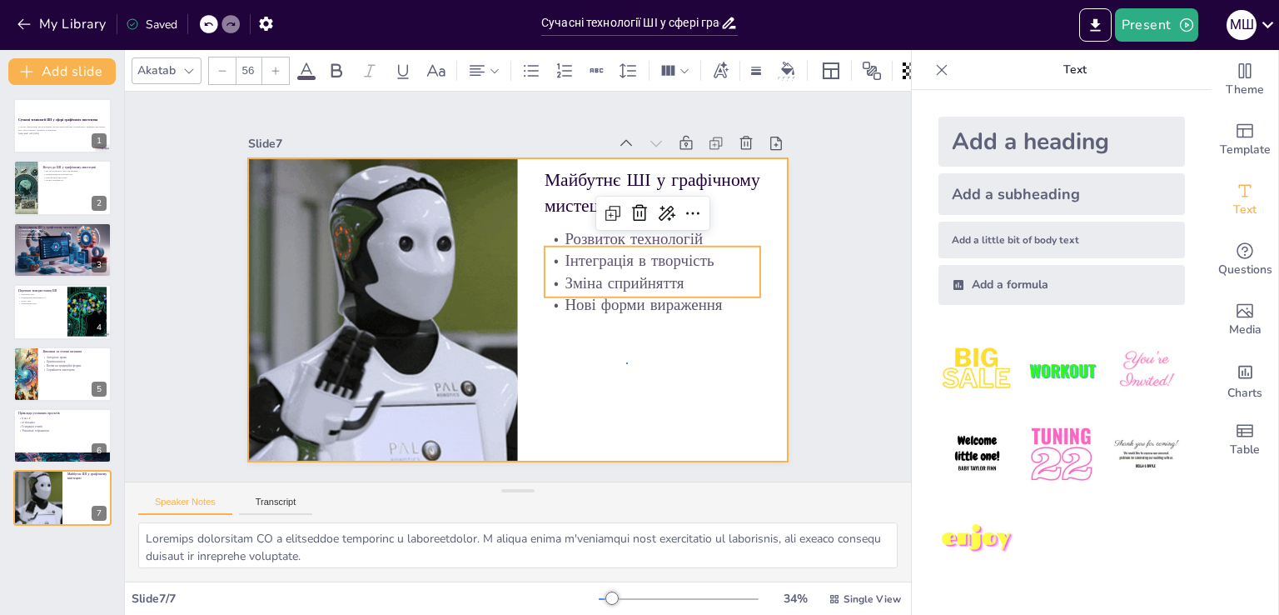
click at [627, 362] on div at bounding box center [496, 295] width 496 height 615
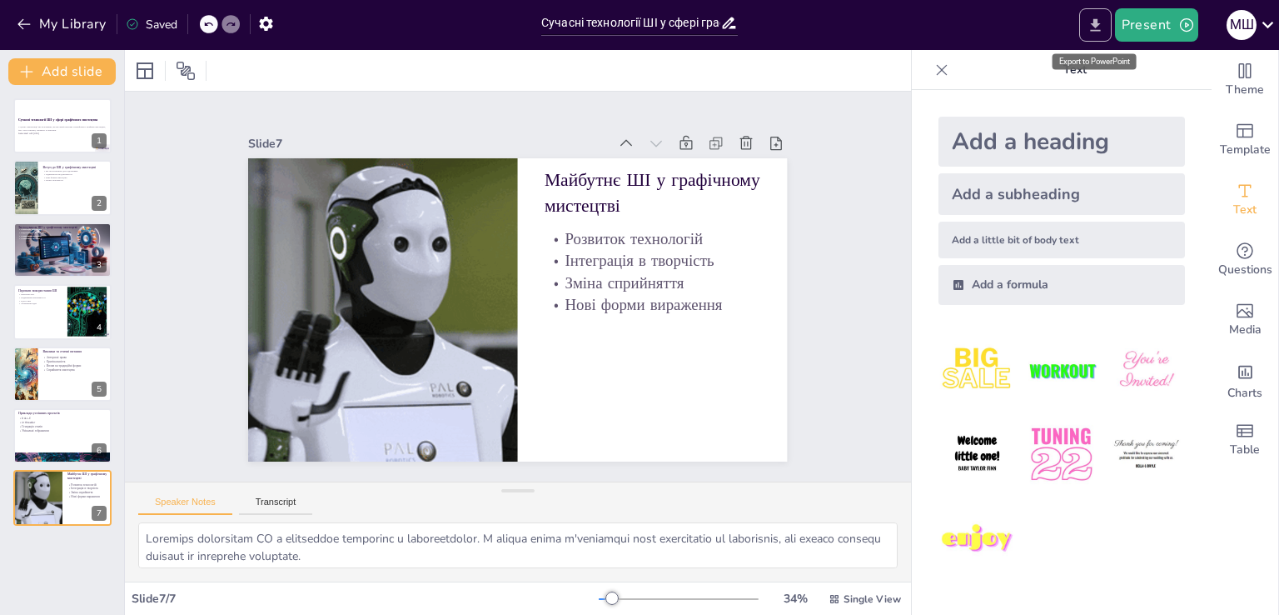
click at [1093, 15] on button "Export to PowerPoint" at bounding box center [1095, 24] width 32 height 33
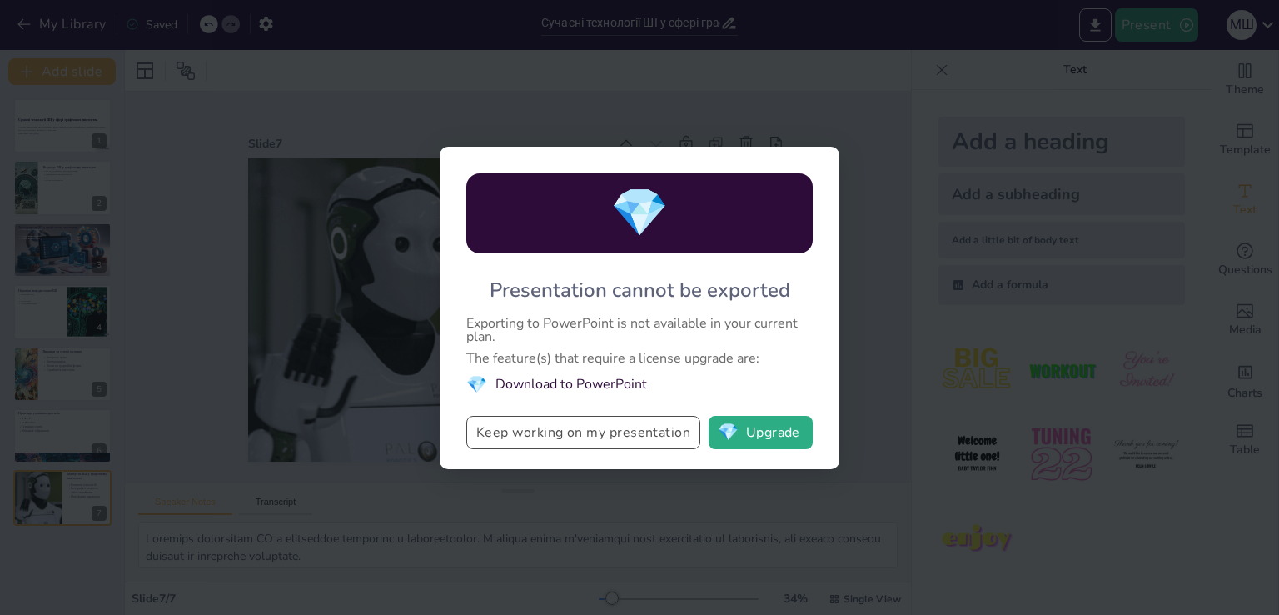
click at [673, 436] on button "Keep working on my presentation" at bounding box center [583, 432] width 234 height 33
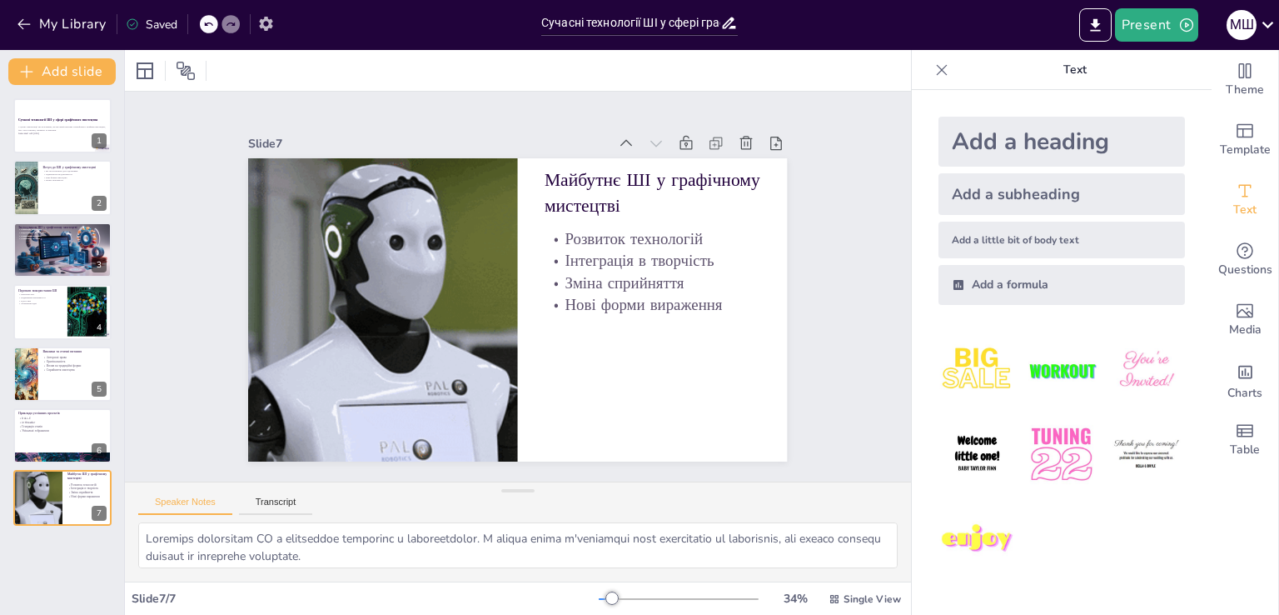
click at [260, 23] on icon "button" at bounding box center [265, 23] width 17 height 17
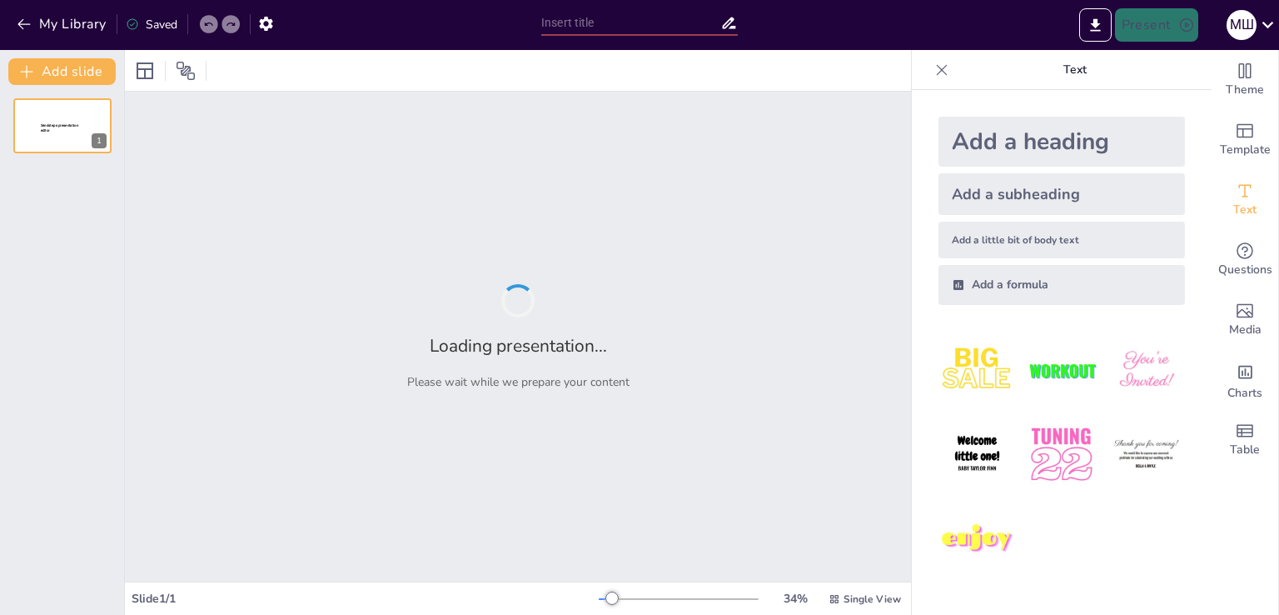
type input "Сучасні технології ШІ у сфері графічного мистецтва"
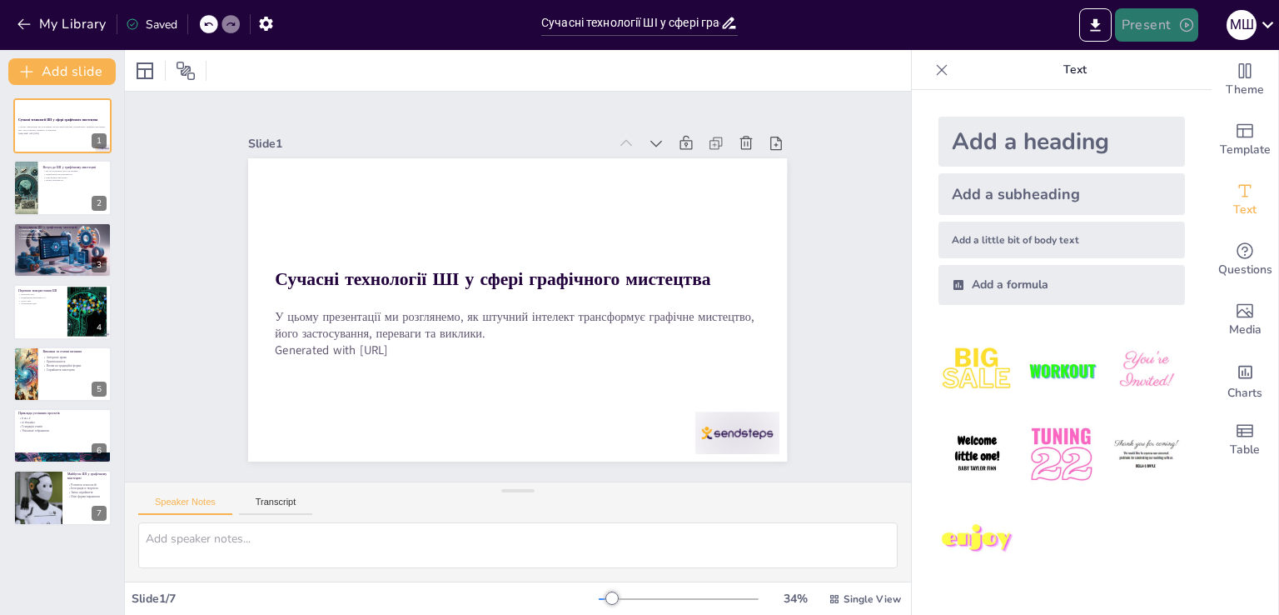
click at [1186, 28] on icon "button" at bounding box center [1186, 25] width 17 height 17
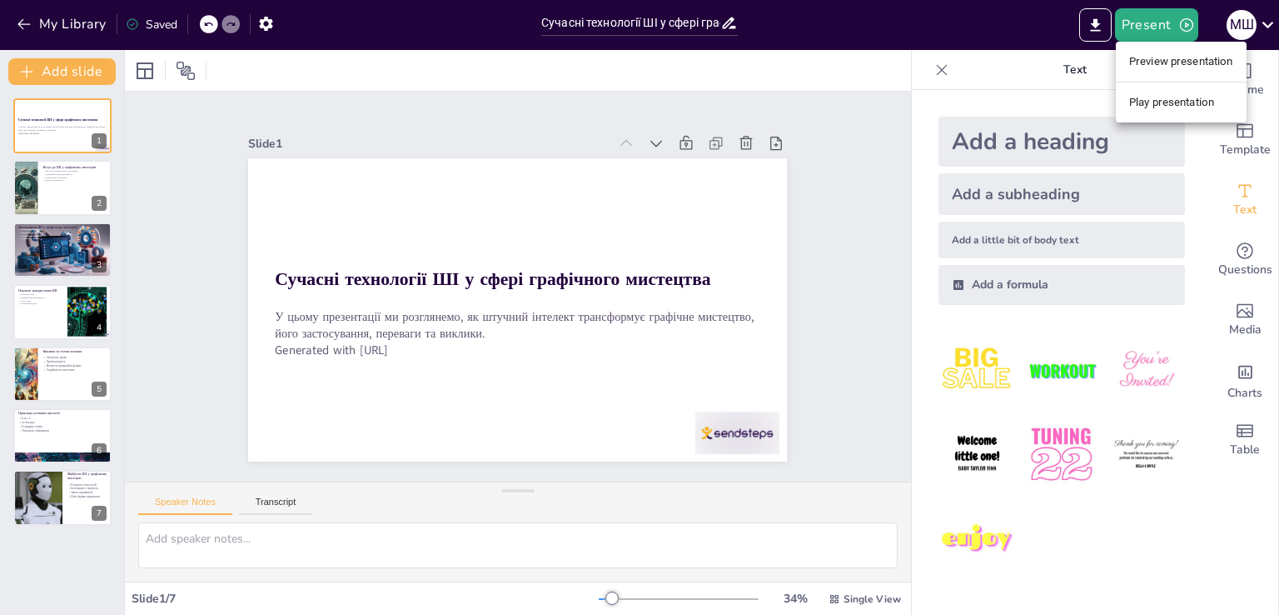
click at [1049, 71] on div at bounding box center [639, 307] width 1279 height 615
